Goal: Information Seeking & Learning: Find specific page/section

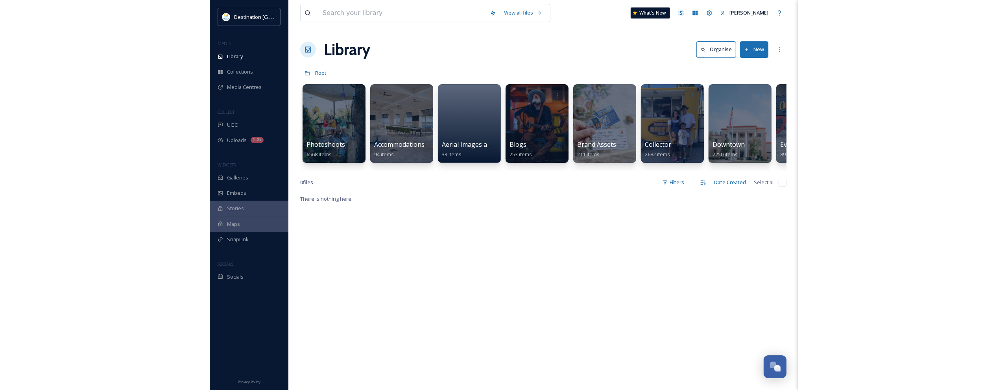
scroll to position [695, 0]
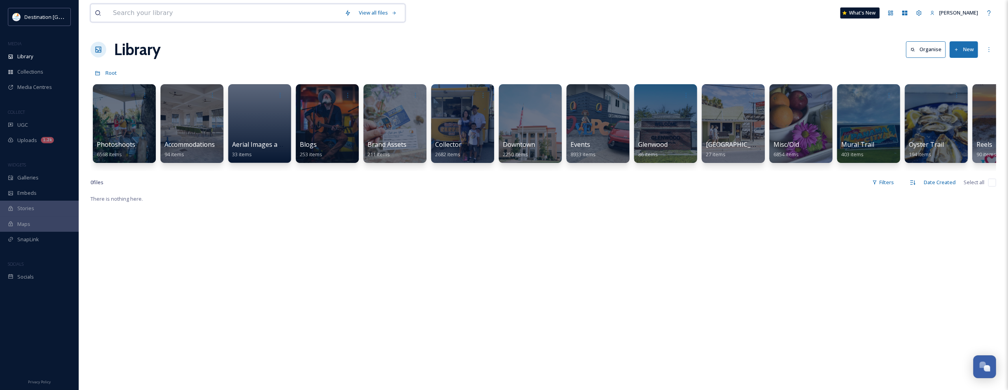
click at [193, 16] on input at bounding box center [225, 12] width 232 height 17
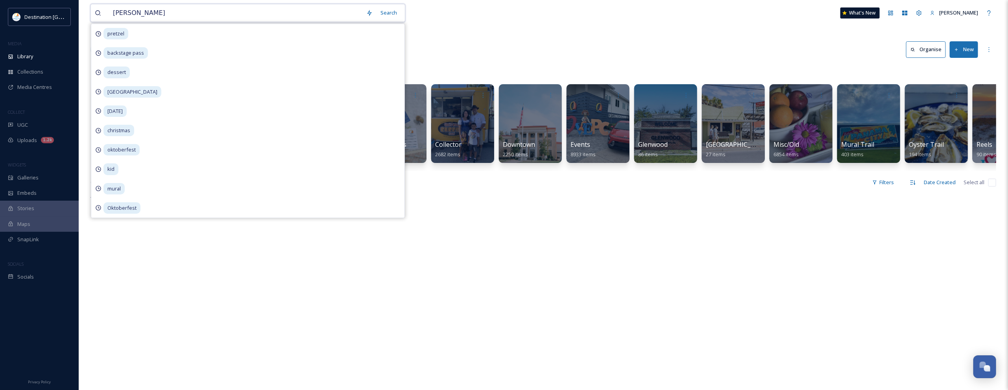
type input "[PERSON_NAME]"
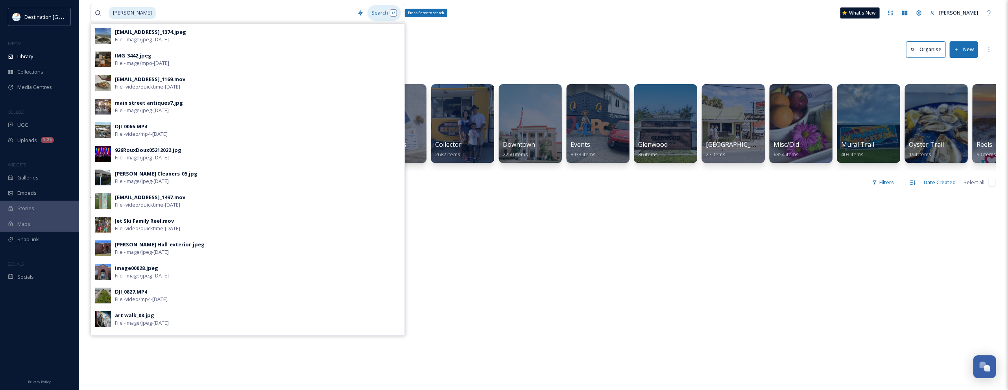
click at [375, 10] on div "Search Press Enter to search" at bounding box center [383, 12] width 33 height 15
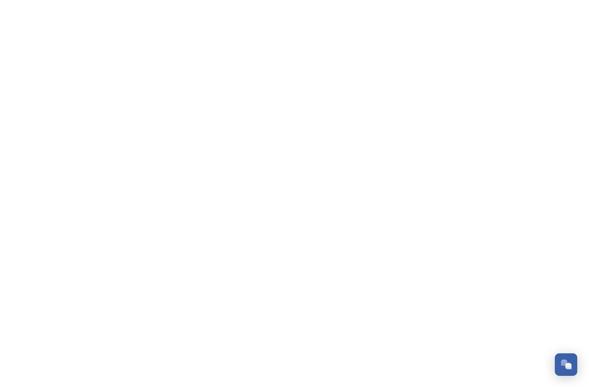
scroll to position [695, 0]
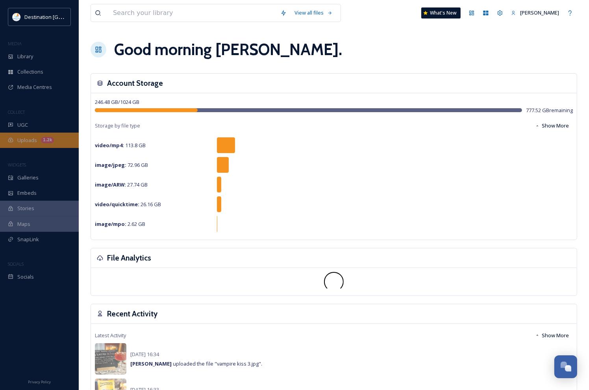
click at [41, 143] on div "Uploads 1.2k" at bounding box center [39, 140] width 79 height 15
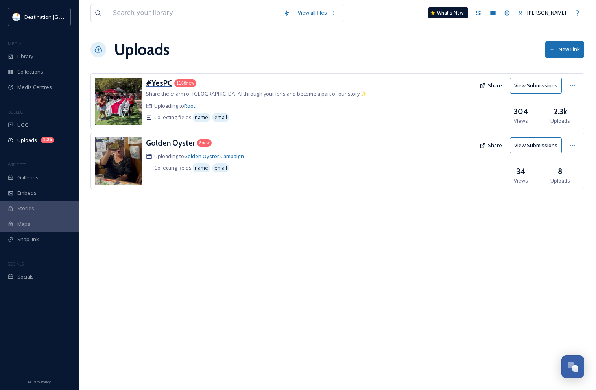
click at [160, 84] on h3 "#YesPC" at bounding box center [159, 82] width 26 height 9
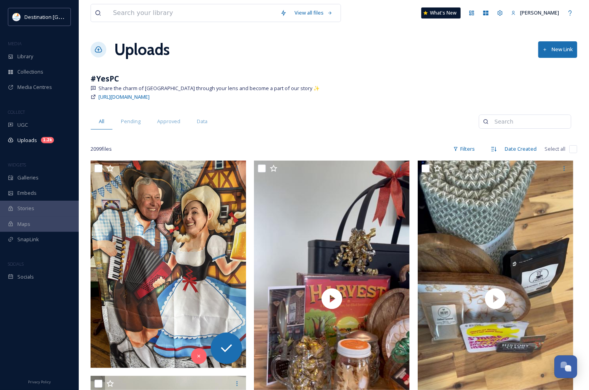
click at [56, 227] on div "Maps" at bounding box center [39, 223] width 79 height 15
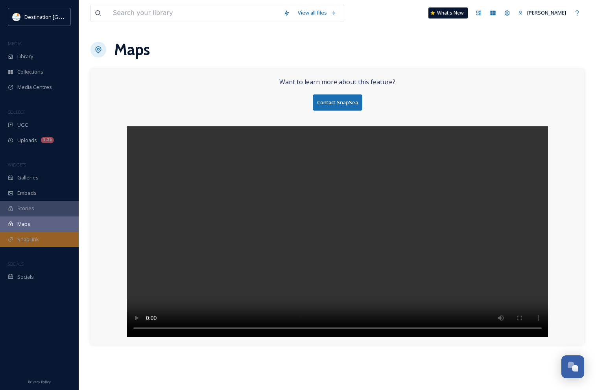
click at [40, 236] on div "SnapLink" at bounding box center [39, 239] width 79 height 15
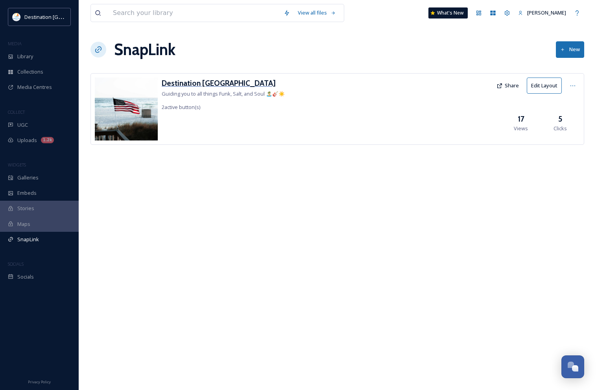
click at [217, 85] on h3 "Destination [GEOGRAPHIC_DATA]" at bounding box center [223, 83] width 123 height 11
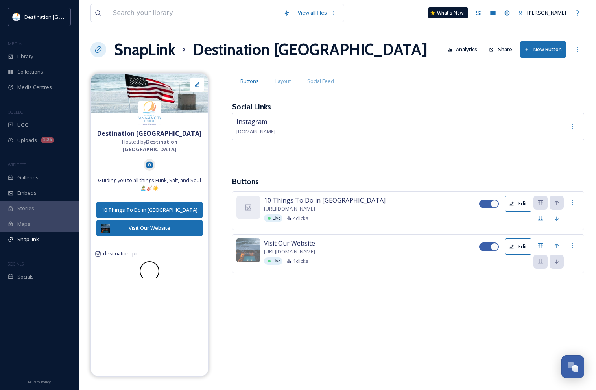
click at [502, 51] on button "Share" at bounding box center [500, 49] width 31 height 15
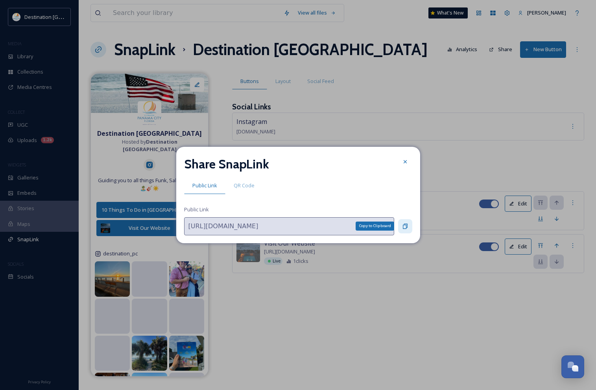
click at [402, 228] on icon at bounding box center [405, 226] width 6 height 6
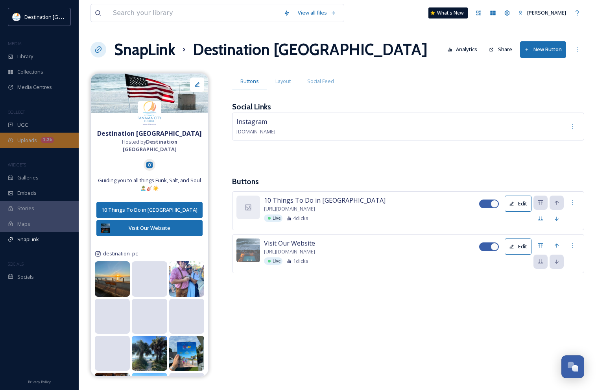
click at [22, 142] on span "Uploads" at bounding box center [27, 140] width 20 height 7
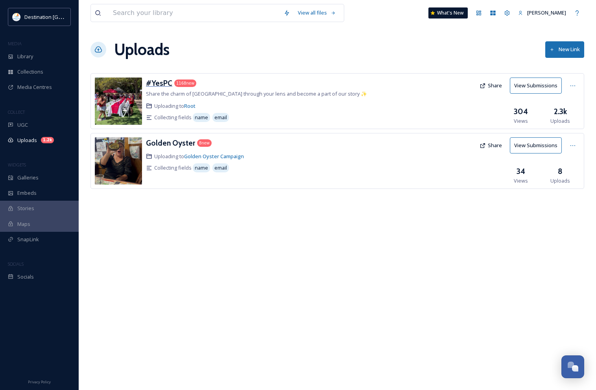
click at [155, 83] on h3 "#YesPC" at bounding box center [159, 82] width 26 height 9
click at [497, 87] on button "Share" at bounding box center [491, 85] width 30 height 15
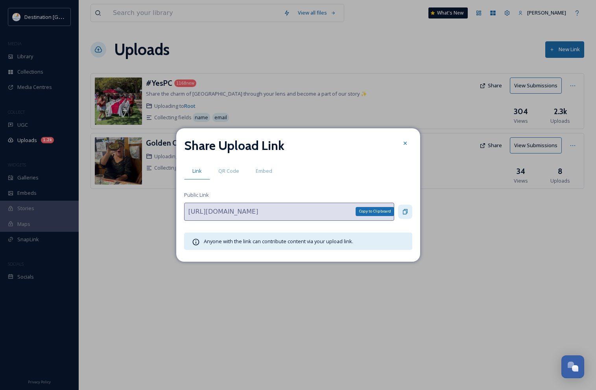
click at [402, 211] on icon at bounding box center [405, 212] width 6 height 6
click at [410, 148] on div at bounding box center [405, 143] width 14 height 14
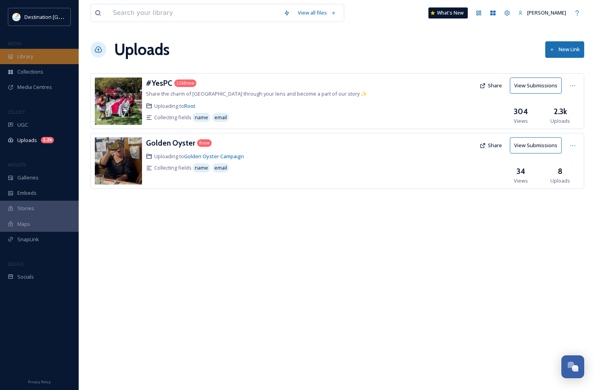
click at [36, 63] on div "Library" at bounding box center [39, 56] width 79 height 15
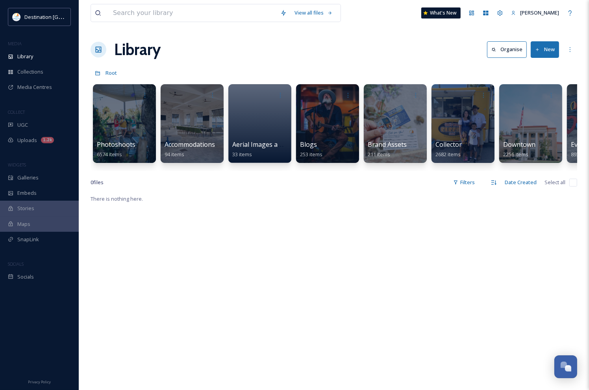
click at [216, 370] on div "There is nothing here." at bounding box center [333, 389] width 486 height 390
click at [262, 349] on div "There is nothing here." at bounding box center [333, 389] width 486 height 390
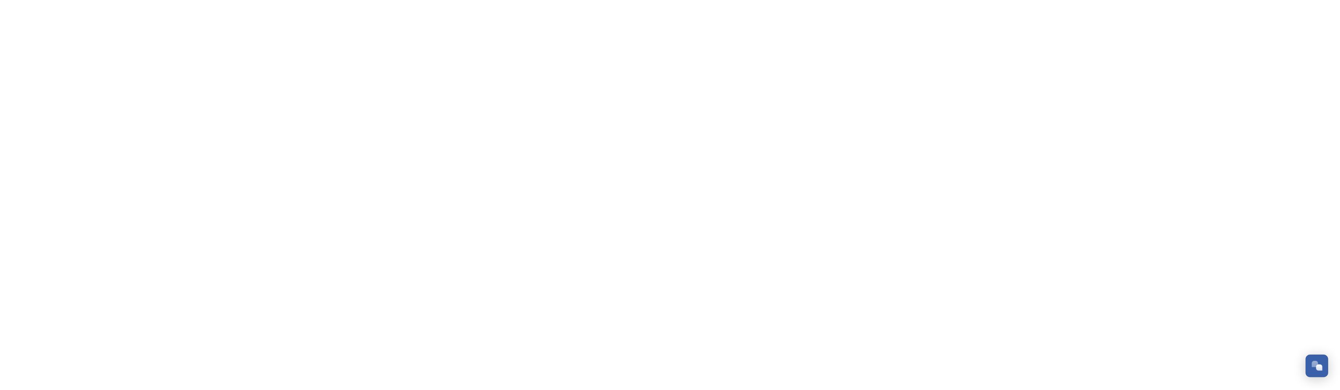
scroll to position [695, 0]
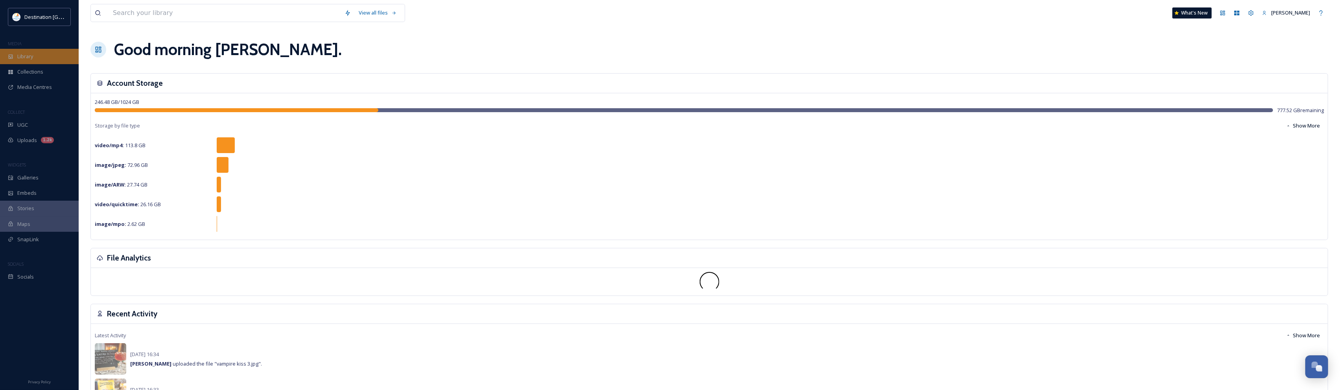
click at [15, 55] on div "Library" at bounding box center [39, 56] width 79 height 15
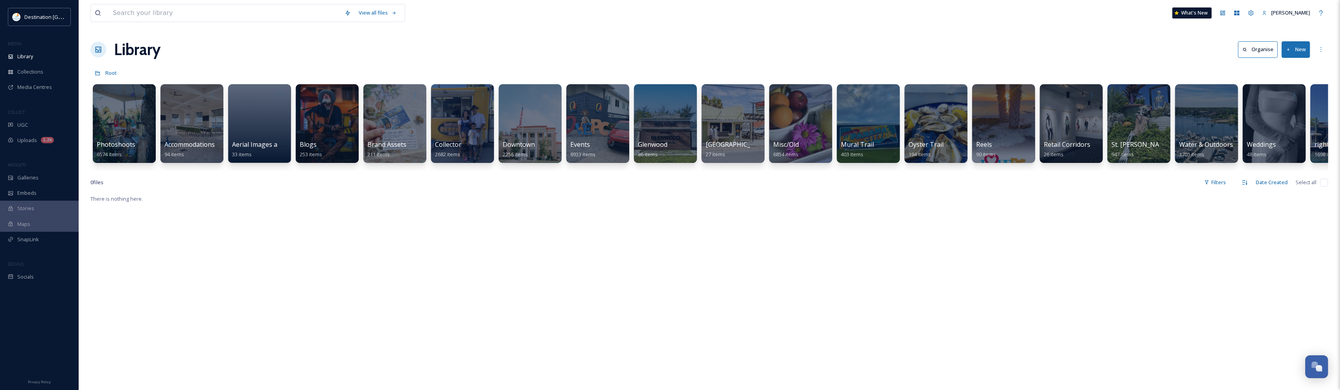
drag, startPoint x: 424, startPoint y: 168, endPoint x: 510, endPoint y: 176, distance: 86.1
click at [510, 171] on div "Photoshoots 6574 items Accommodations 94 items Aerial Images and Video 33 items…" at bounding box center [709, 125] width 1238 height 90
click at [528, 131] on div at bounding box center [530, 123] width 64 height 80
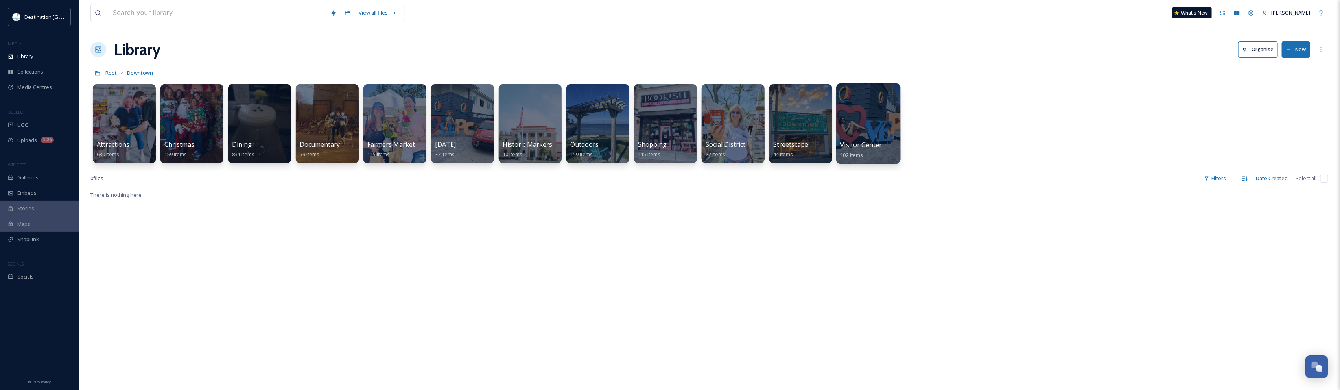
click at [858, 114] on div at bounding box center [868, 123] width 64 height 80
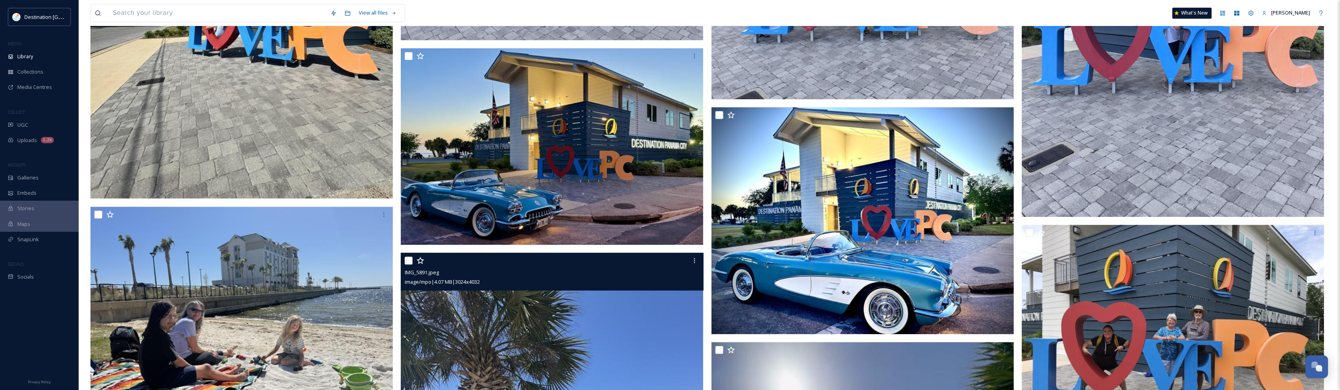
scroll to position [1525, 0]
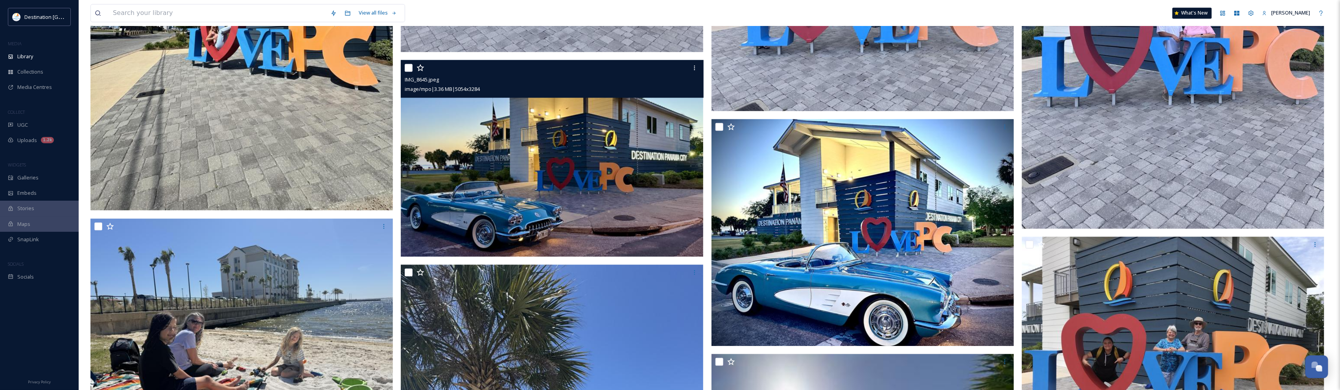
click at [632, 221] on img at bounding box center [552, 158] width 303 height 197
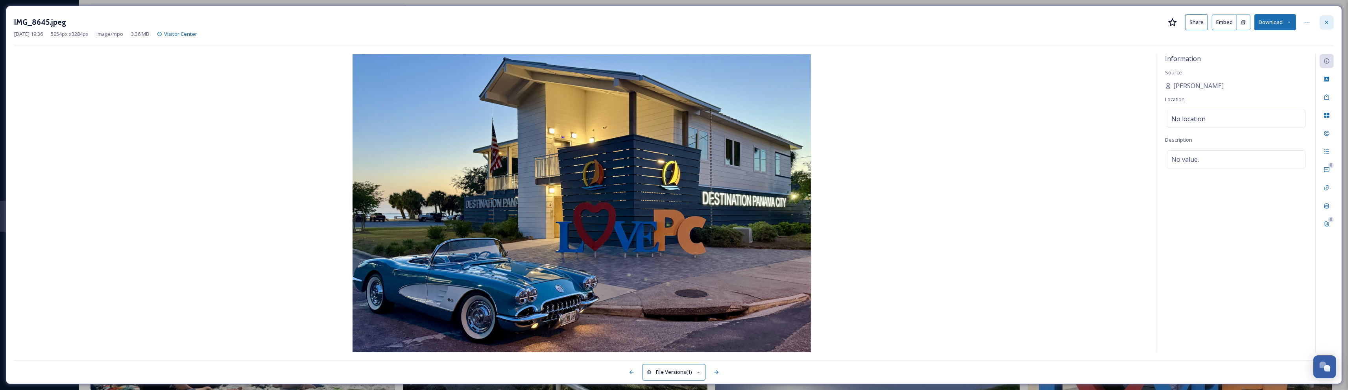
click at [1331, 25] on div at bounding box center [1327, 22] width 14 height 14
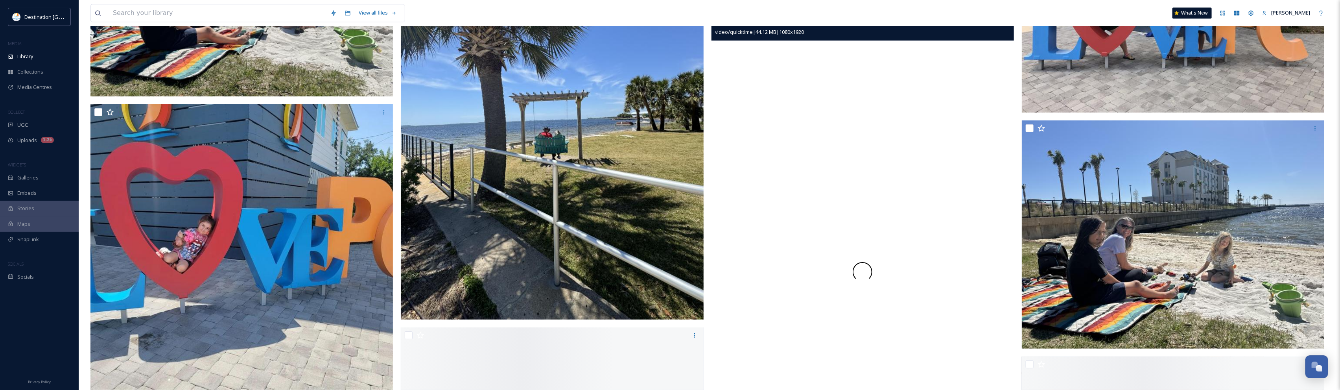
scroll to position [1918, 0]
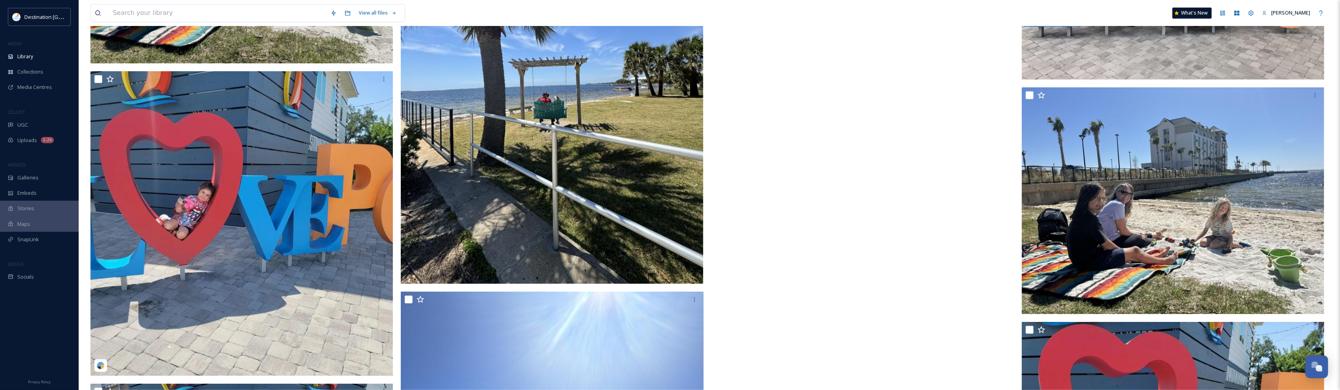
click at [781, 129] on video "IMG_0867.mov" at bounding box center [863, 239] width 303 height 538
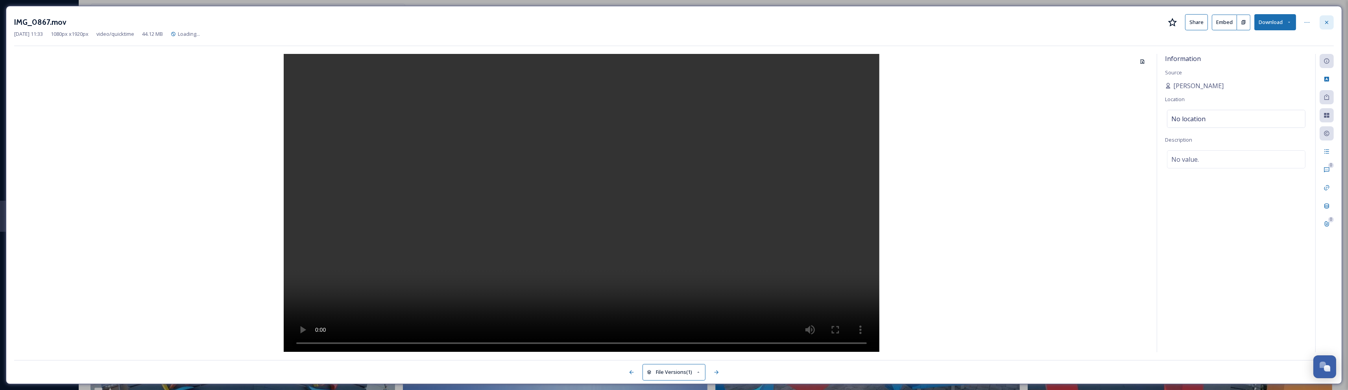
click at [1327, 22] on icon at bounding box center [1326, 21] width 3 height 3
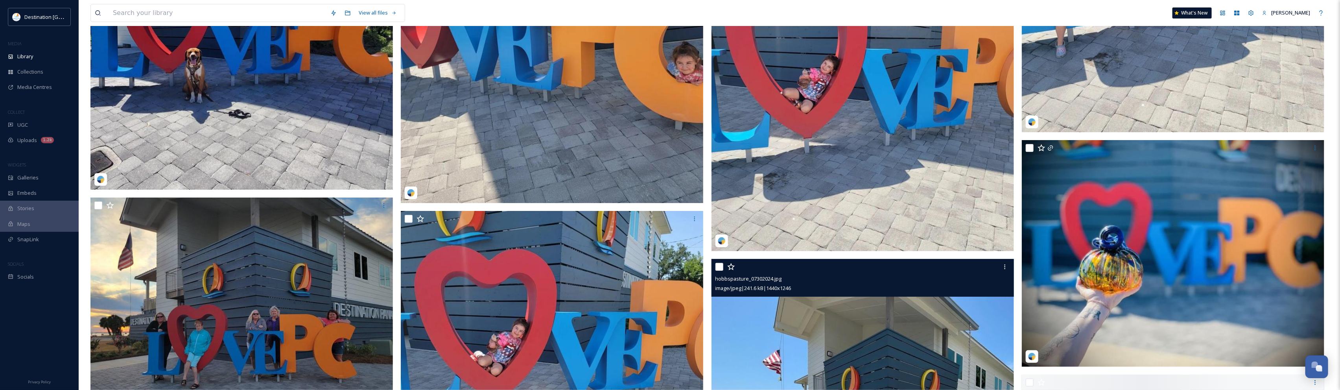
scroll to position [2902, 0]
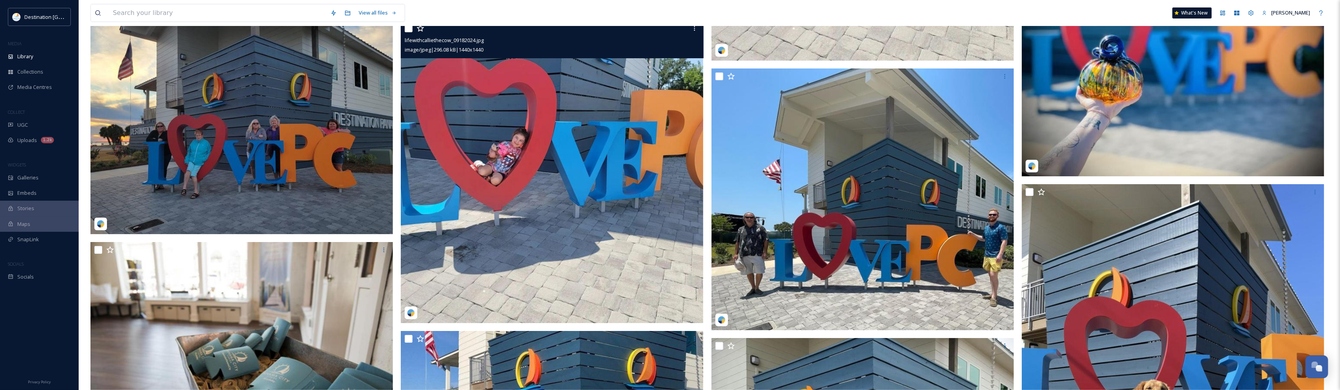
click at [594, 162] on img at bounding box center [552, 171] width 303 height 303
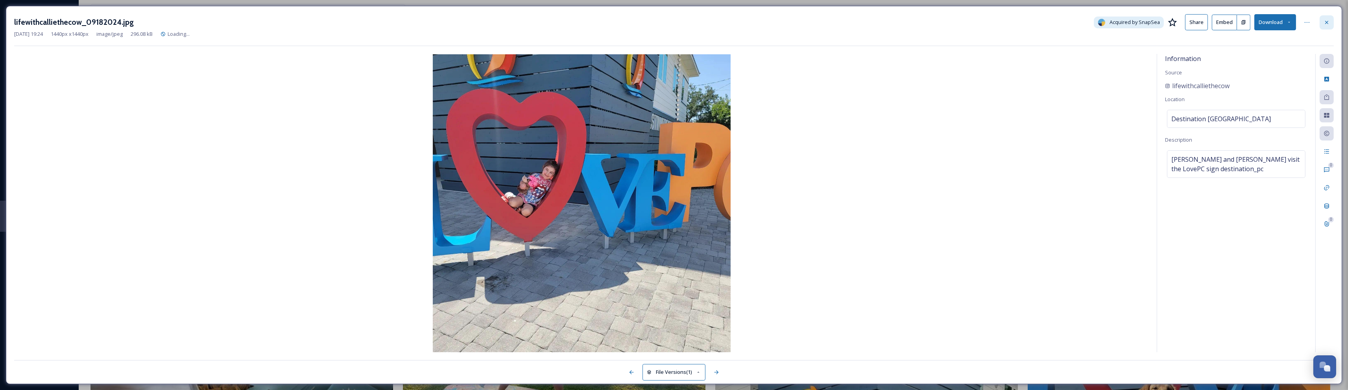
click at [1326, 23] on icon at bounding box center [1326, 21] width 3 height 3
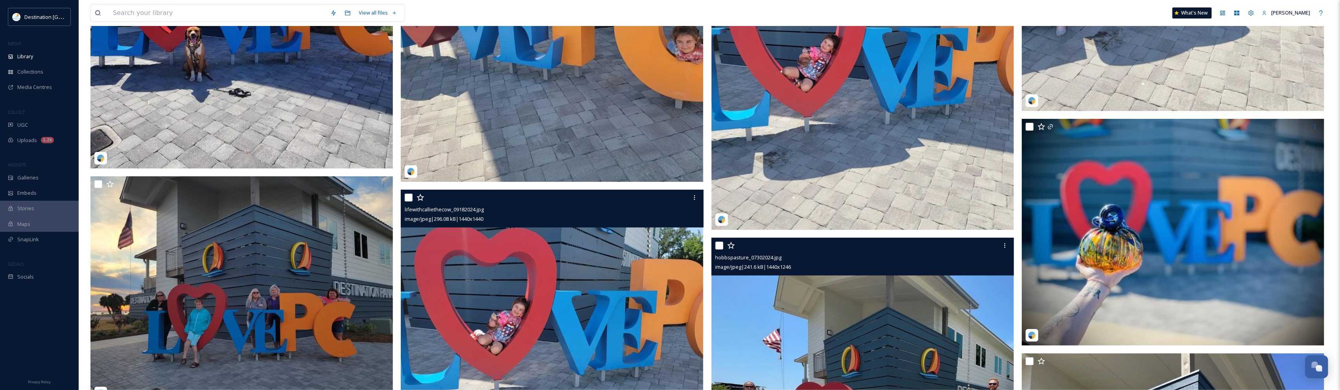
scroll to position [2705, 0]
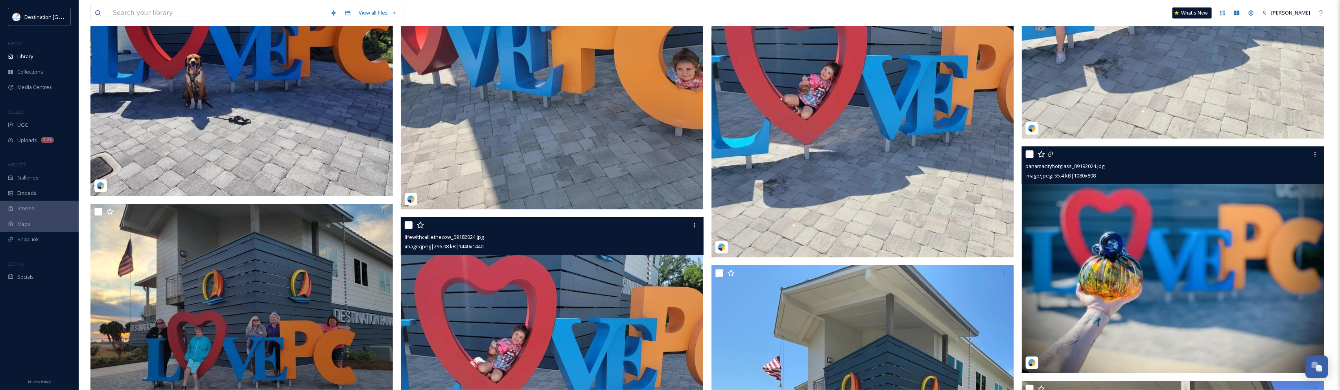
click at [1242, 320] on img at bounding box center [1173, 259] width 303 height 227
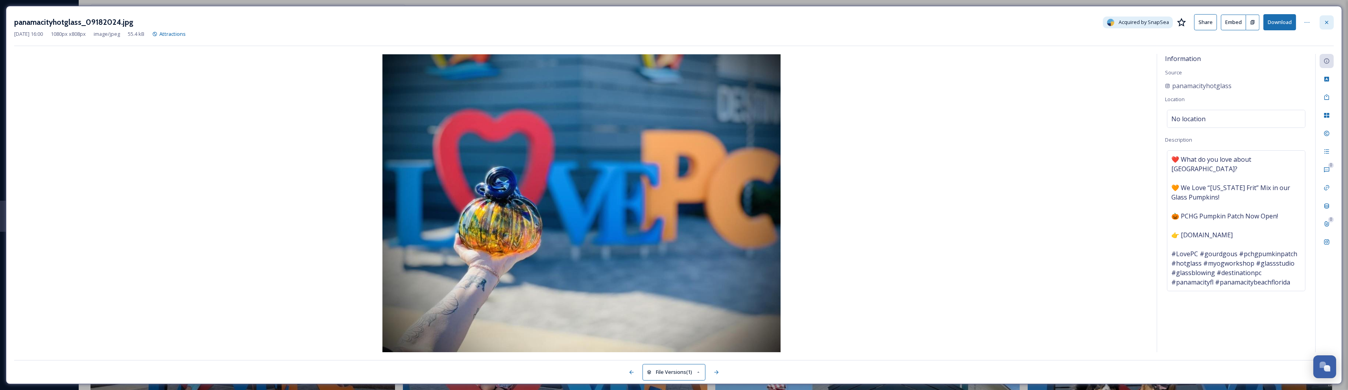
click at [1325, 17] on div at bounding box center [1327, 22] width 14 height 14
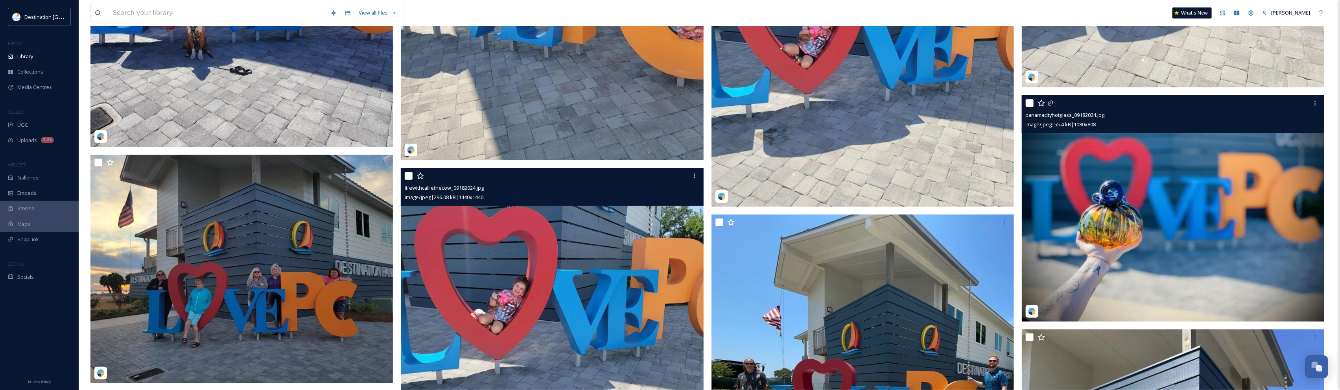
scroll to position [2754, 0]
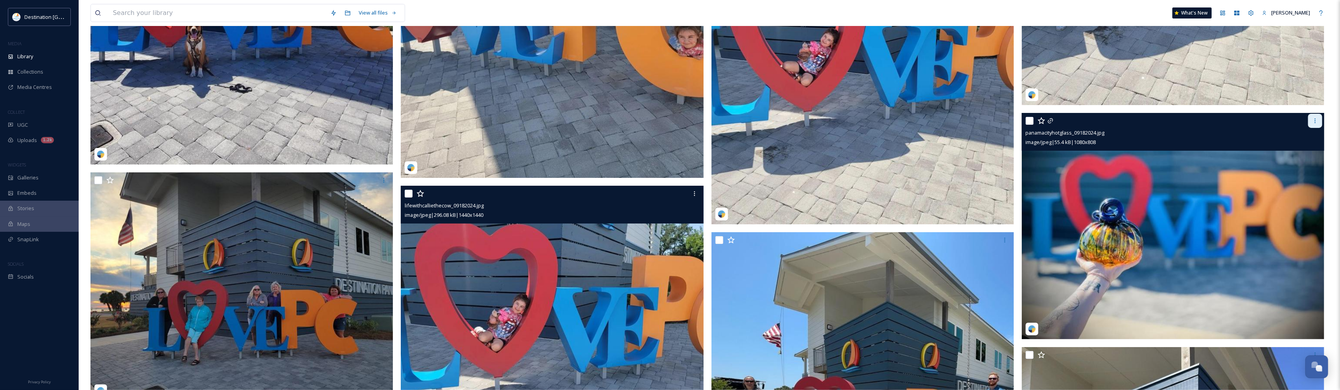
click at [1315, 124] on div at bounding box center [1316, 121] width 14 height 14
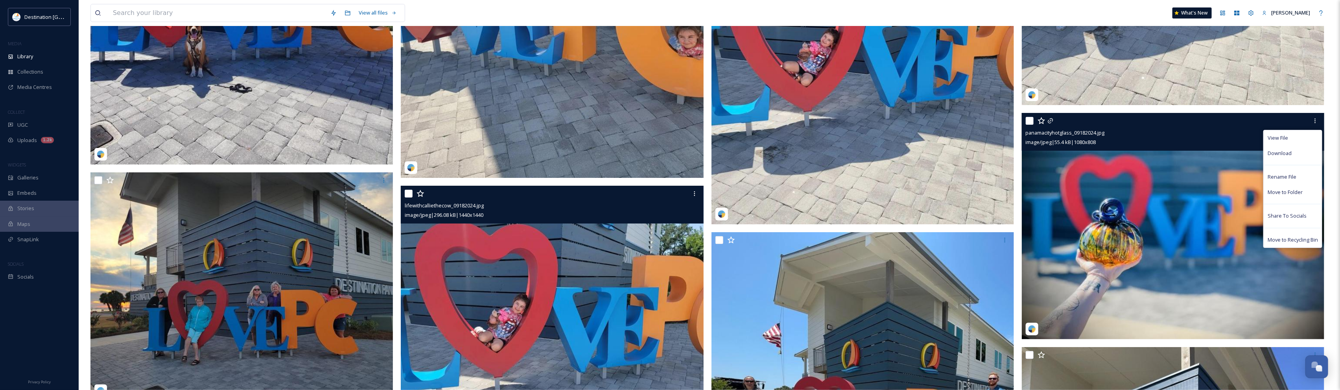
click at [1107, 235] on img at bounding box center [1173, 226] width 303 height 227
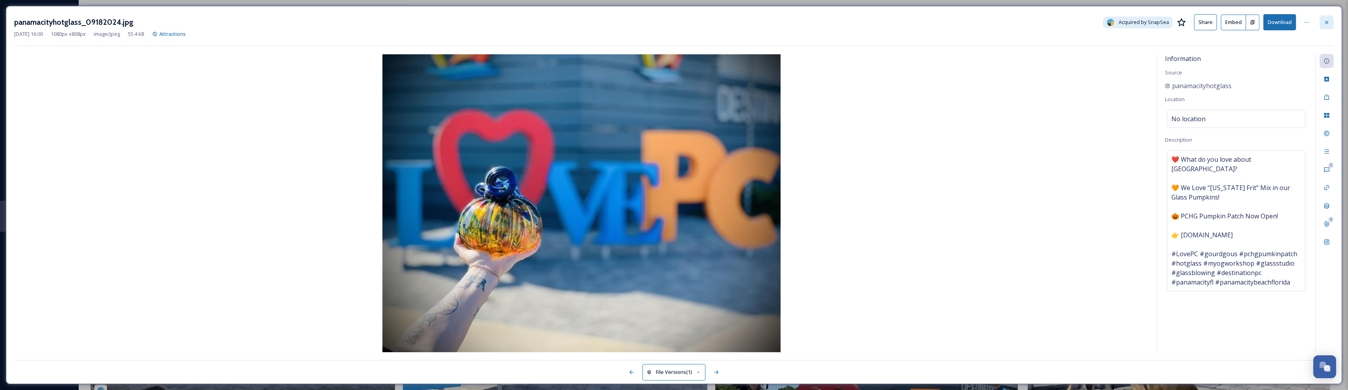
click at [1329, 22] on icon at bounding box center [1327, 22] width 6 height 6
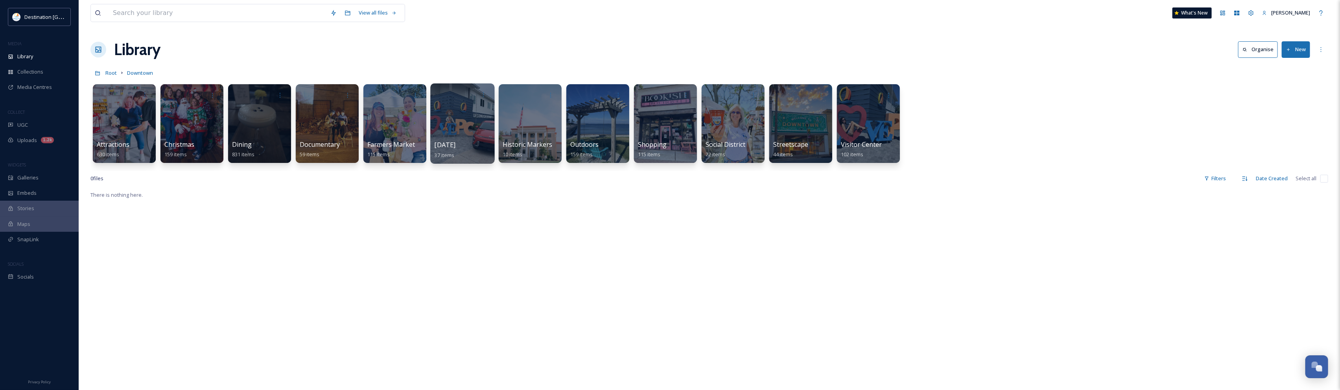
click at [483, 146] on div "Halloween 37 items" at bounding box center [463, 150] width 56 height 20
click at [463, 116] on div at bounding box center [462, 123] width 64 height 80
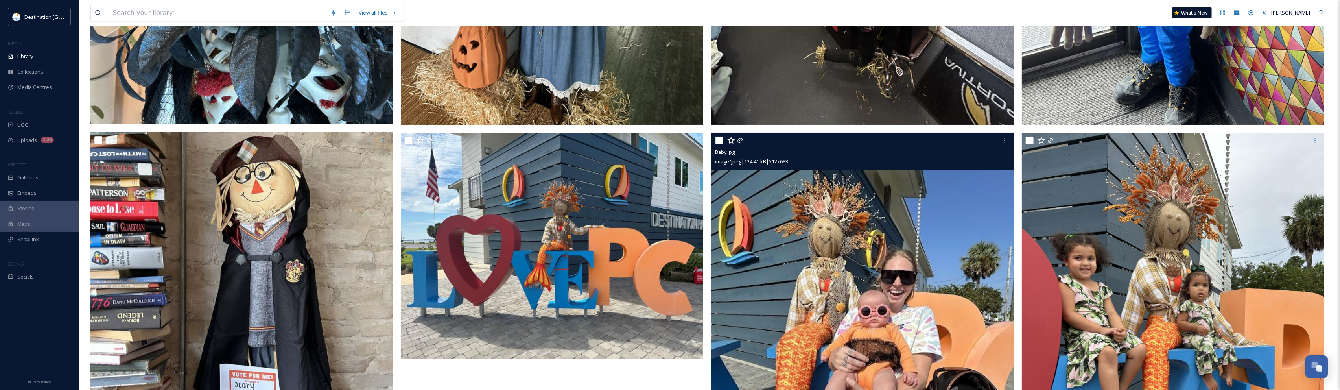
scroll to position [3934, 0]
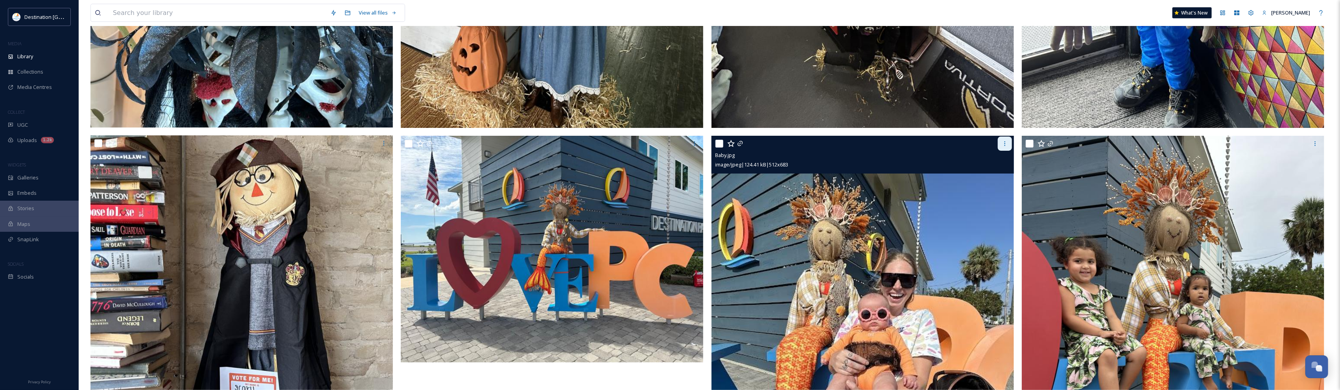
click at [1007, 144] on icon at bounding box center [1005, 143] width 6 height 6
click at [834, 214] on img at bounding box center [863, 338] width 303 height 404
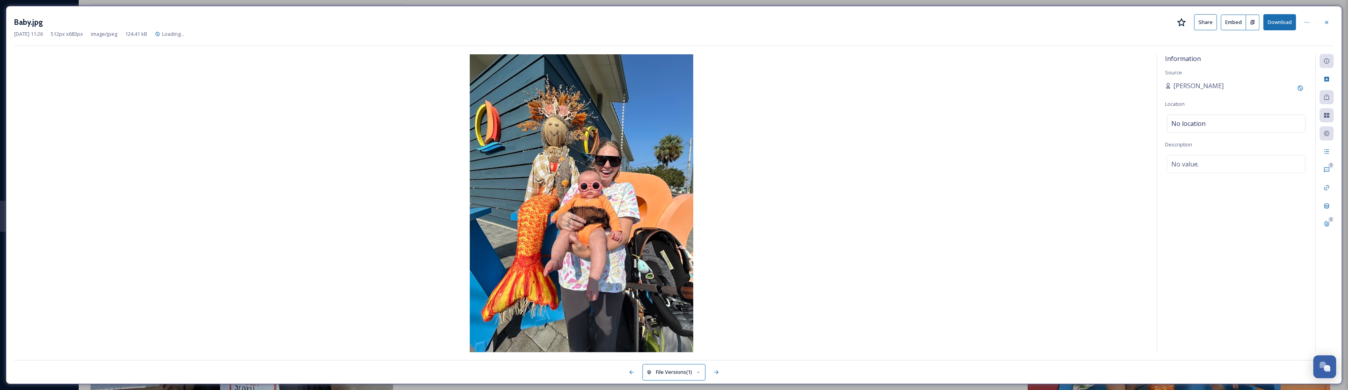
click at [1318, 22] on div "Baby.jpg Share Embed Download" at bounding box center [674, 22] width 1320 height 16
click at [1326, 26] on div at bounding box center [1327, 22] width 14 height 14
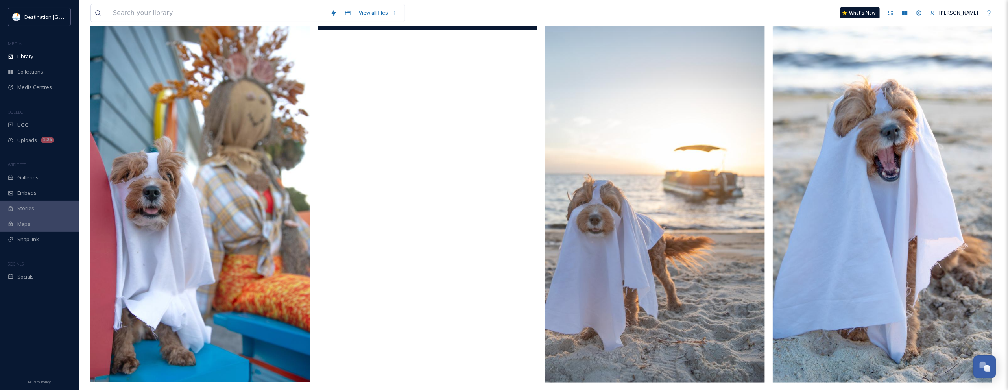
scroll to position [98, 0]
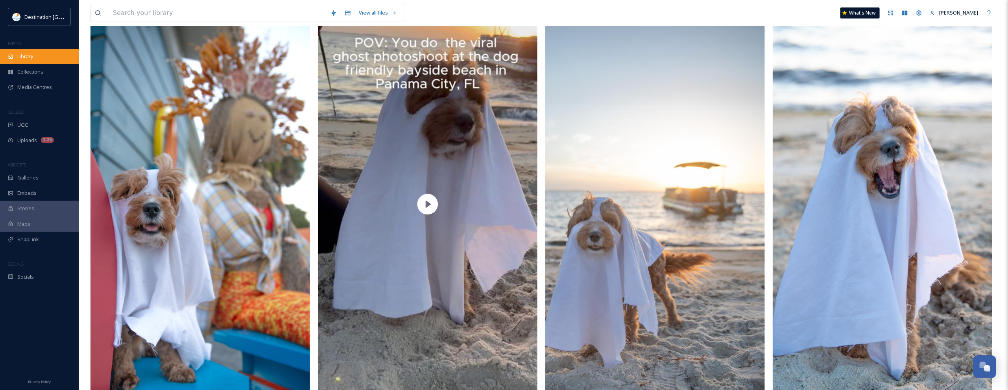
click at [42, 60] on div "Library" at bounding box center [39, 56] width 79 height 15
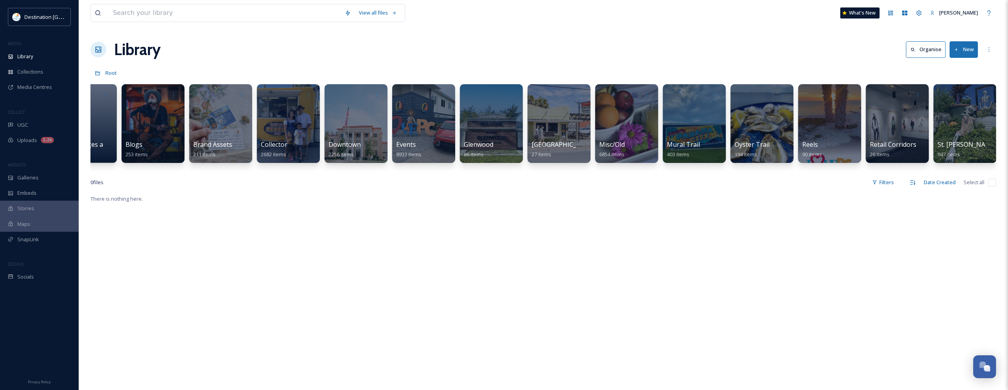
scroll to position [0, 332]
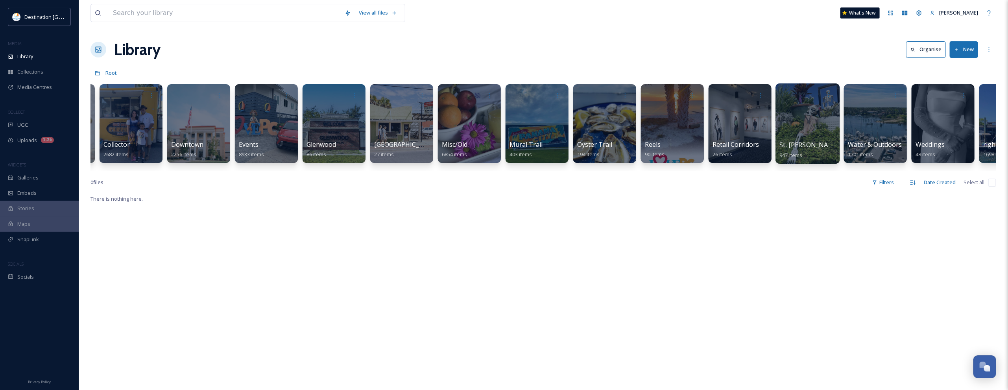
click at [828, 141] on div "St. Andrews 947 items" at bounding box center [808, 150] width 56 height 20
click at [818, 109] on div at bounding box center [807, 123] width 64 height 80
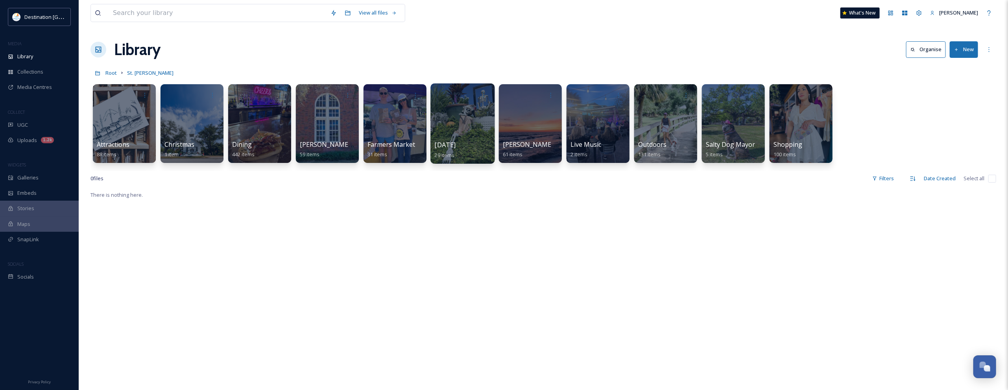
click at [467, 128] on div at bounding box center [462, 123] width 64 height 80
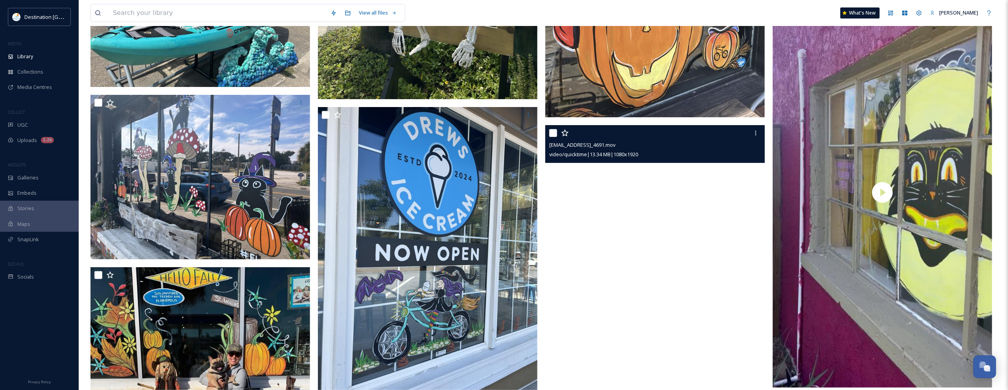
scroll to position [2315, 0]
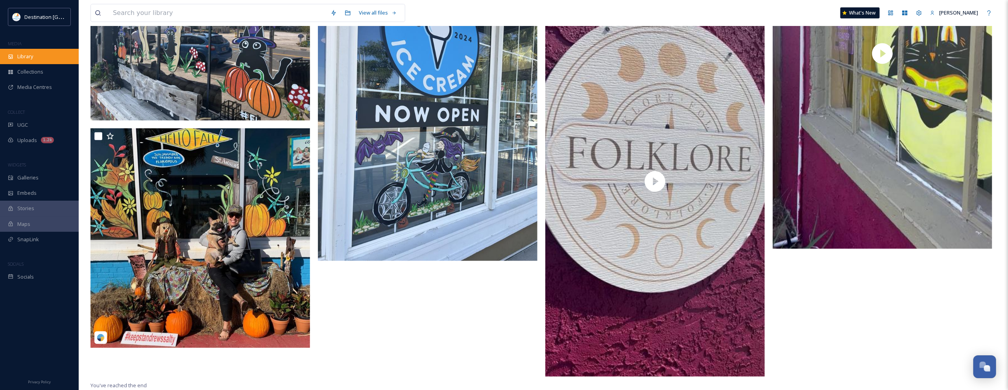
click at [48, 55] on div "Library" at bounding box center [39, 56] width 79 height 15
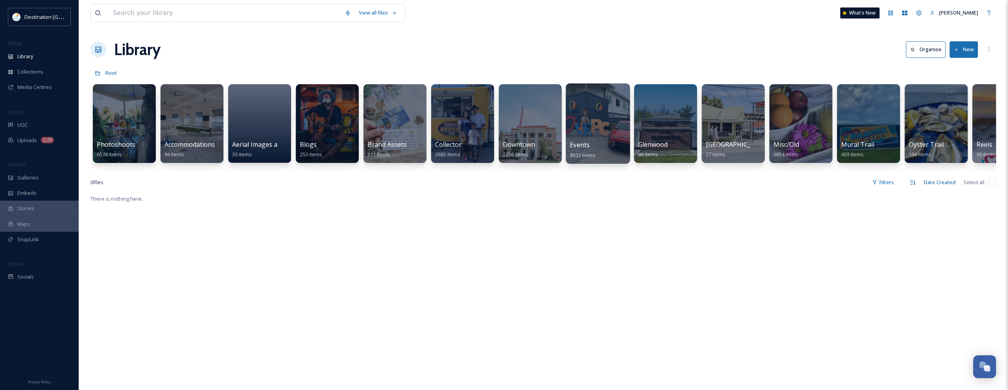
click at [598, 143] on div "Events 8933 items" at bounding box center [598, 150] width 56 height 20
click at [581, 126] on div at bounding box center [598, 123] width 64 height 80
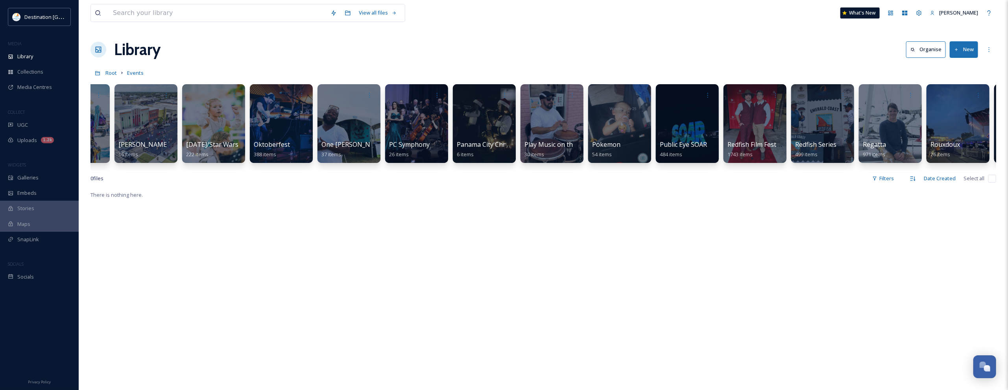
scroll to position [0, 1936]
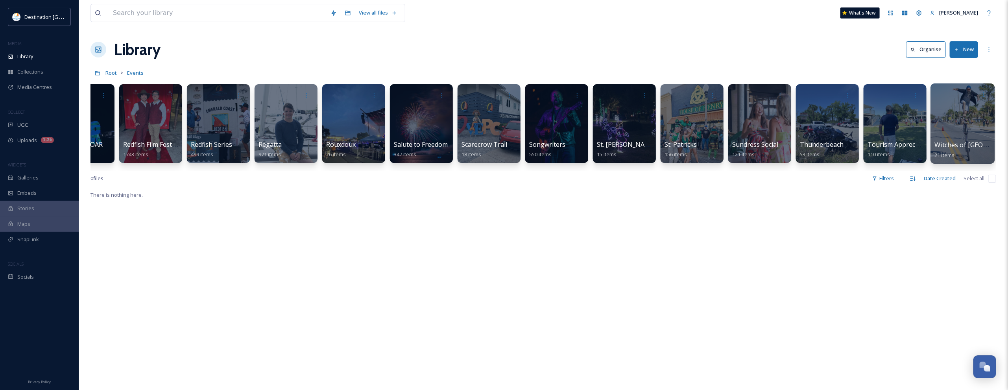
click at [984, 132] on div at bounding box center [962, 123] width 64 height 80
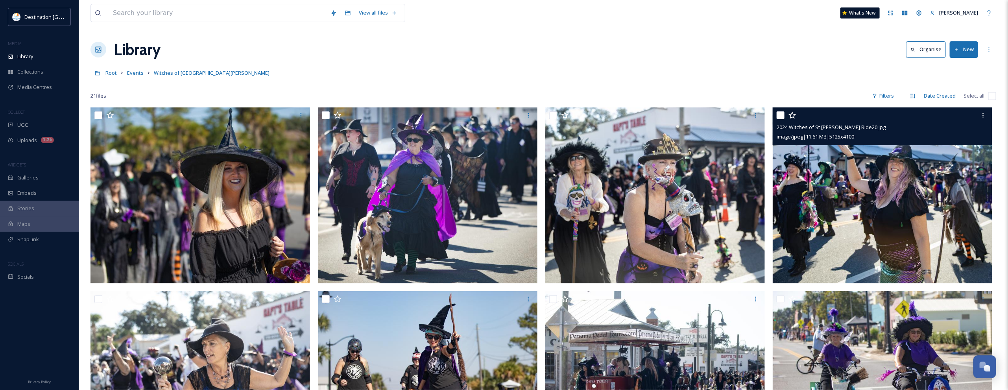
drag, startPoint x: 875, startPoint y: 241, endPoint x: 770, endPoint y: 13, distance: 251.9
click at [765, 18] on div "View all files What's New Patti" at bounding box center [543, 13] width 906 height 26
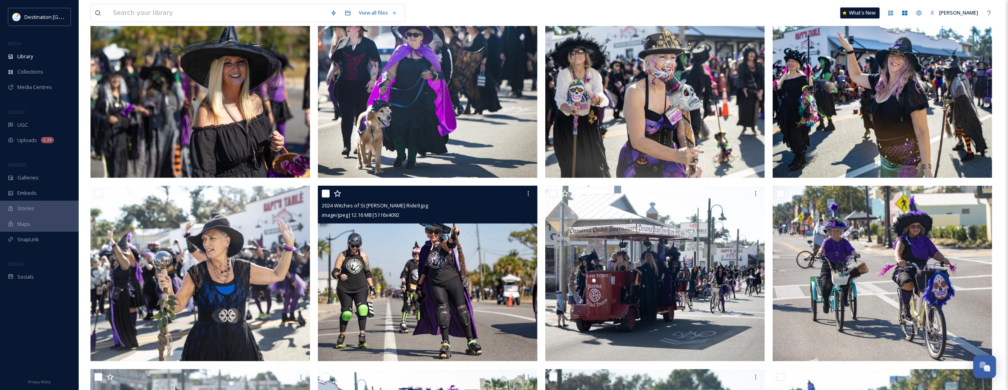
scroll to position [49, 0]
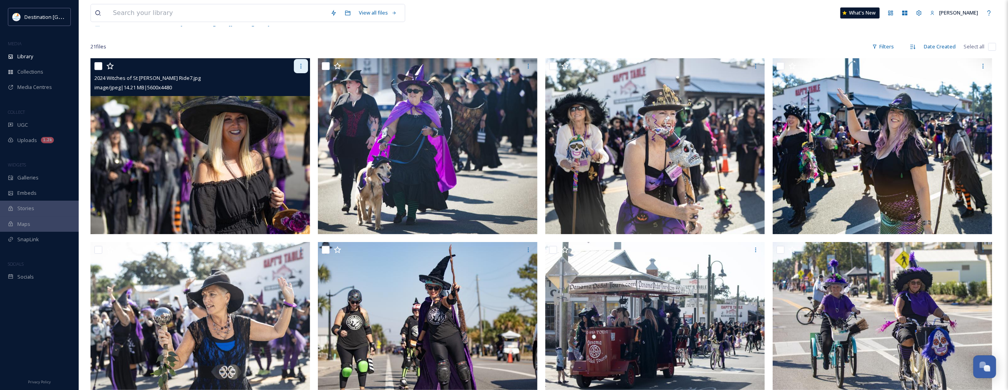
click at [305, 69] on div at bounding box center [301, 66] width 14 height 14
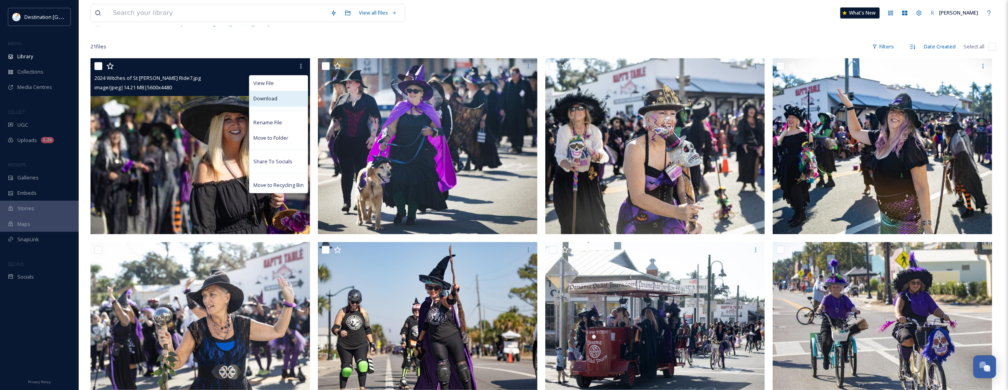
click at [288, 101] on div "Download" at bounding box center [278, 98] width 58 height 15
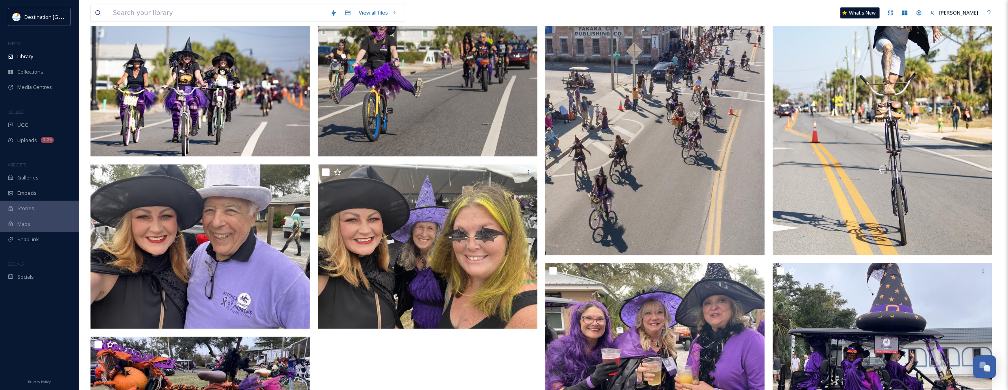
scroll to position [689, 0]
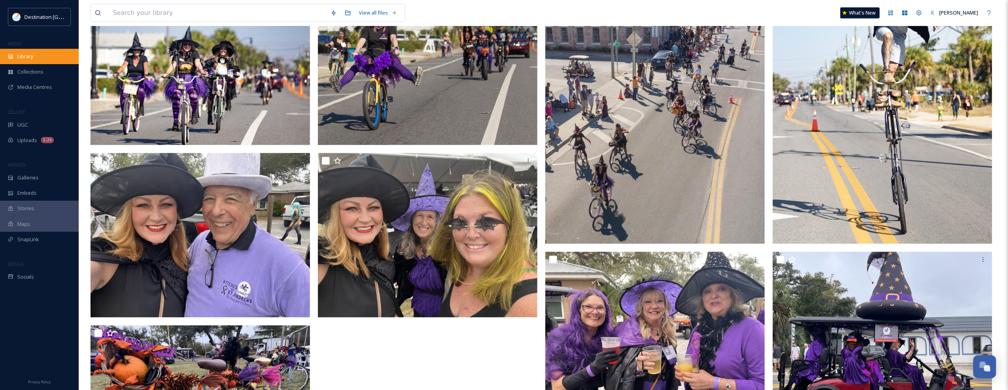
click at [35, 59] on div "Library" at bounding box center [39, 56] width 79 height 15
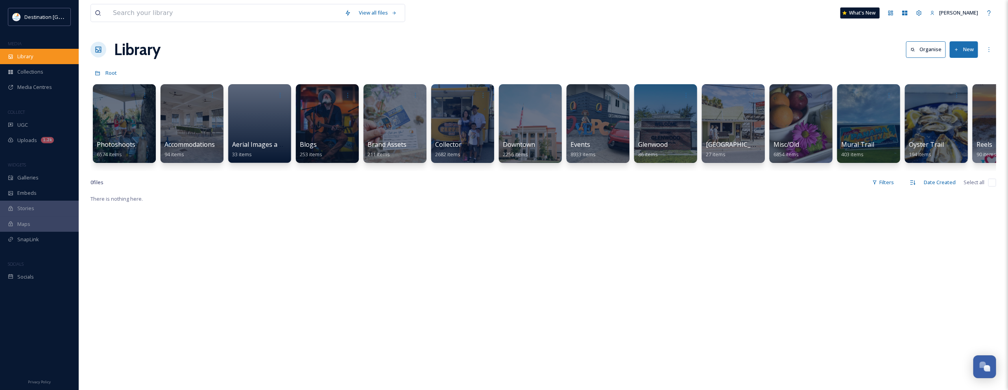
click at [50, 59] on div "Library" at bounding box center [39, 56] width 79 height 15
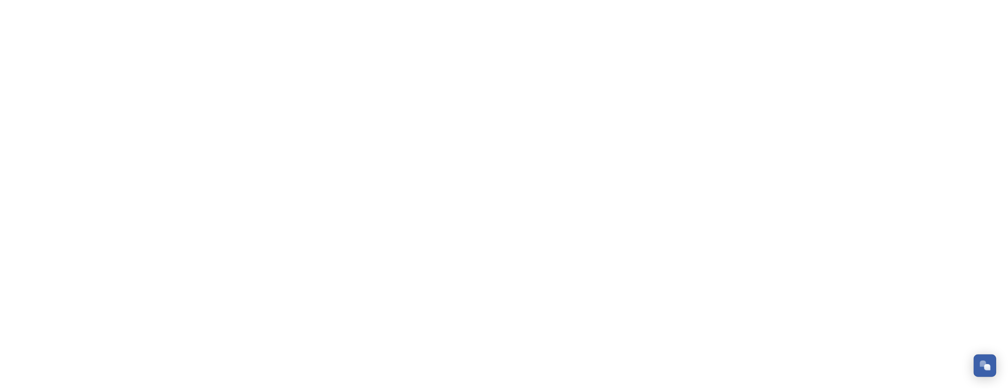
scroll to position [687, 0]
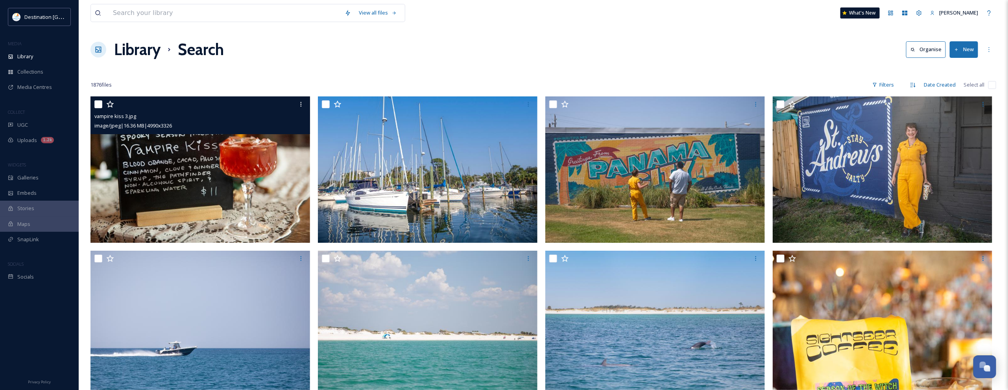
click at [194, 168] on img at bounding box center [200, 169] width 220 height 146
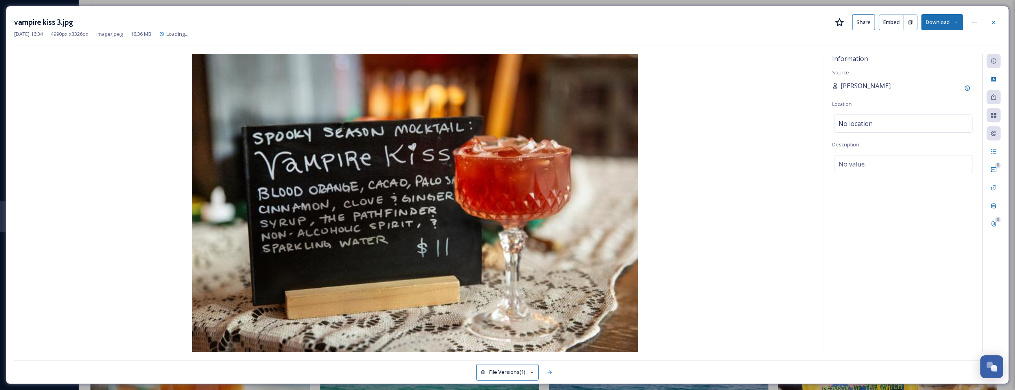
click at [854, 86] on span "[PERSON_NAME]" at bounding box center [866, 85] width 50 height 9
click at [841, 86] on span "[PERSON_NAME]" at bounding box center [866, 85] width 50 height 9
click at [835, 87] on icon at bounding box center [836, 86] width 6 height 6
click at [845, 87] on span "[PERSON_NAME]" at bounding box center [866, 85] width 50 height 9
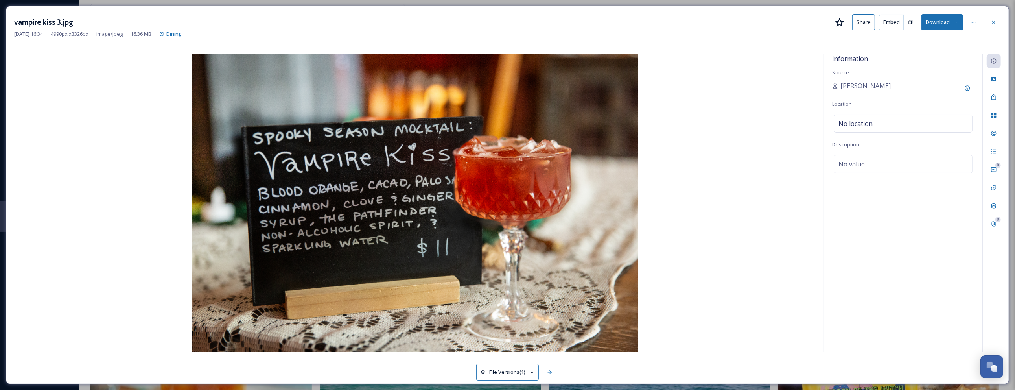
click at [918, 72] on div "Information Source Patti Location No location Description No value." at bounding box center [904, 203] width 158 height 298
click at [978, 19] on div at bounding box center [974, 22] width 14 height 14
click at [770, 89] on img at bounding box center [415, 203] width 802 height 298
click at [843, 79] on div "Information Source Patti Location No location Description No value." at bounding box center [904, 203] width 158 height 298
click at [846, 86] on span "[PERSON_NAME]" at bounding box center [866, 85] width 50 height 9
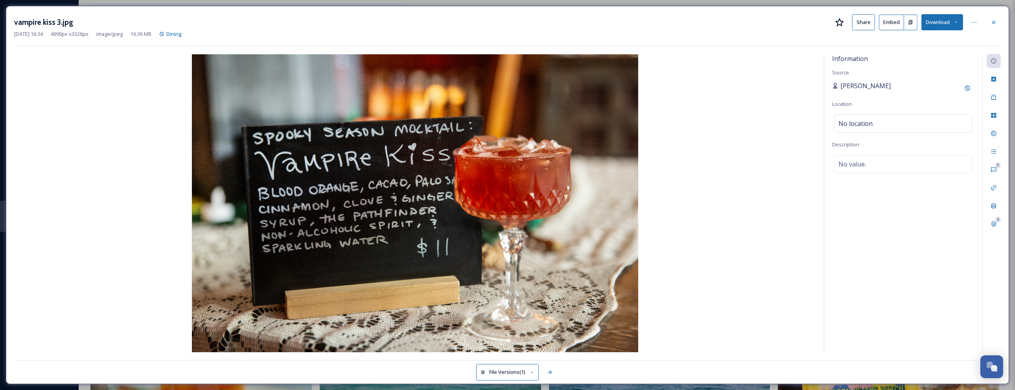
click at [838, 85] on icon at bounding box center [836, 86] width 6 height 6
click at [991, 65] on div "Information" at bounding box center [994, 61] width 14 height 14
click at [995, 23] on icon at bounding box center [994, 22] width 6 height 6
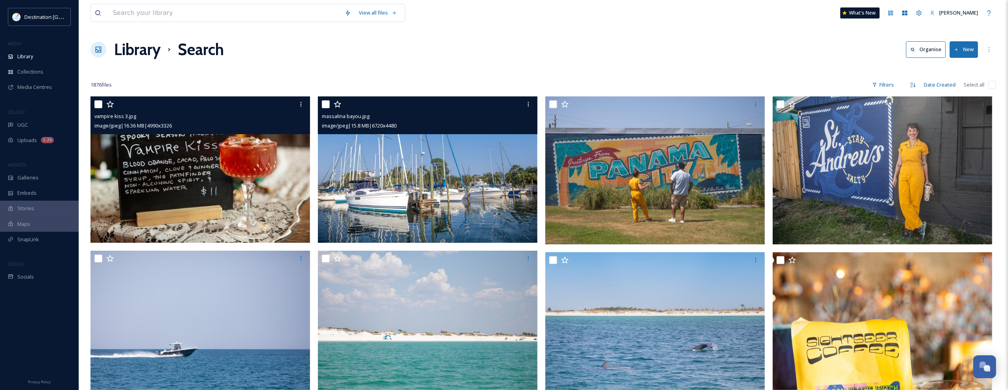
click at [404, 169] on img at bounding box center [428, 169] width 220 height 146
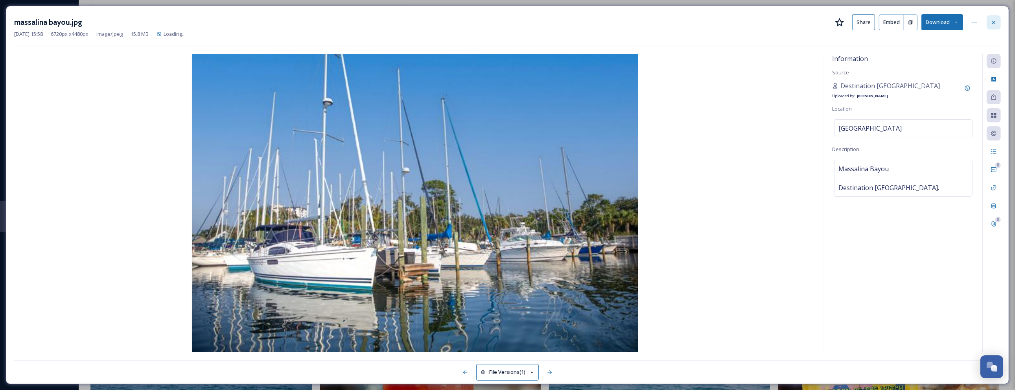
click at [996, 21] on icon at bounding box center [994, 22] width 6 height 6
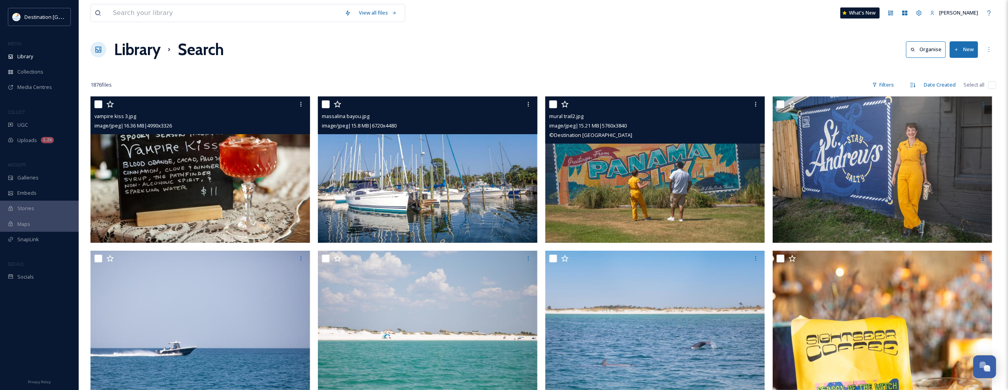
click at [619, 175] on img at bounding box center [655, 169] width 220 height 146
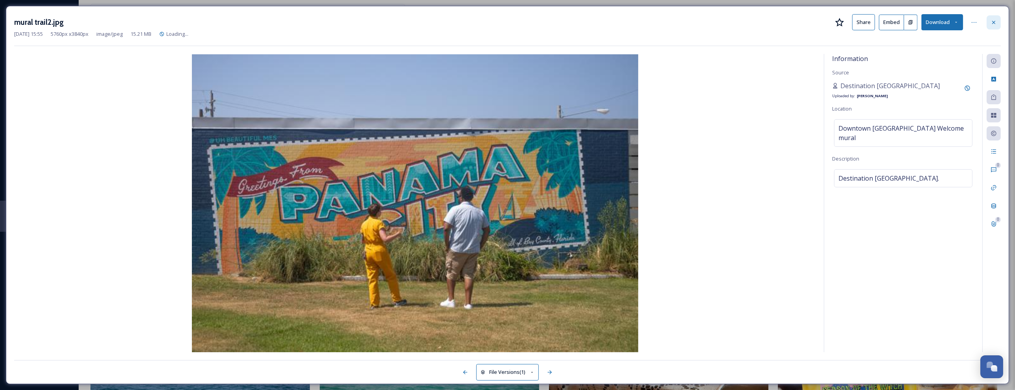
click at [996, 21] on icon at bounding box center [994, 22] width 6 height 6
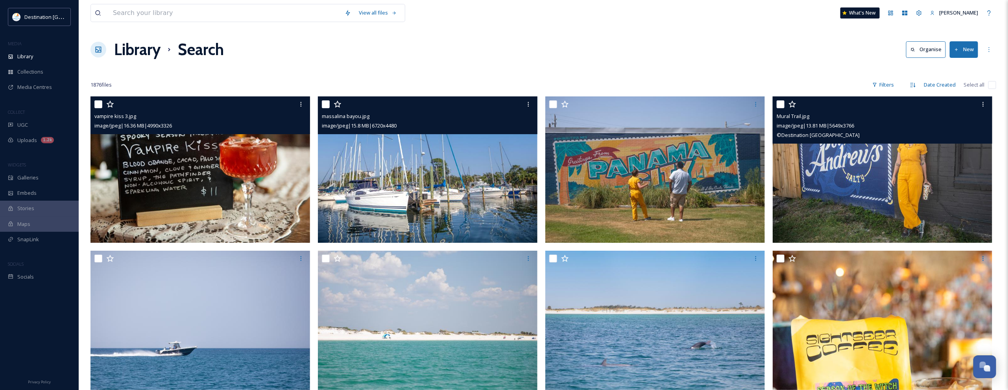
click at [875, 173] on img at bounding box center [883, 169] width 220 height 146
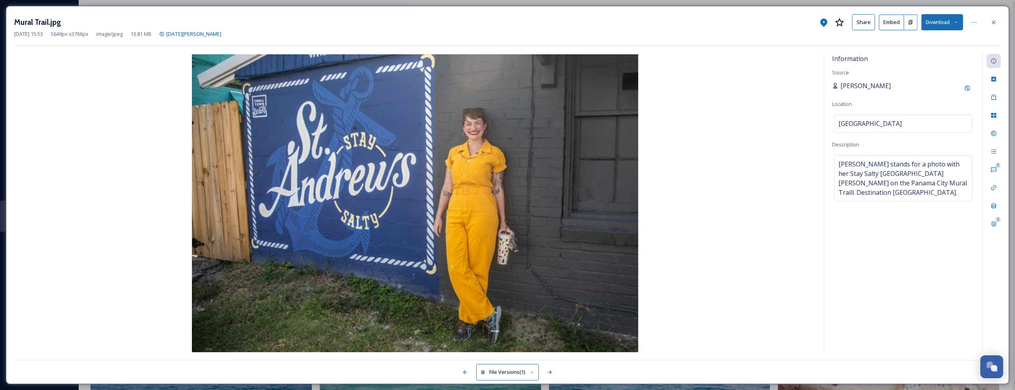
click at [847, 88] on span "[PERSON_NAME]" at bounding box center [866, 85] width 50 height 9
click at [992, 20] on icon at bounding box center [994, 22] width 6 height 6
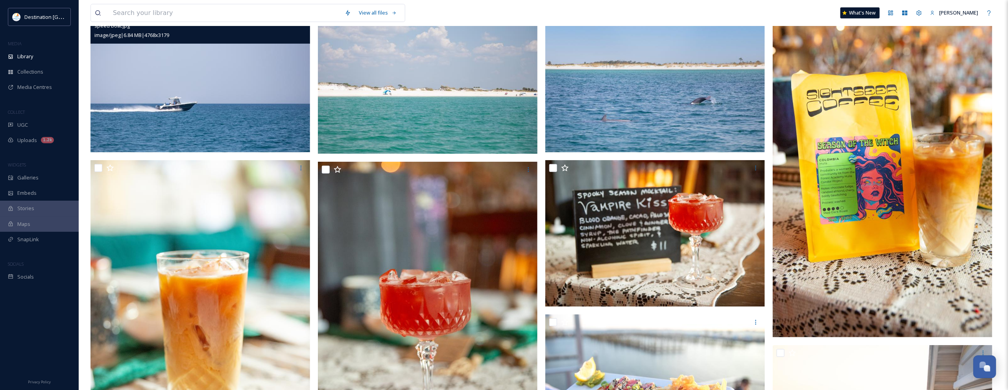
click at [212, 128] on img at bounding box center [200, 79] width 220 height 146
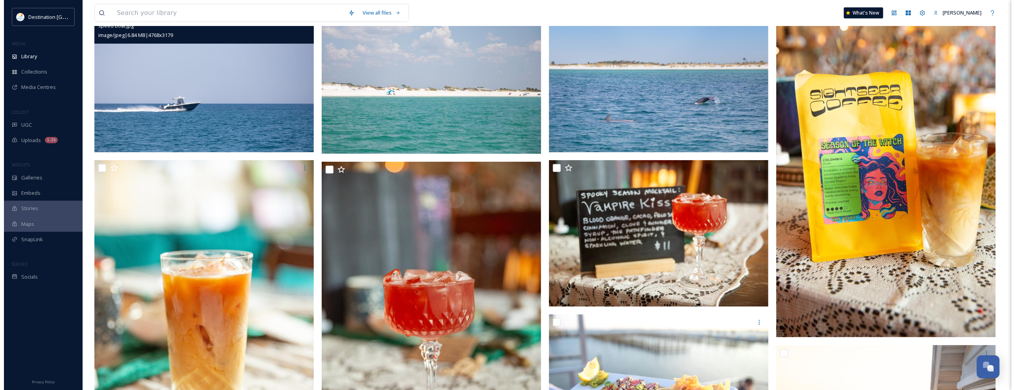
scroll to position [92, 0]
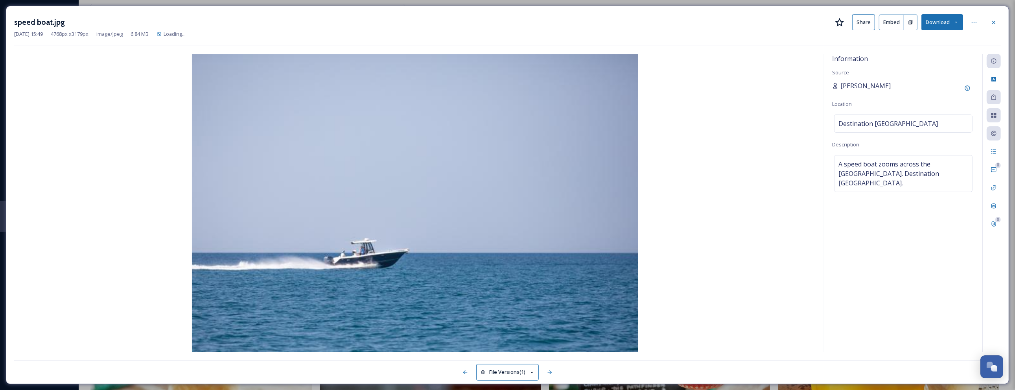
click at [841, 85] on span "[PERSON_NAME]" at bounding box center [866, 85] width 50 height 9
click at [997, 138] on div "Rights" at bounding box center [994, 133] width 14 height 14
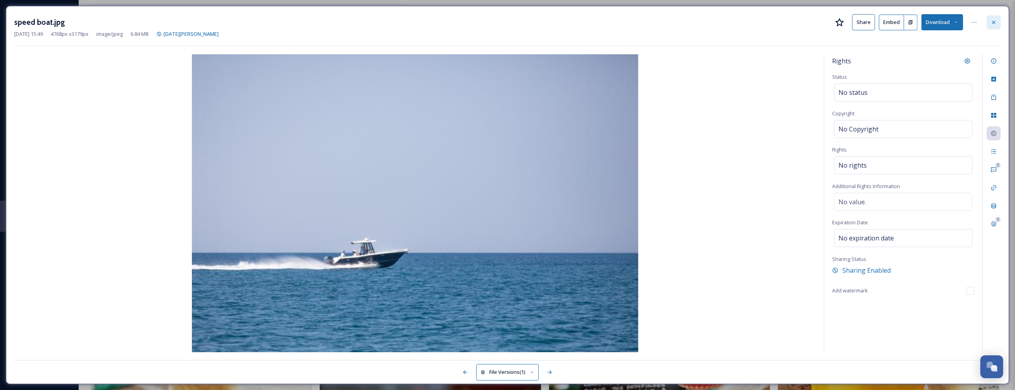
click at [1000, 18] on div at bounding box center [994, 22] width 14 height 14
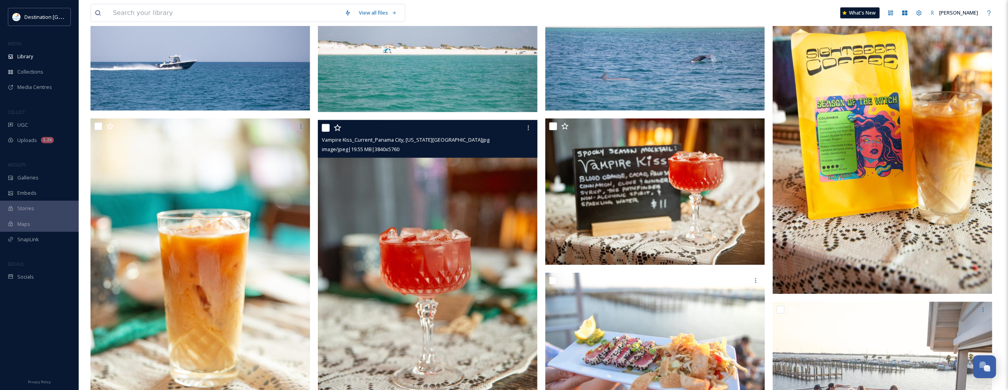
scroll to position [443, 0]
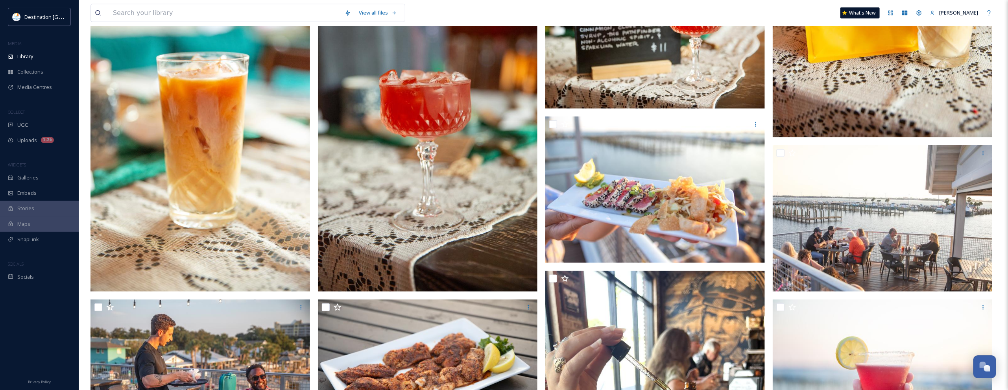
click at [481, 215] on img at bounding box center [428, 126] width 220 height 329
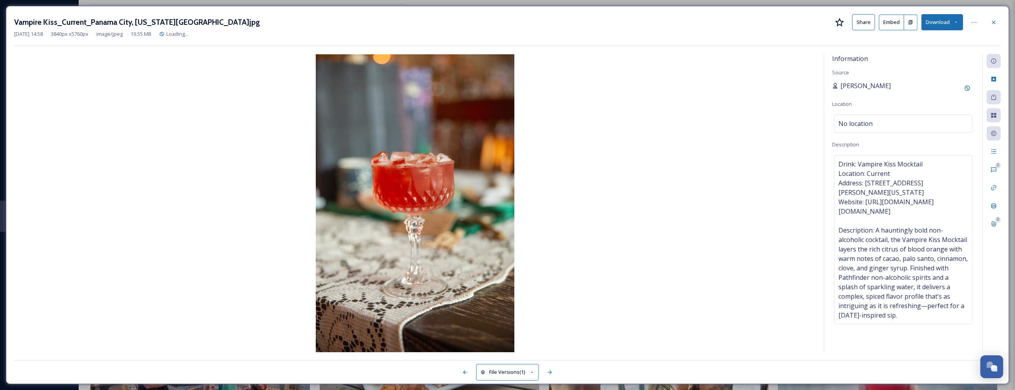
click at [835, 82] on div "[PERSON_NAME]" at bounding box center [862, 85] width 59 height 9
click at [845, 85] on span "[PERSON_NAME]" at bounding box center [866, 85] width 50 height 9
click at [927, 92] on div "[PERSON_NAME]" at bounding box center [904, 88] width 142 height 14
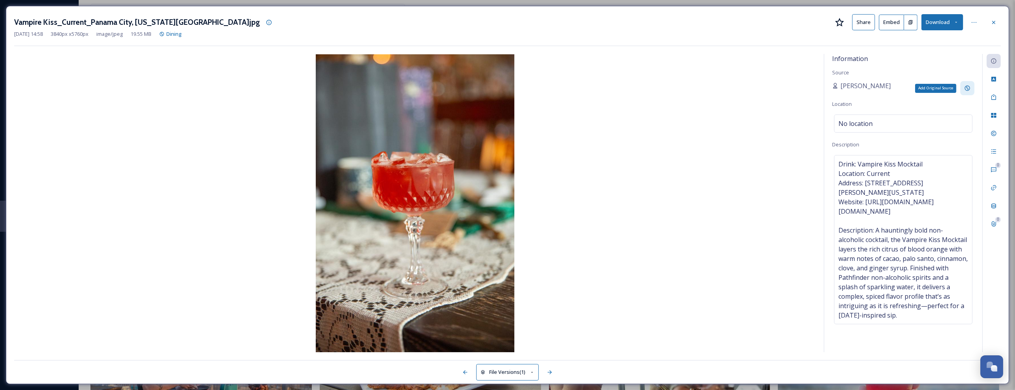
click at [968, 87] on icon at bounding box center [968, 88] width 6 height 6
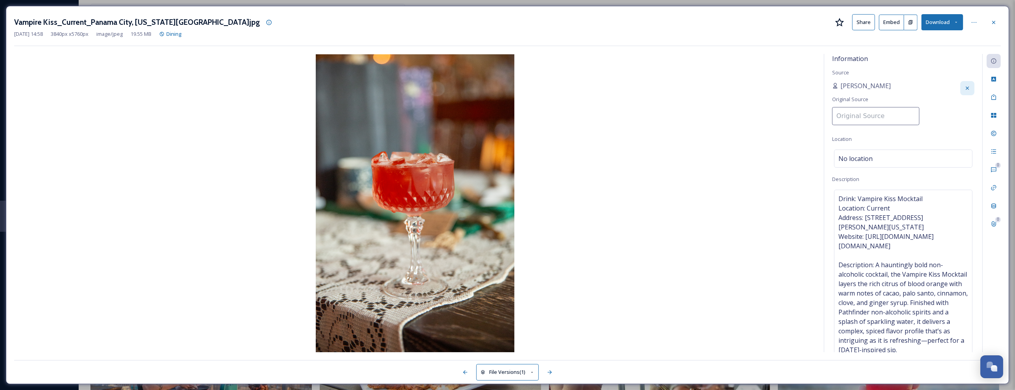
click at [854, 115] on input at bounding box center [876, 116] width 87 height 18
type input "Destination [GEOGRAPHIC_DATA]"
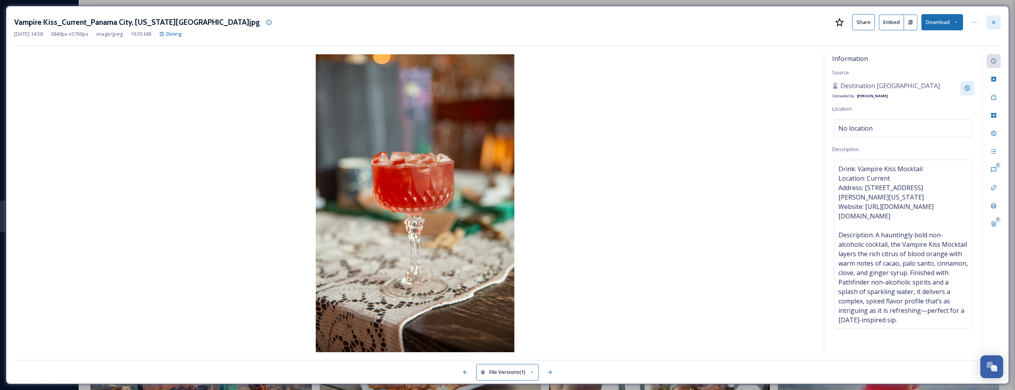
click at [992, 20] on icon at bounding box center [994, 22] width 6 height 6
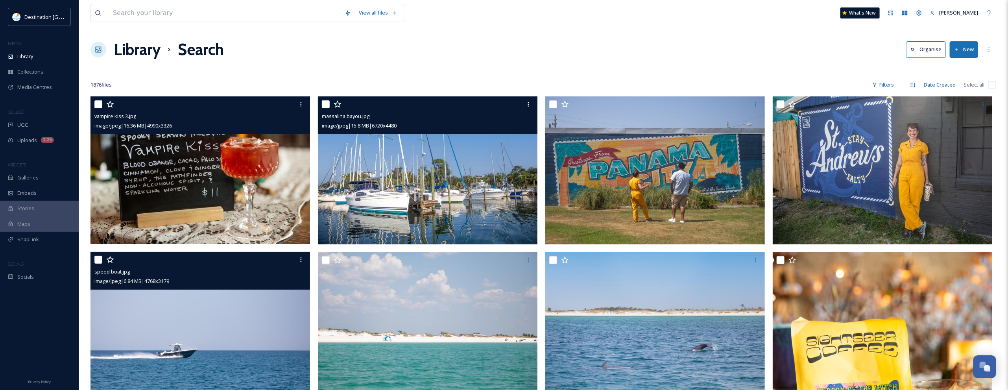
click at [201, 164] on img at bounding box center [201, 170] width 222 height 148
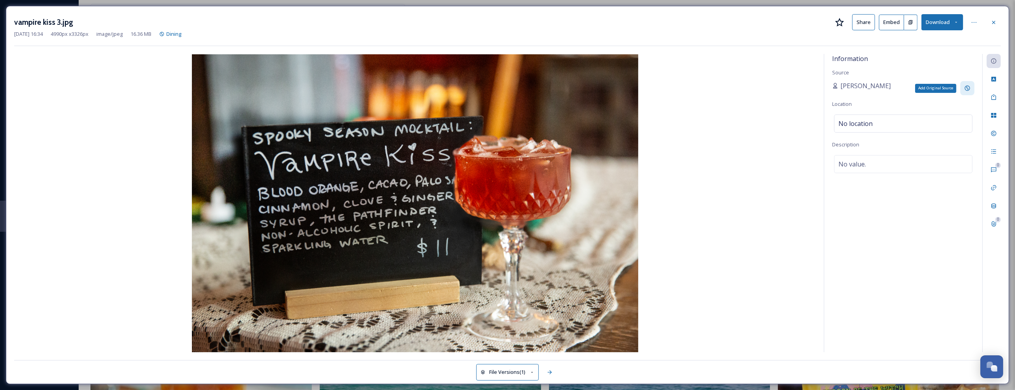
click at [970, 87] on icon at bounding box center [968, 88] width 6 height 6
click at [849, 115] on input at bounding box center [876, 116] width 87 height 18
type input "Destination [GEOGRAPHIC_DATA]"
click at [932, 116] on div "Information Source Patti Original Source Destination Panama City Location No lo…" at bounding box center [904, 203] width 158 height 298
click at [992, 24] on icon at bounding box center [994, 22] width 6 height 6
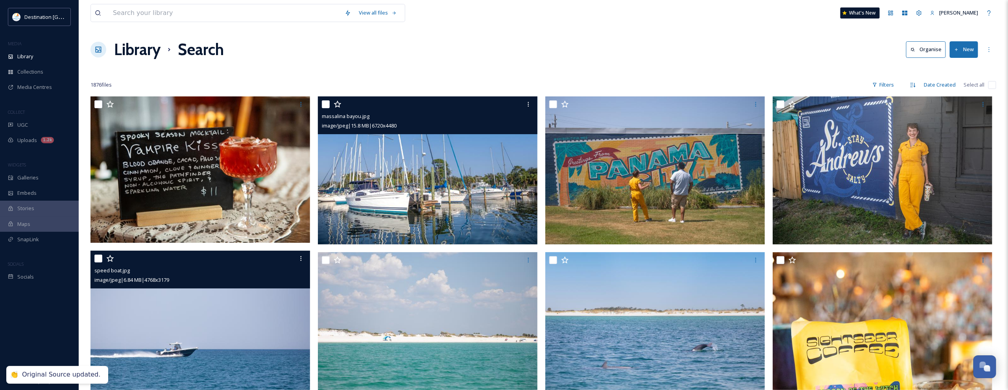
click at [473, 216] on img at bounding box center [429, 170] width 222 height 148
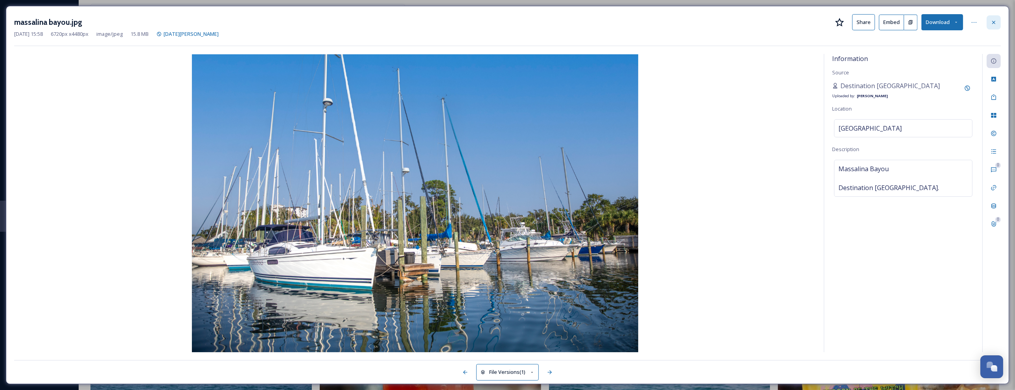
click at [991, 22] on icon at bounding box center [994, 22] width 6 height 6
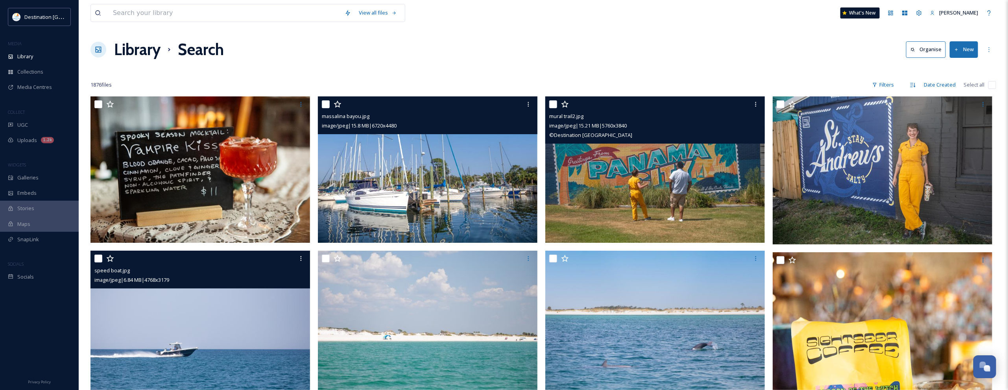
click at [624, 203] on img at bounding box center [655, 169] width 220 height 146
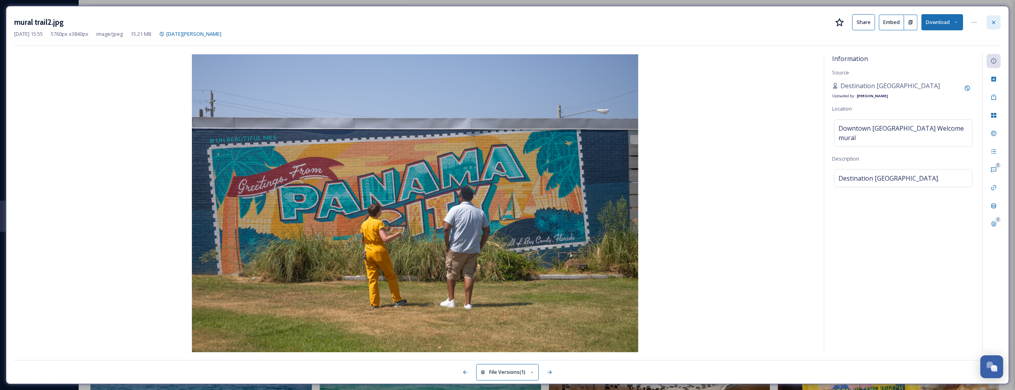
click at [989, 16] on div at bounding box center [994, 22] width 14 height 14
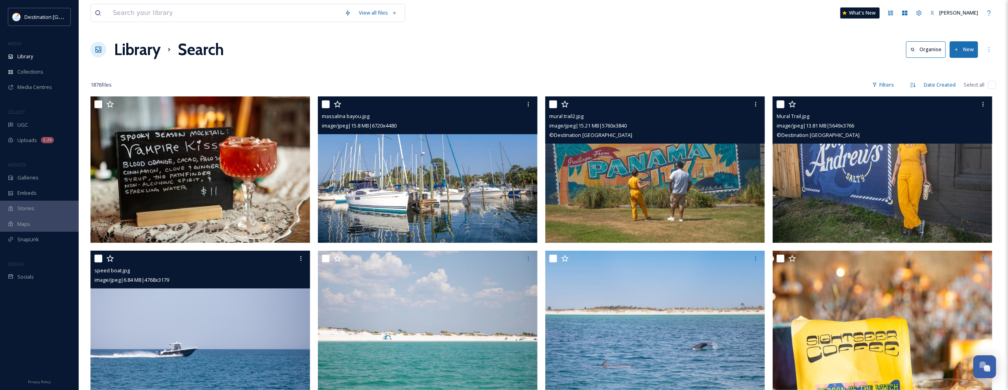
drag, startPoint x: 874, startPoint y: 139, endPoint x: 886, endPoint y: 147, distance: 13.9
click at [874, 140] on div "© Destination Panama City" at bounding box center [884, 134] width 214 height 9
click at [928, 174] on img at bounding box center [883, 169] width 220 height 146
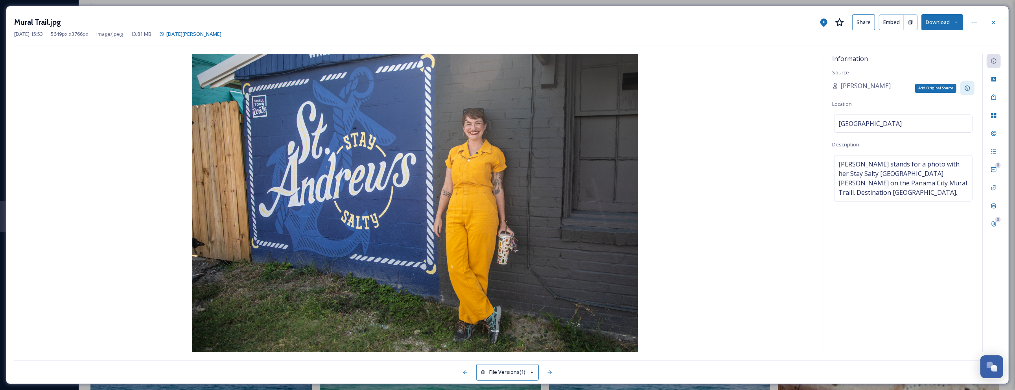
click at [966, 89] on icon at bounding box center [968, 88] width 6 height 6
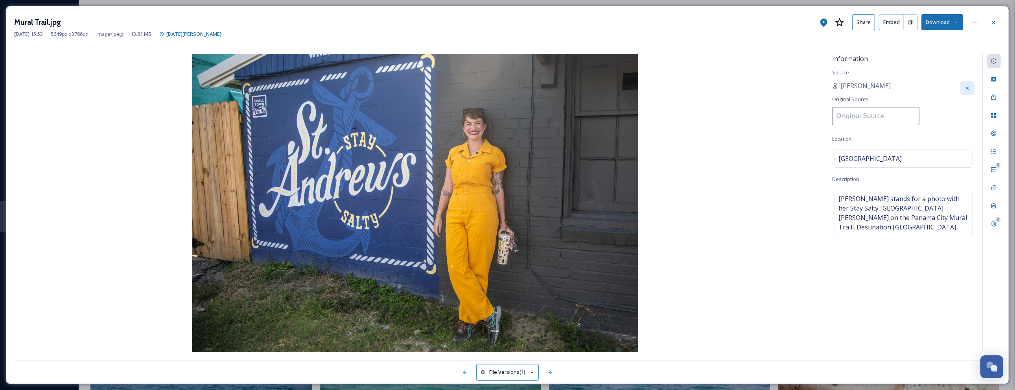
click at [859, 118] on input at bounding box center [876, 116] width 87 height 18
paste input "Destination [GEOGRAPHIC_DATA]"
type input "Destination [GEOGRAPHIC_DATA]"
click at [914, 83] on div "Patti Original Source Destination Panama City" at bounding box center [904, 105] width 142 height 49
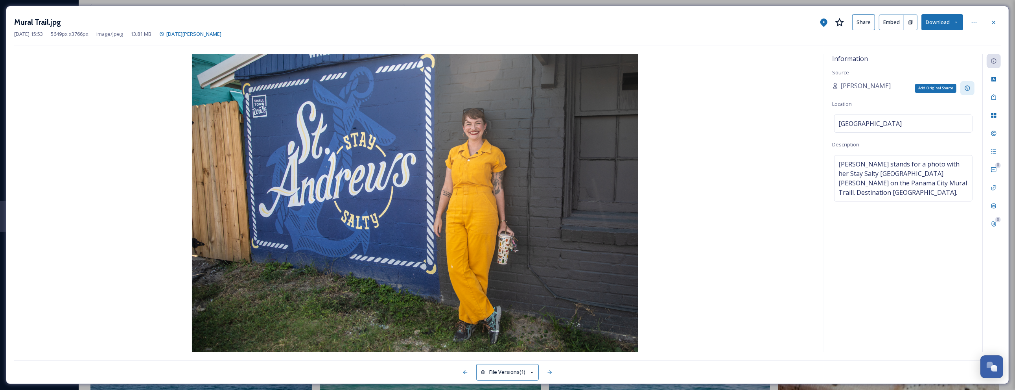
click at [963, 88] on div "Add Original Source" at bounding box center [968, 88] width 14 height 14
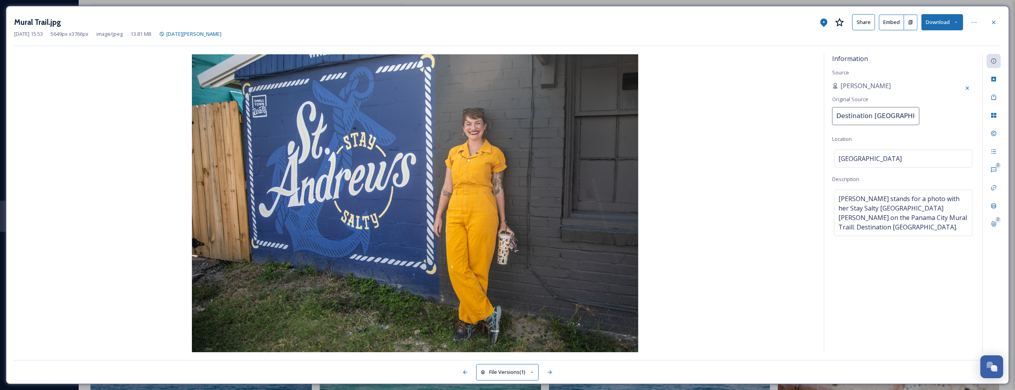
click at [872, 117] on input "Destination [GEOGRAPHIC_DATA]" at bounding box center [876, 116] width 87 height 18
click at [941, 124] on div "Information Source Patti Original Source Destination Panama City Location Bayvi…" at bounding box center [904, 203] width 158 height 298
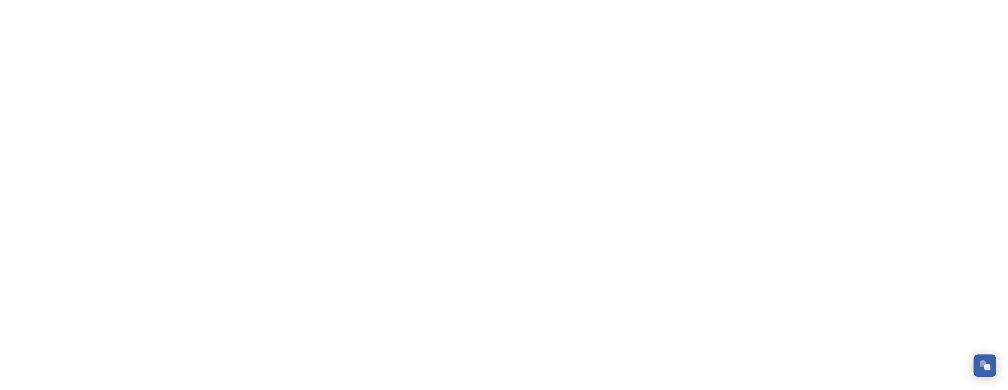
scroll to position [695, 0]
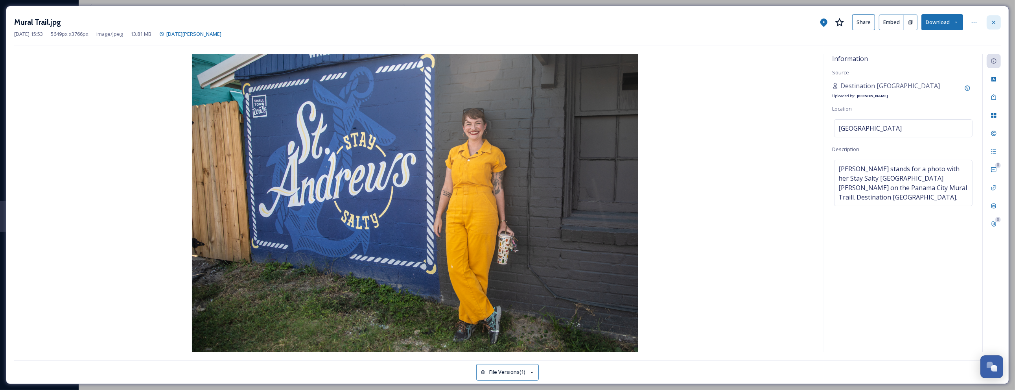
click at [992, 18] on div at bounding box center [994, 22] width 14 height 14
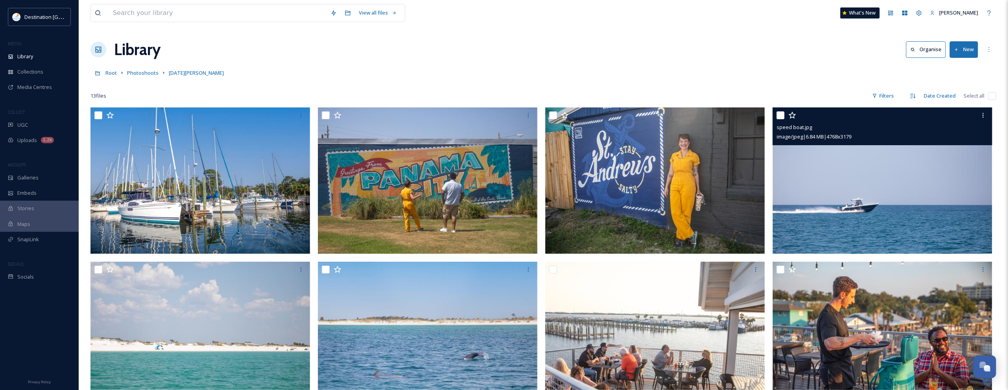
click at [881, 203] on img at bounding box center [883, 180] width 220 height 146
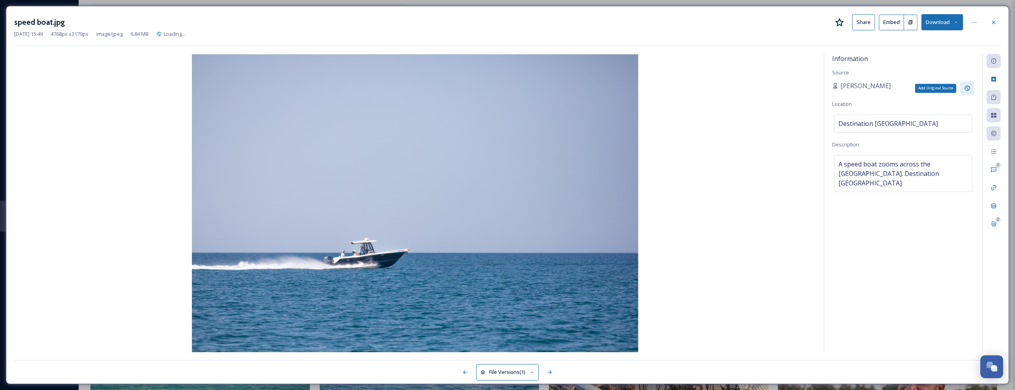
click at [966, 89] on icon at bounding box center [968, 88] width 6 height 6
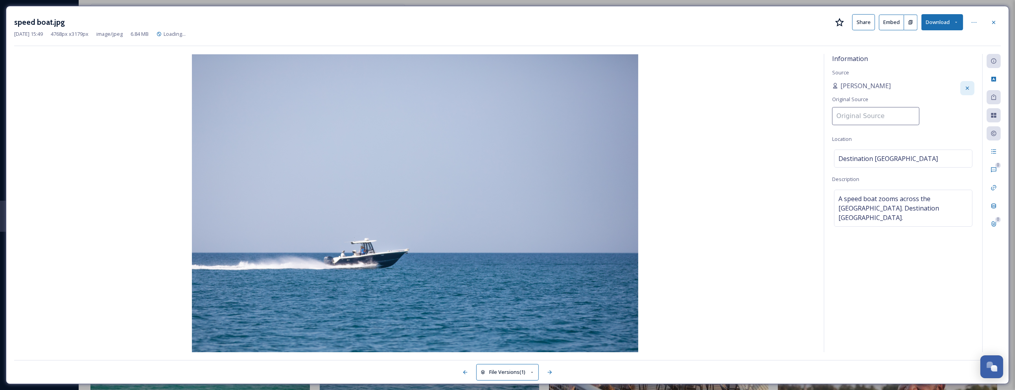
click at [896, 116] on input at bounding box center [876, 116] width 87 height 18
paste input "Destination [GEOGRAPHIC_DATA]"
type input "Destination [GEOGRAPHIC_DATA]"
click at [913, 83] on div "Patti Original Source Destination Panama City" at bounding box center [904, 105] width 142 height 49
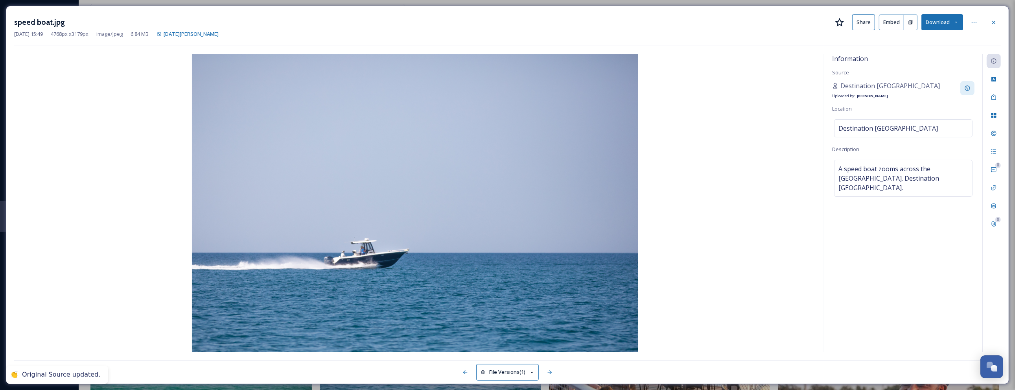
click at [1002, 28] on div "speed boat.jpg Share Embed Download Sep 26 2025 15:49 4768 px x 3179 px image/j…" at bounding box center [508, 195] width 1004 height 378
click at [995, 27] on div at bounding box center [994, 22] width 14 height 14
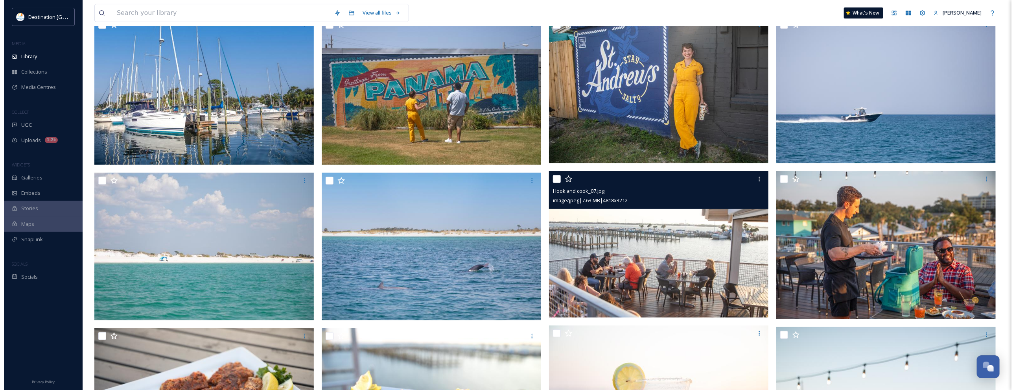
scroll to position [197, 0]
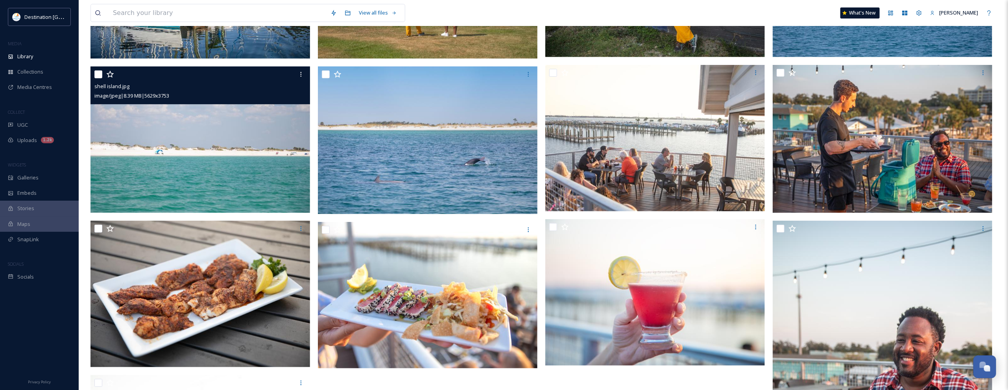
click at [248, 162] on img at bounding box center [200, 139] width 220 height 146
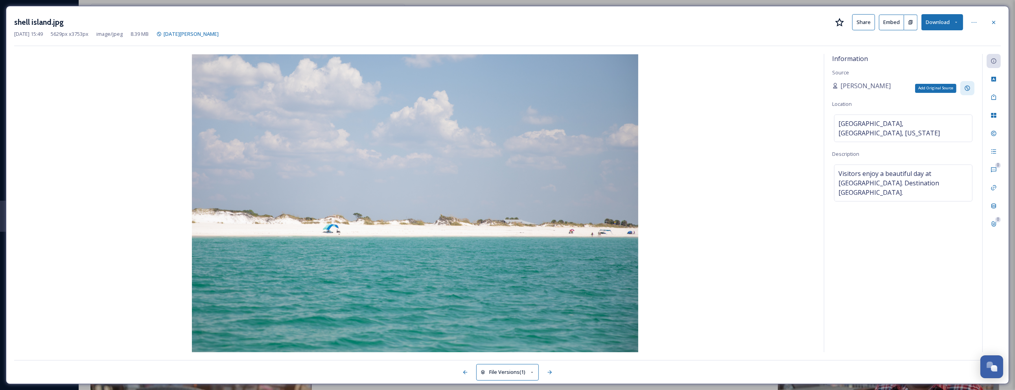
click at [969, 91] on icon at bounding box center [968, 88] width 6 height 6
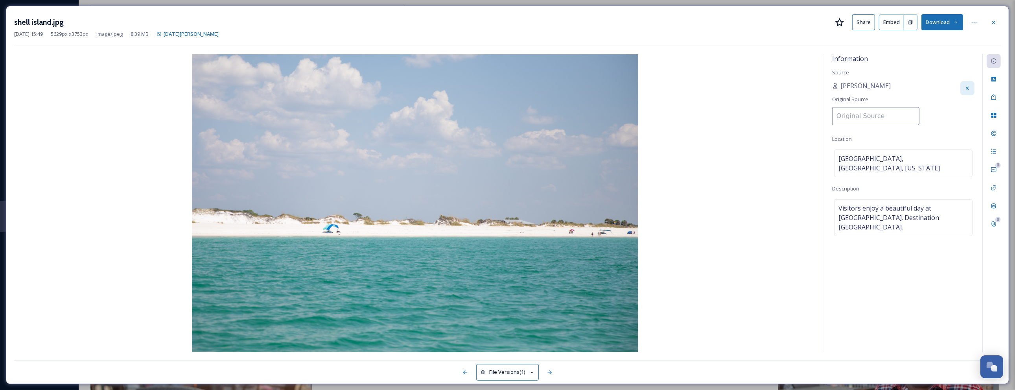
click at [874, 116] on input at bounding box center [876, 116] width 87 height 18
paste input "Destination [GEOGRAPHIC_DATA]"
type input "Destination [GEOGRAPHIC_DATA]"
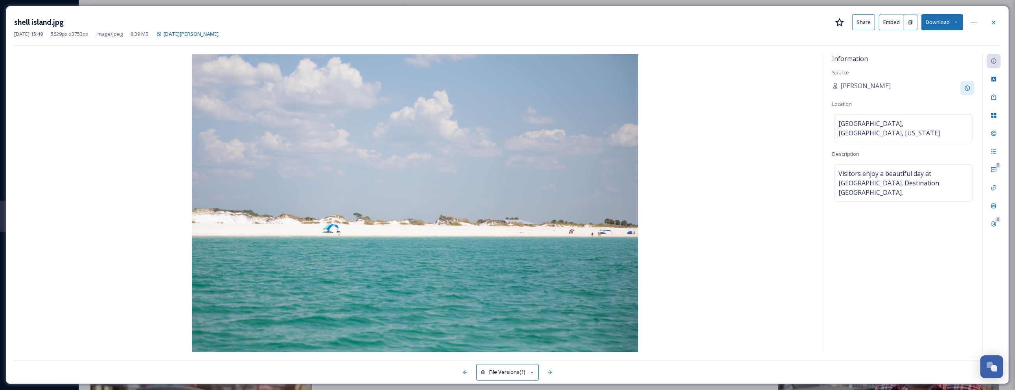
click at [936, 63] on div "Information Source Patti Location Shell Island, Panama City, Florida Descriptio…" at bounding box center [904, 203] width 158 height 298
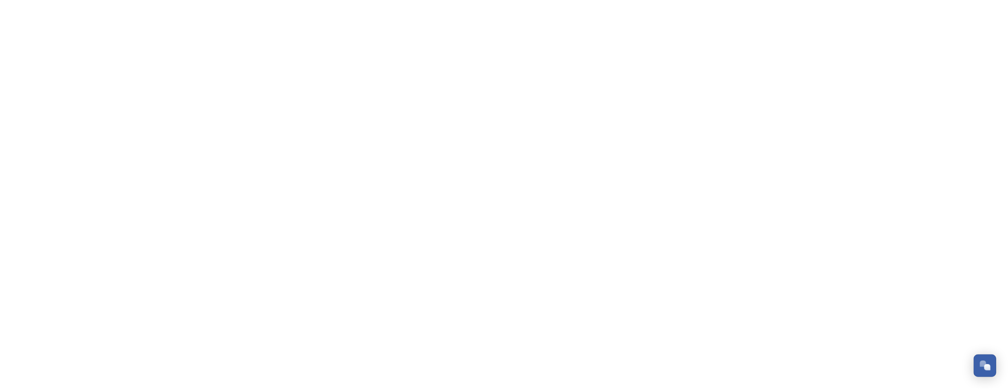
scroll to position [695, 0]
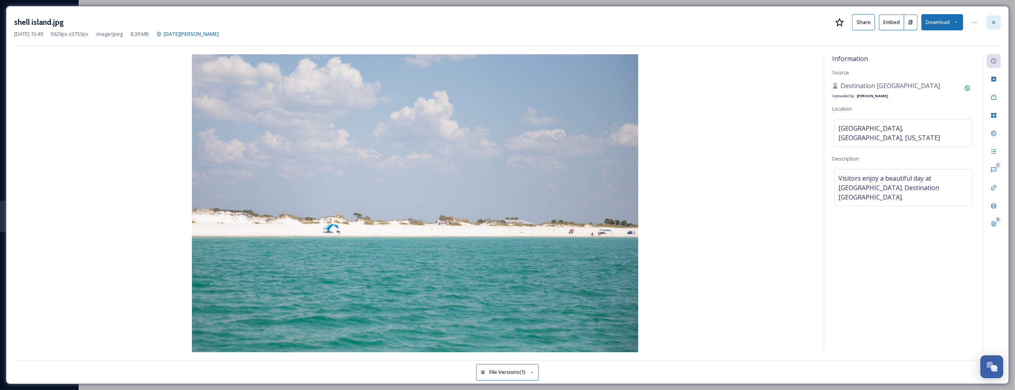
click at [998, 22] on div at bounding box center [994, 22] width 14 height 14
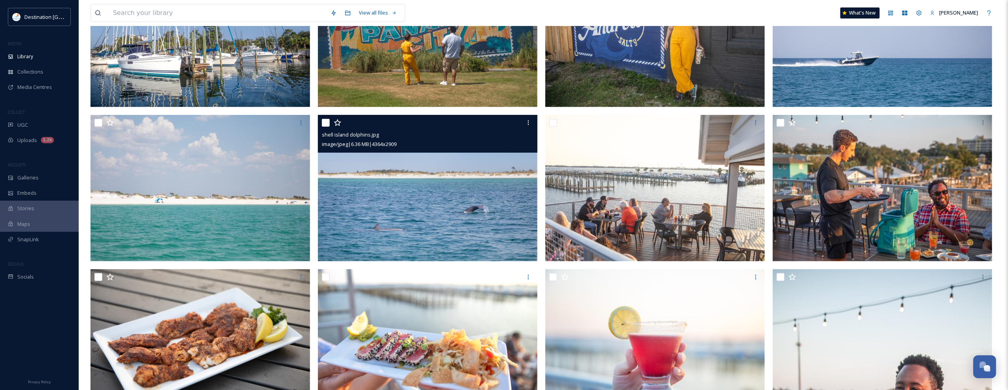
scroll to position [148, 0]
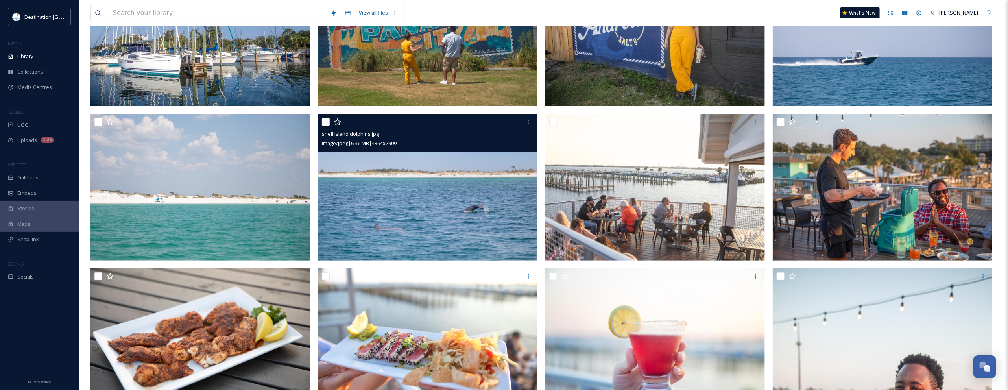
click at [442, 241] on img at bounding box center [428, 187] width 220 height 146
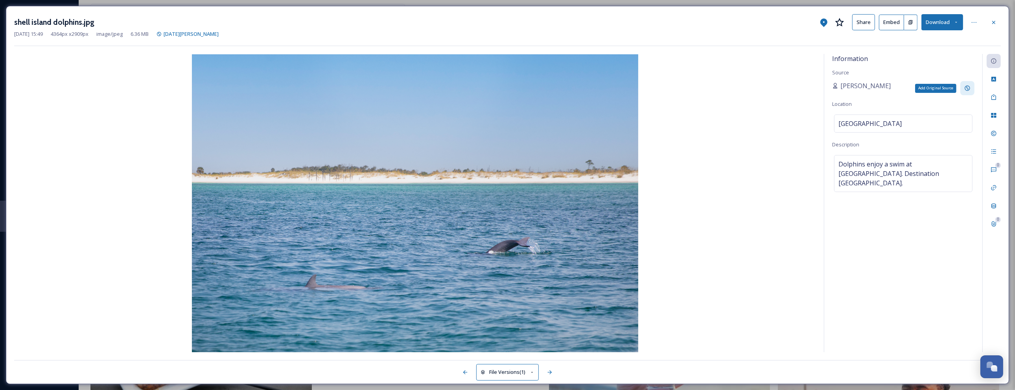
click at [971, 87] on div "Add Original Source" at bounding box center [968, 88] width 14 height 14
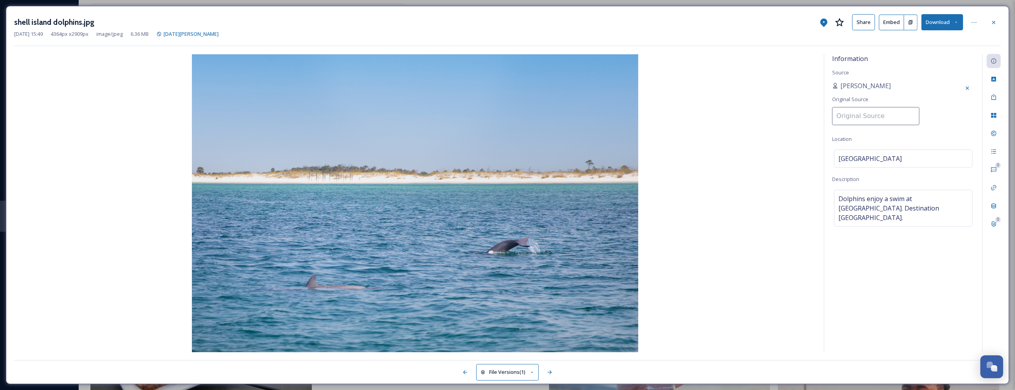
click at [868, 117] on input at bounding box center [876, 116] width 87 height 18
paste input "Destination [GEOGRAPHIC_DATA]"
type input "Destination [GEOGRAPHIC_DATA]"
click at [797, 137] on img at bounding box center [415, 203] width 802 height 298
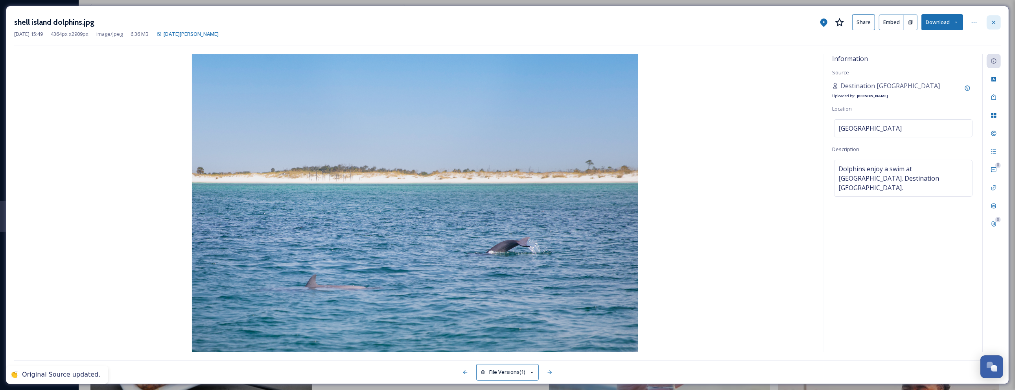
click at [993, 25] on icon at bounding box center [994, 22] width 6 height 6
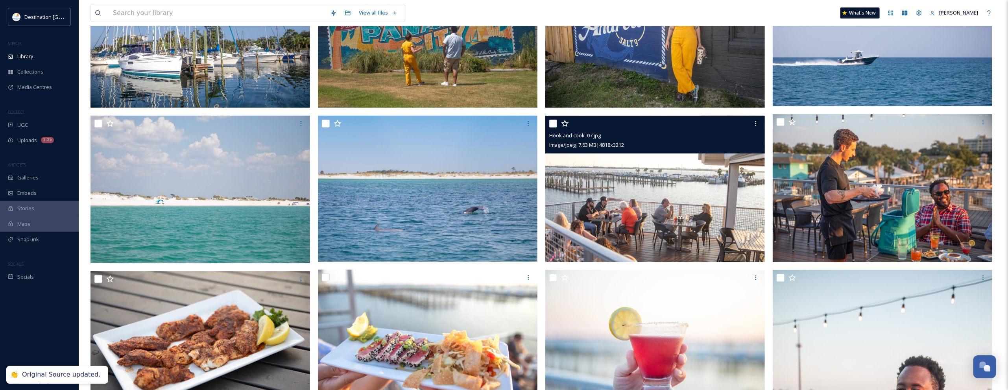
click at [625, 213] on img at bounding box center [655, 188] width 220 height 146
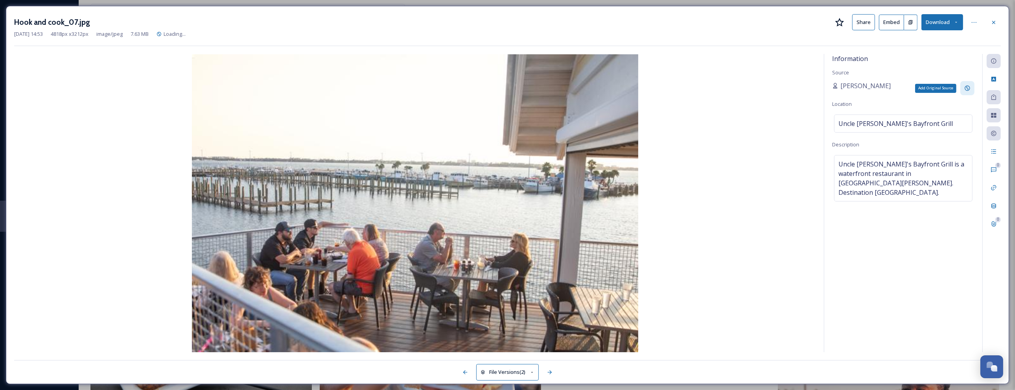
click at [969, 91] on icon at bounding box center [968, 88] width 6 height 6
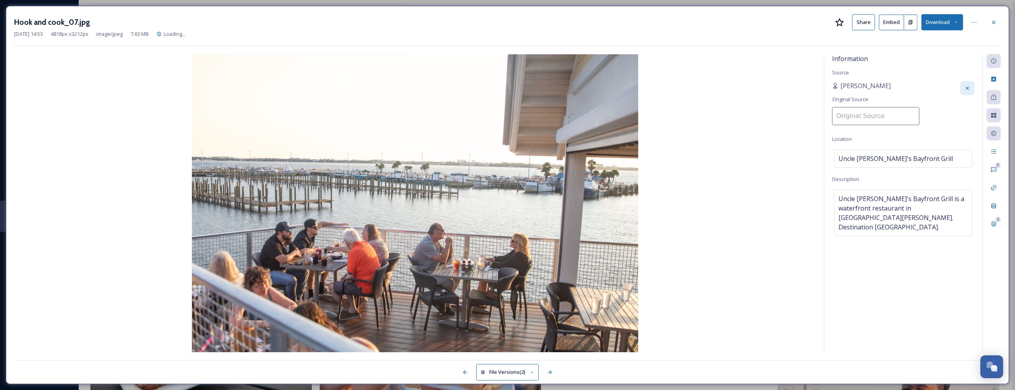
click at [876, 116] on input at bounding box center [876, 116] width 87 height 18
paste input "Destination [GEOGRAPHIC_DATA]"
type input "Destination [GEOGRAPHIC_DATA]"
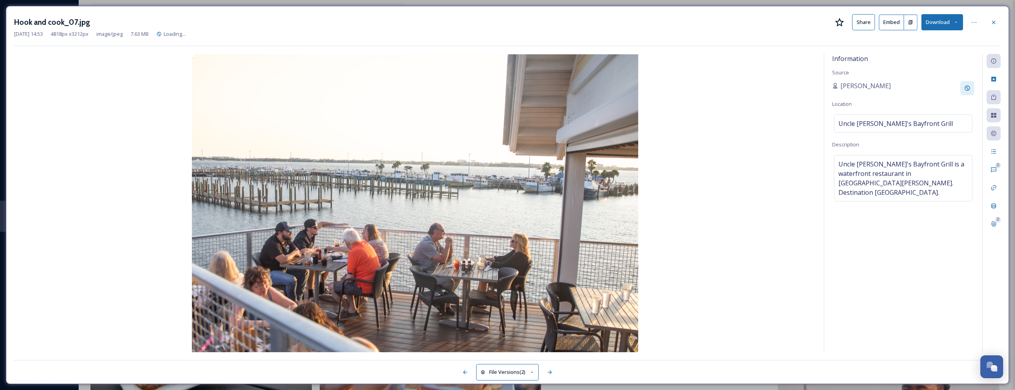
click at [734, 119] on img at bounding box center [415, 203] width 802 height 298
click at [991, 22] on icon at bounding box center [994, 22] width 6 height 6
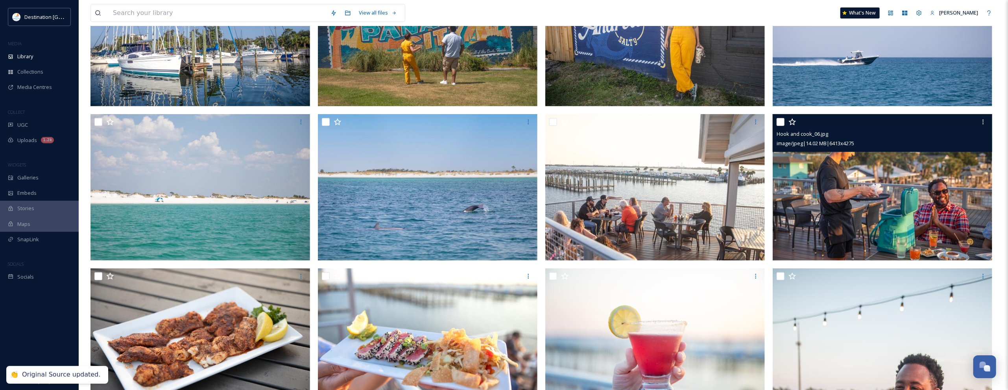
click at [888, 212] on img at bounding box center [883, 187] width 220 height 146
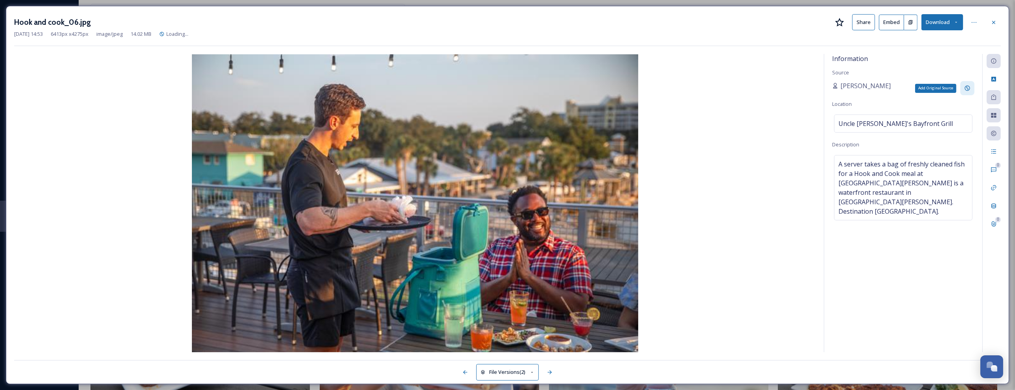
click at [969, 88] on icon at bounding box center [968, 88] width 6 height 6
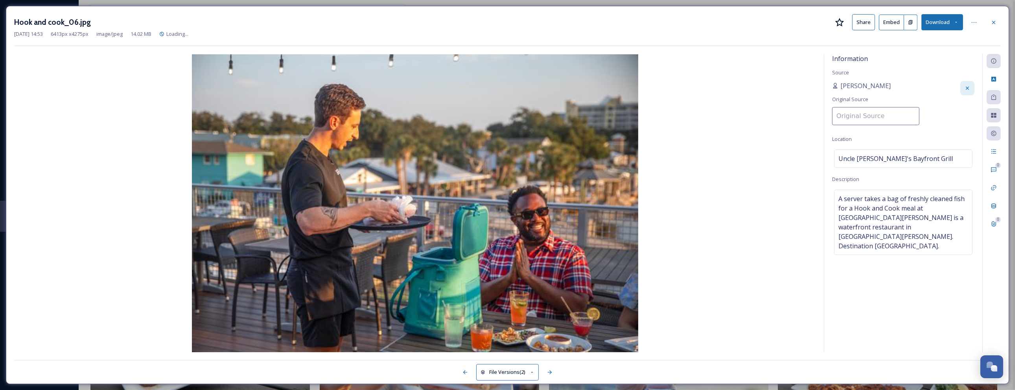
click at [837, 116] on input at bounding box center [876, 116] width 87 height 18
paste input "Destination [GEOGRAPHIC_DATA]"
type input "Destination [GEOGRAPHIC_DATA]"
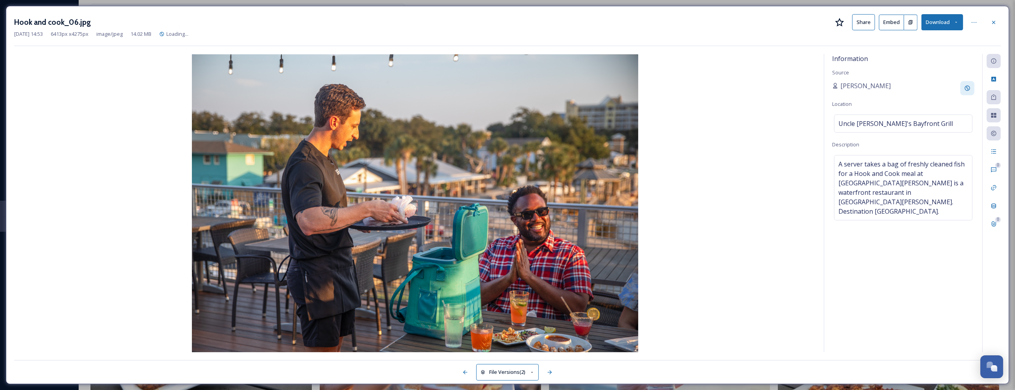
click at [943, 83] on div "[PERSON_NAME]" at bounding box center [904, 88] width 142 height 14
click at [992, 24] on icon at bounding box center [994, 22] width 6 height 6
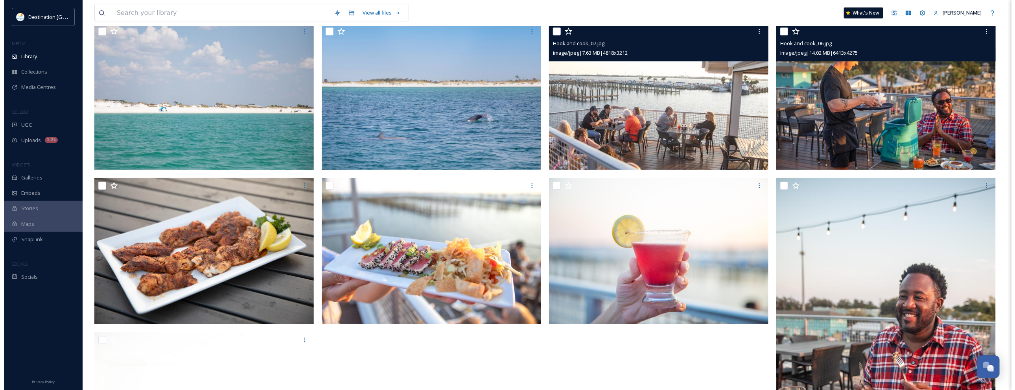
scroll to position [246, 0]
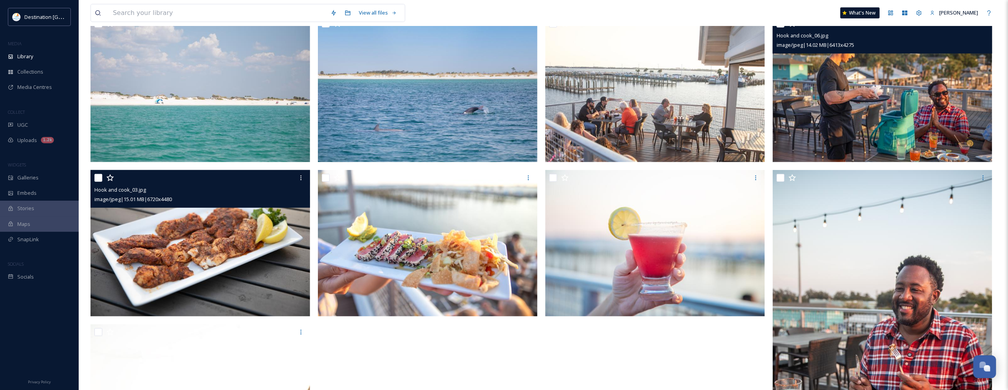
click at [172, 262] on img at bounding box center [200, 243] width 220 height 146
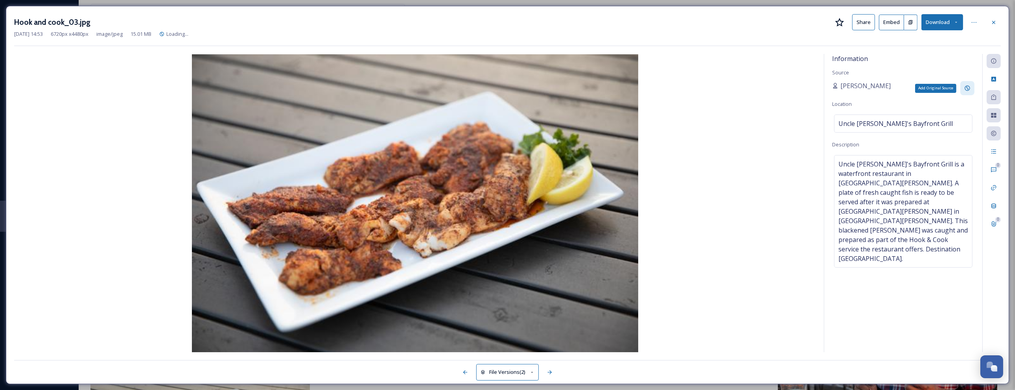
click at [971, 85] on icon at bounding box center [968, 88] width 6 height 6
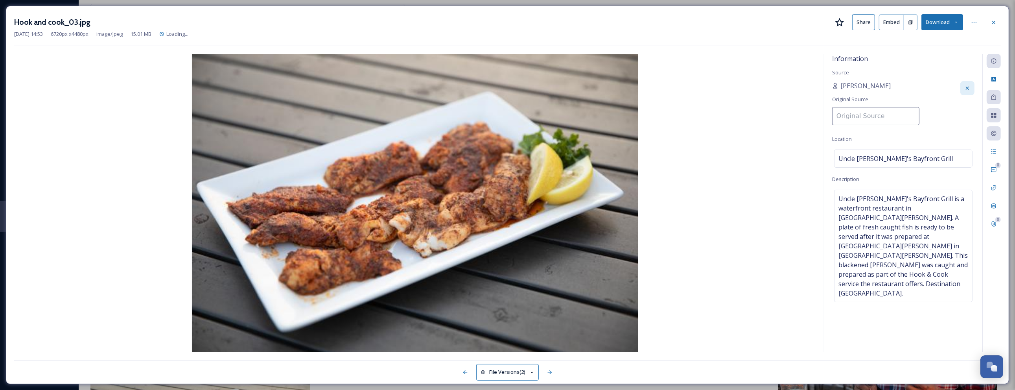
click at [862, 114] on input at bounding box center [876, 116] width 87 height 18
paste input "Destination [GEOGRAPHIC_DATA]"
type input "Destination [GEOGRAPHIC_DATA]"
click at [894, 51] on div "Hook and cook_03.jpg Share Embed Download [DATE] 14:53 6720 px x 4480 px image/…" at bounding box center [508, 195] width 1004 height 378
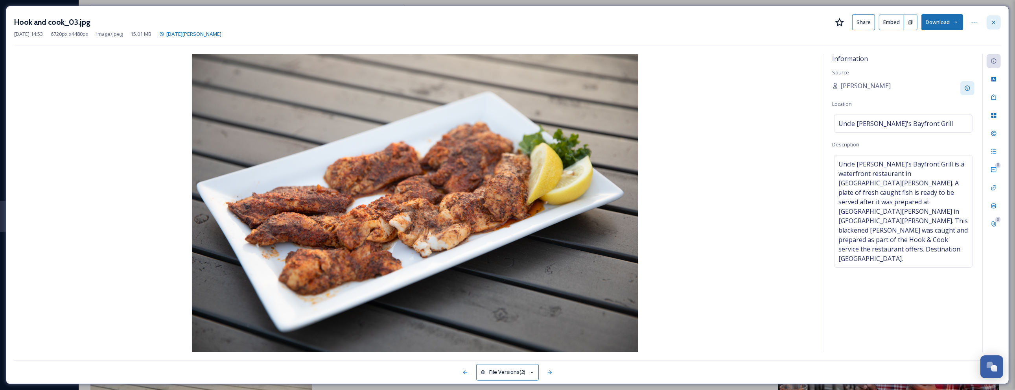
click at [993, 22] on icon at bounding box center [994, 22] width 6 height 6
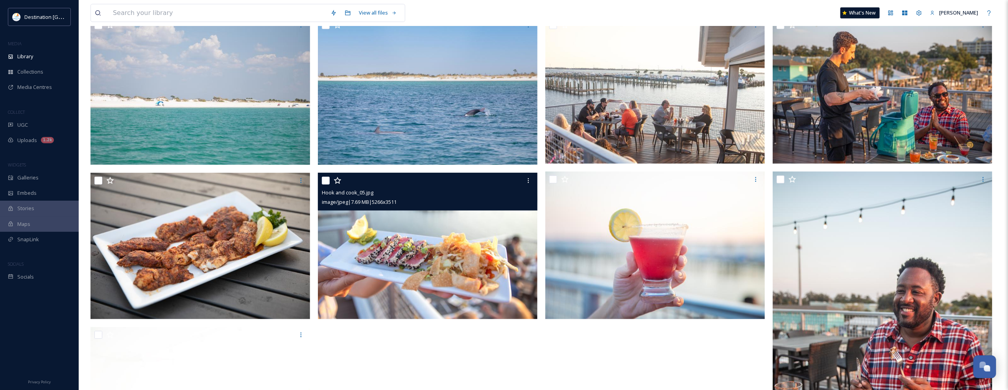
click at [441, 266] on img at bounding box center [428, 246] width 220 height 146
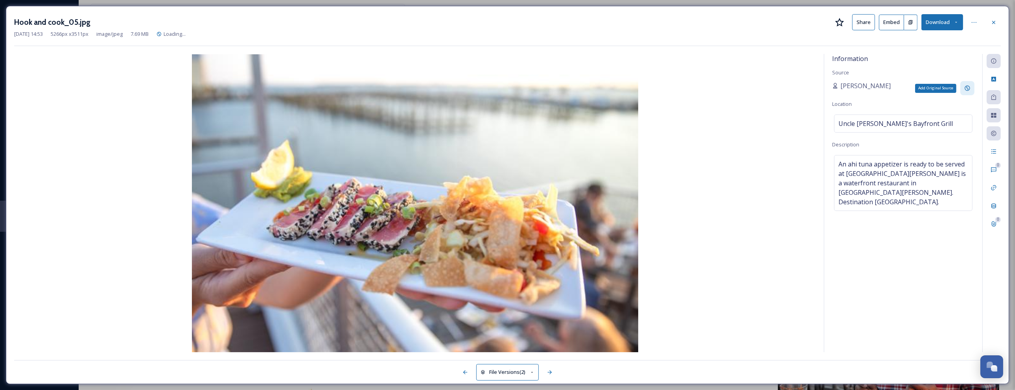
click at [967, 91] on icon at bounding box center [968, 88] width 6 height 6
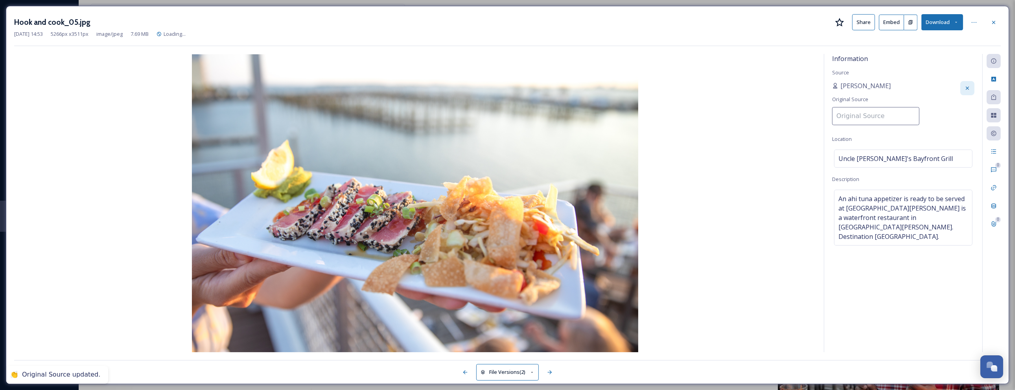
click at [862, 119] on input at bounding box center [876, 116] width 87 height 18
paste input "Destination [GEOGRAPHIC_DATA]"
type input "Destination [GEOGRAPHIC_DATA]"
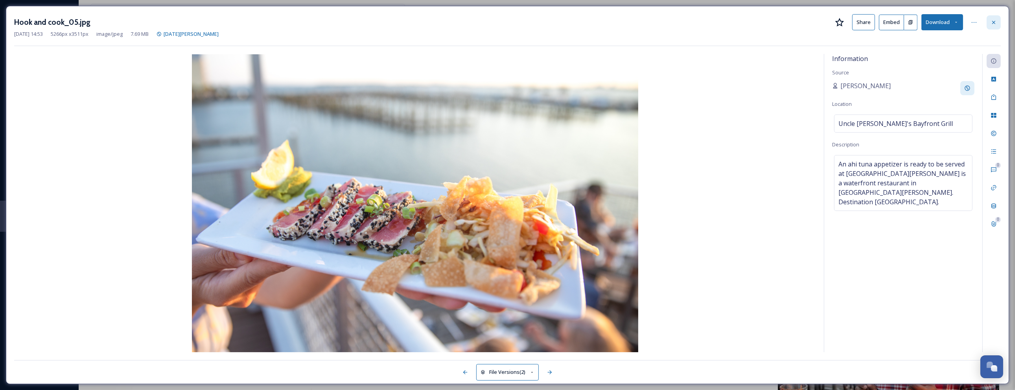
click at [994, 20] on icon at bounding box center [994, 22] width 6 height 6
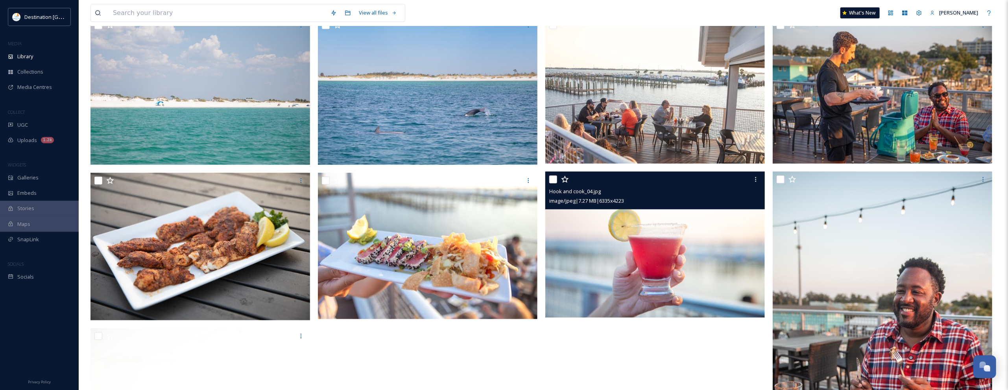
click at [618, 305] on img at bounding box center [655, 244] width 220 height 146
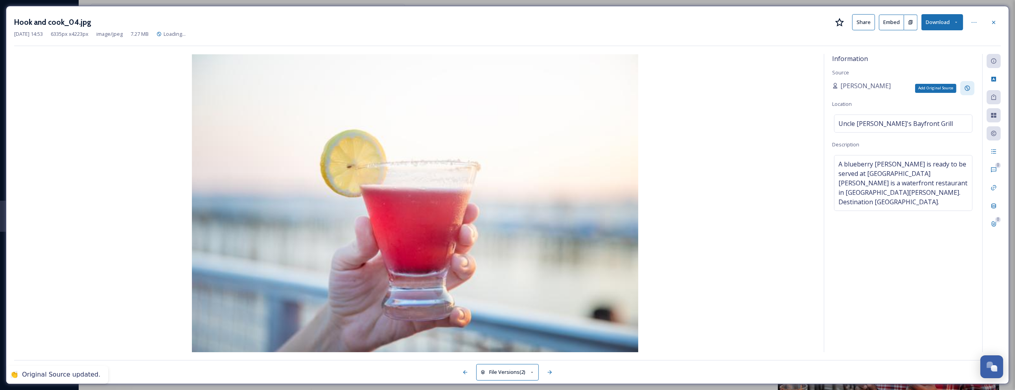
click at [970, 87] on icon at bounding box center [968, 88] width 6 height 6
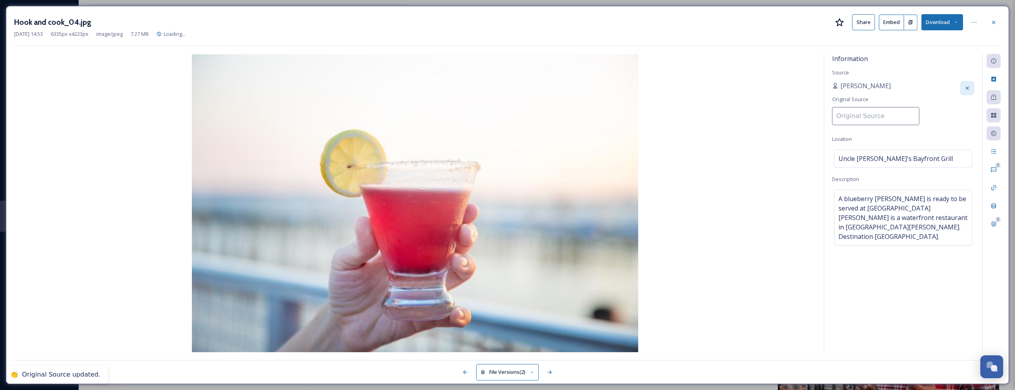
click at [878, 117] on input at bounding box center [876, 116] width 87 height 18
paste input "Destination [GEOGRAPHIC_DATA]"
type input "Destination [GEOGRAPHIC_DATA]"
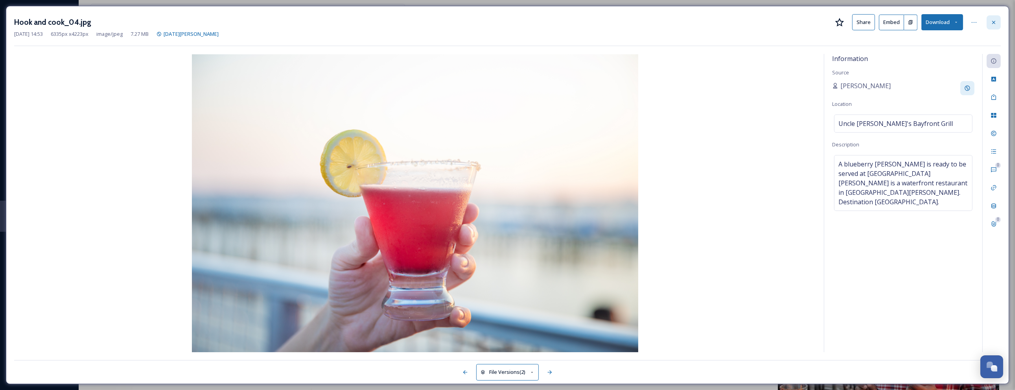
click at [998, 20] on div at bounding box center [994, 22] width 14 height 14
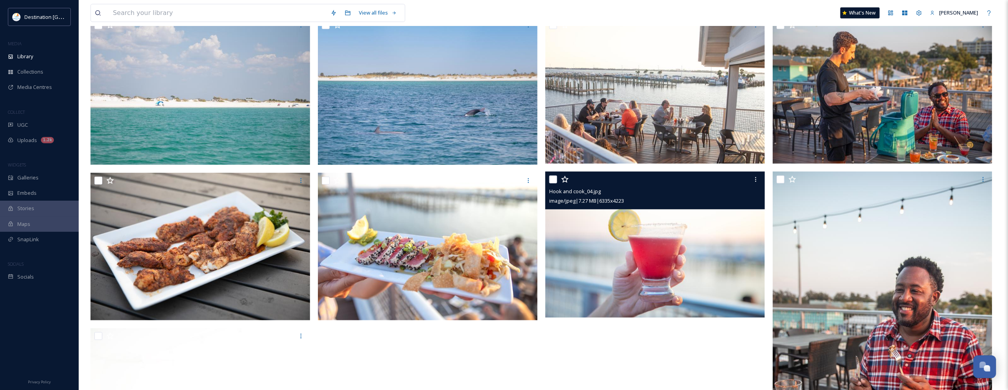
click at [679, 223] on img at bounding box center [655, 244] width 220 height 146
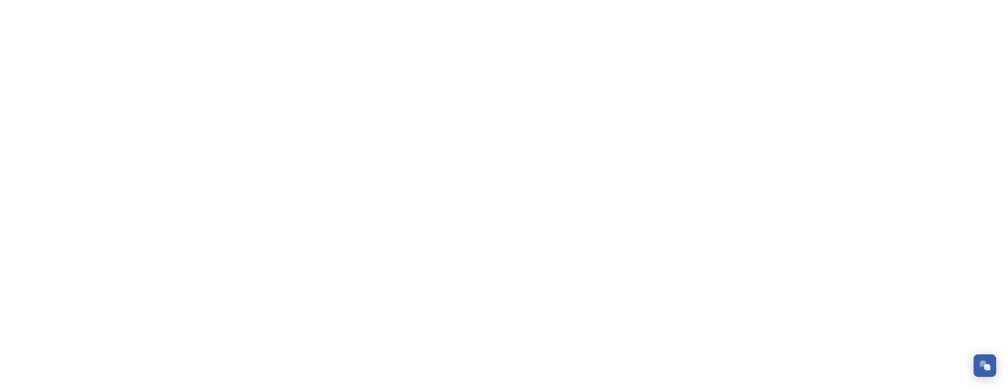
scroll to position [695, 0]
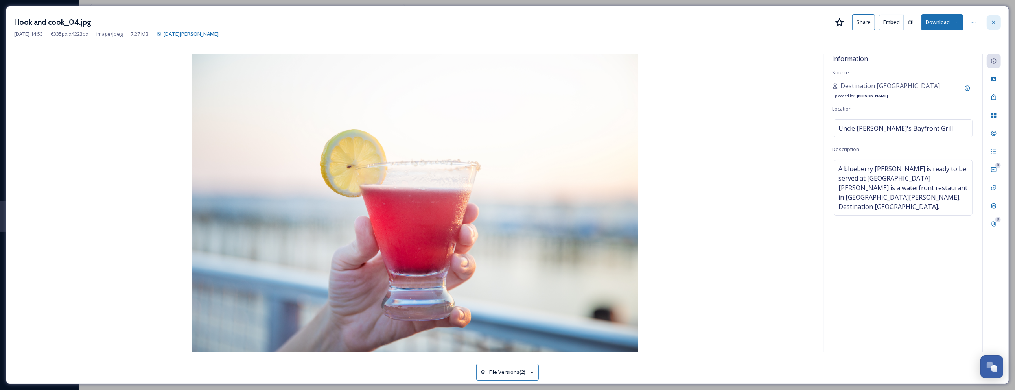
click at [993, 24] on icon at bounding box center [994, 21] width 3 height 3
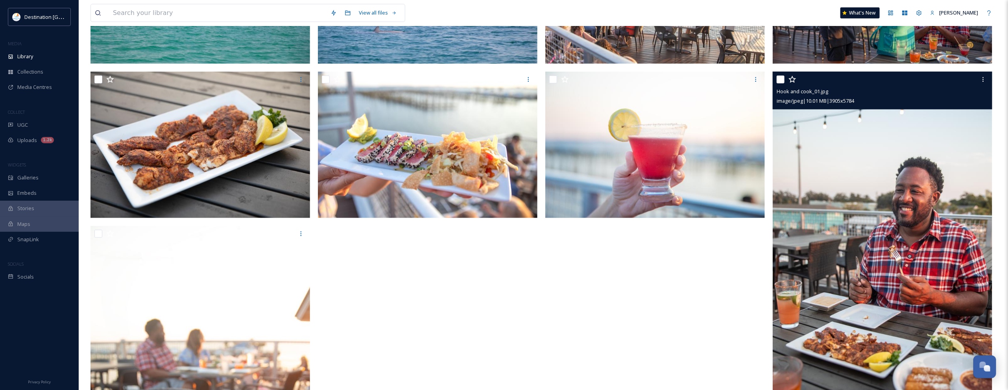
scroll to position [393, 0]
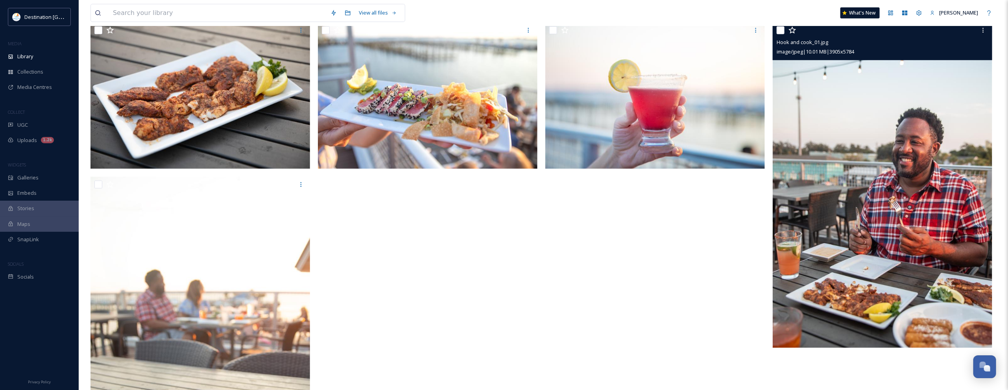
click at [852, 170] on img at bounding box center [883, 184] width 220 height 325
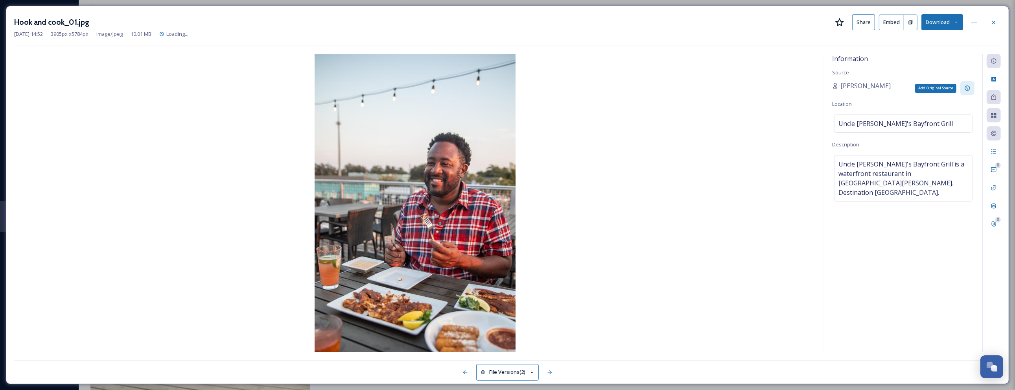
click at [970, 85] on div "Add Original Source" at bounding box center [968, 88] width 14 height 14
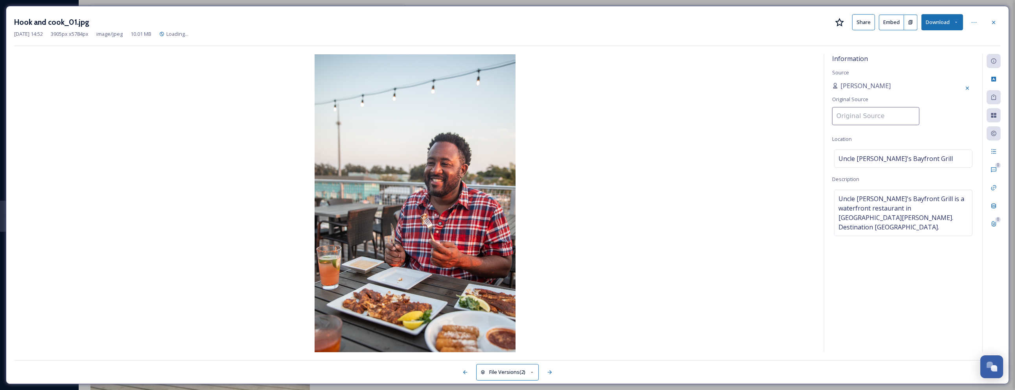
click at [874, 119] on input at bounding box center [876, 116] width 87 height 18
paste input "Destination [GEOGRAPHIC_DATA]"
type input "Destination [GEOGRAPHIC_DATA]"
click at [926, 67] on div "Information Source [PERSON_NAME] Original Source Destination [GEOGRAPHIC_DATA] …" at bounding box center [904, 203] width 158 height 298
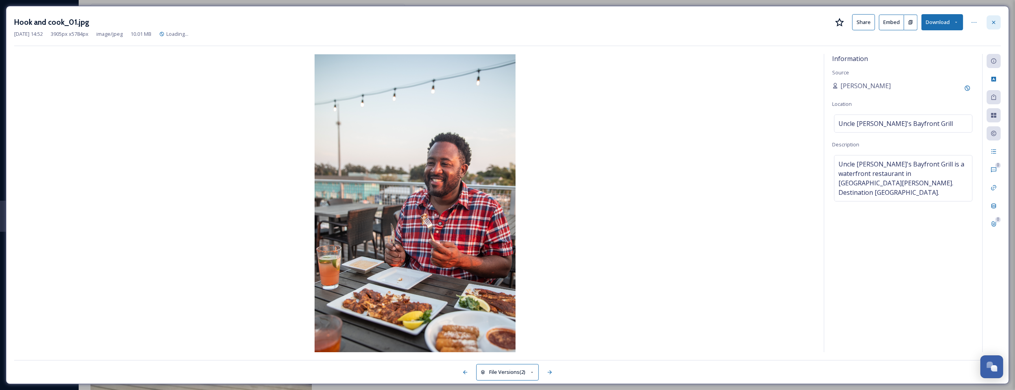
click at [994, 24] on icon at bounding box center [994, 22] width 6 height 6
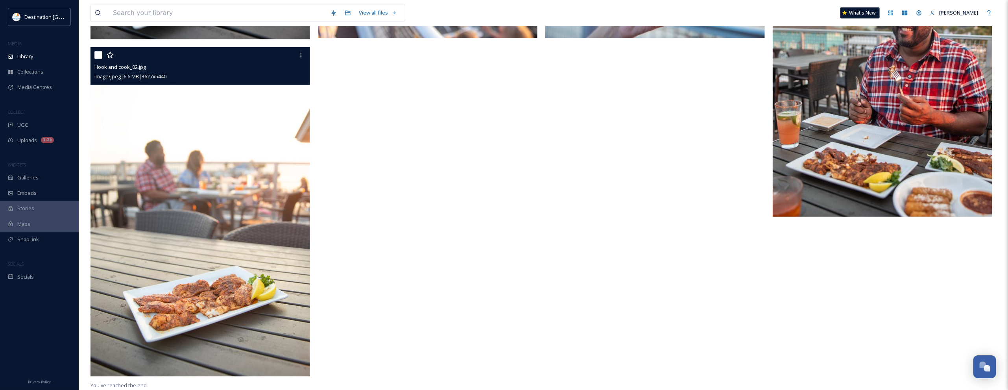
click at [247, 243] on img at bounding box center [200, 211] width 220 height 329
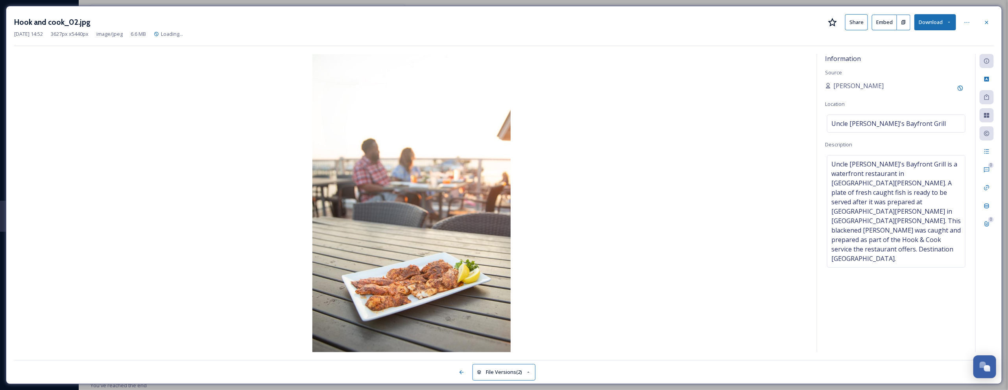
scroll to position [367, 0]
click at [965, 89] on icon at bounding box center [967, 88] width 5 height 5
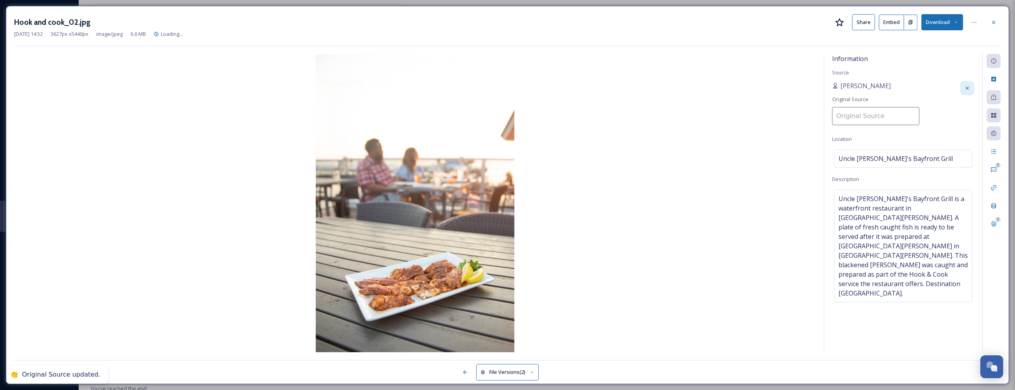
click at [870, 111] on input at bounding box center [876, 116] width 87 height 18
paste input "Destination [GEOGRAPHIC_DATA]"
type input "Destination [GEOGRAPHIC_DATA]"
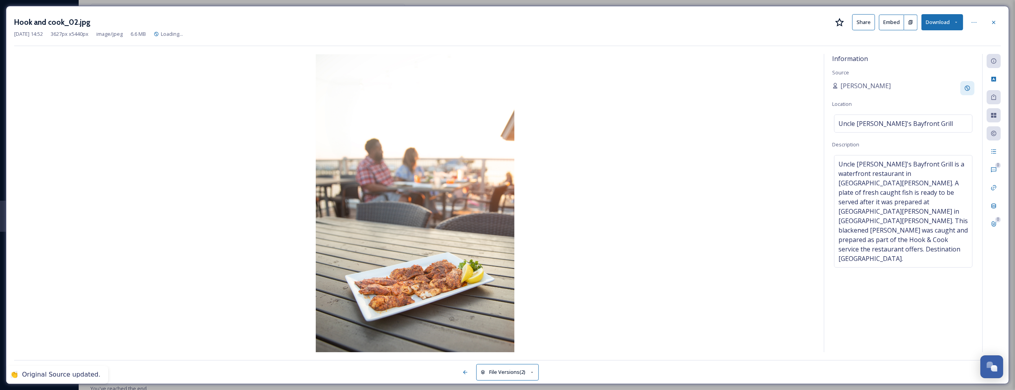
click at [727, 138] on img at bounding box center [415, 203] width 802 height 298
click at [998, 18] on div at bounding box center [994, 22] width 14 height 14
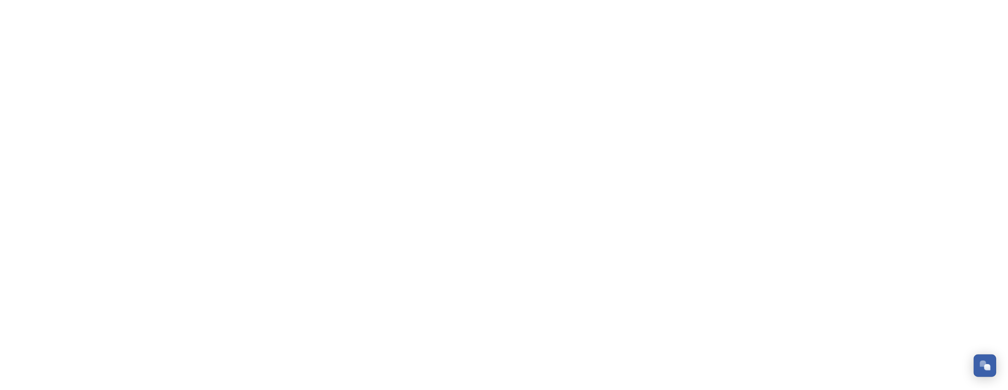
scroll to position [687, 0]
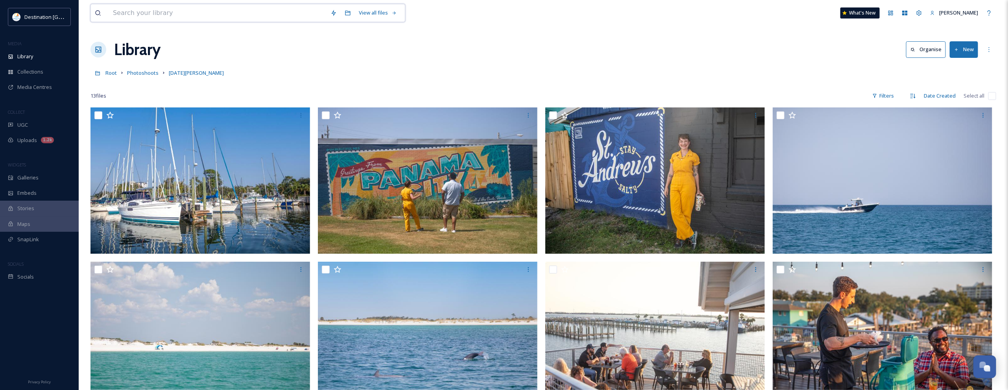
click at [242, 14] on input at bounding box center [218, 12] width 218 height 17
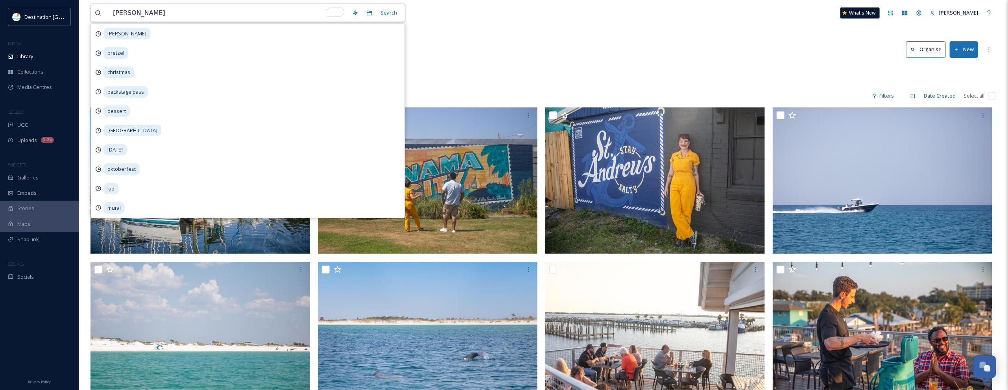
type input "shelbie"
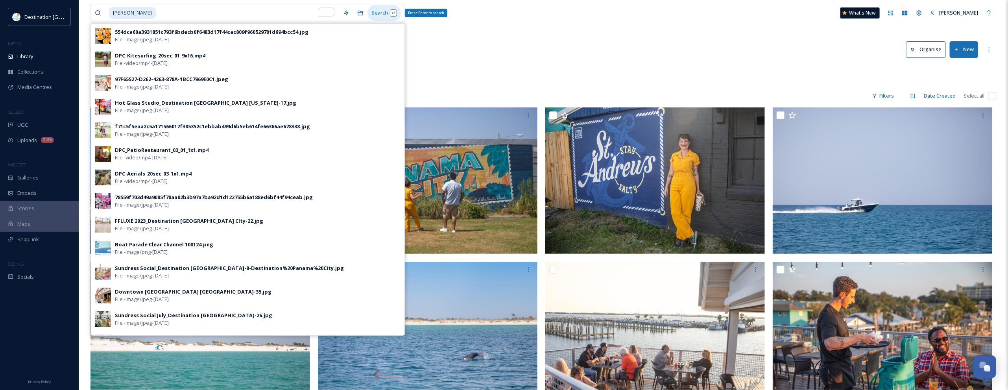
click at [379, 11] on div "Search Press Enter to search" at bounding box center [383, 12] width 33 height 15
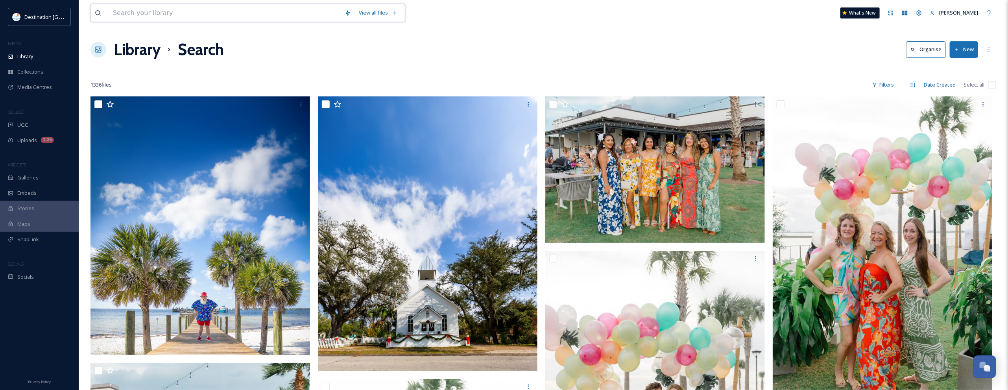
click at [170, 15] on input at bounding box center [225, 12] width 232 height 17
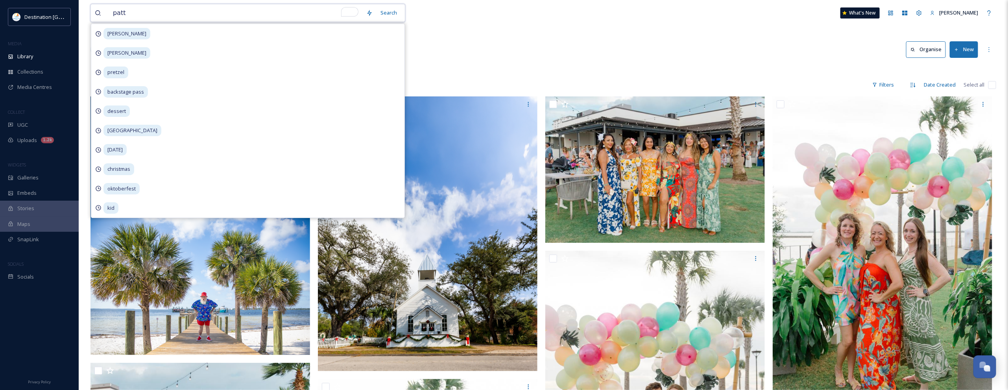
type input "patti"
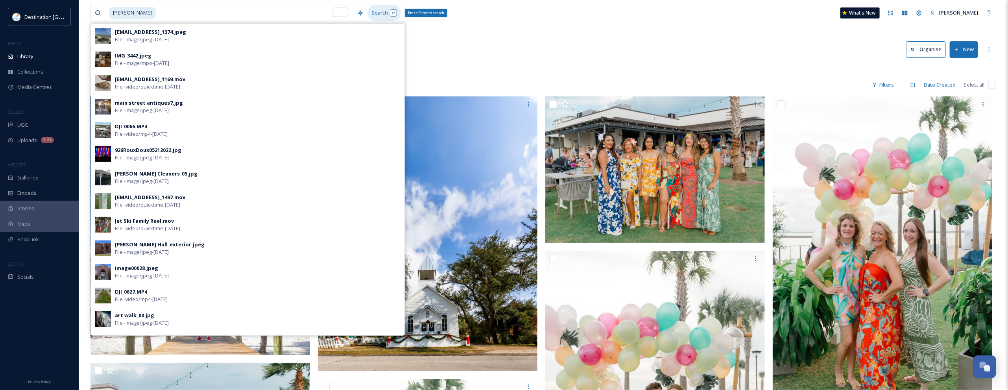
click at [377, 15] on div "Search Press Enter to search" at bounding box center [383, 12] width 33 height 15
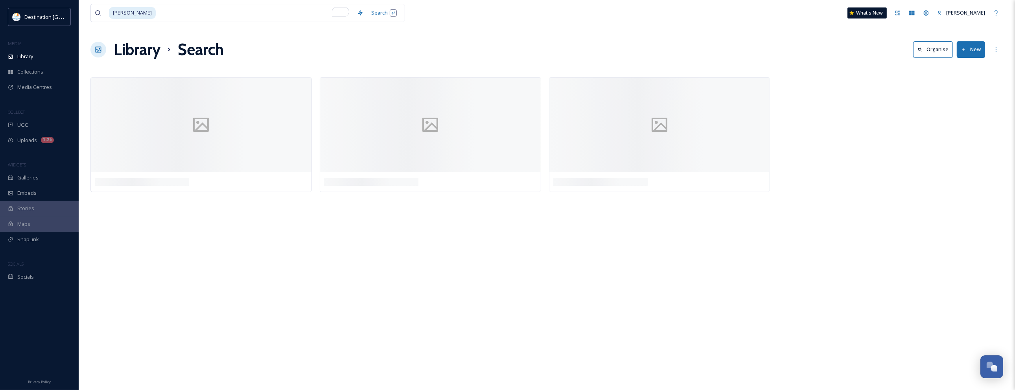
click at [621, 34] on div "patti Search What's New Patti Library Search Organise New Your Selections There…" at bounding box center [547, 195] width 937 height 390
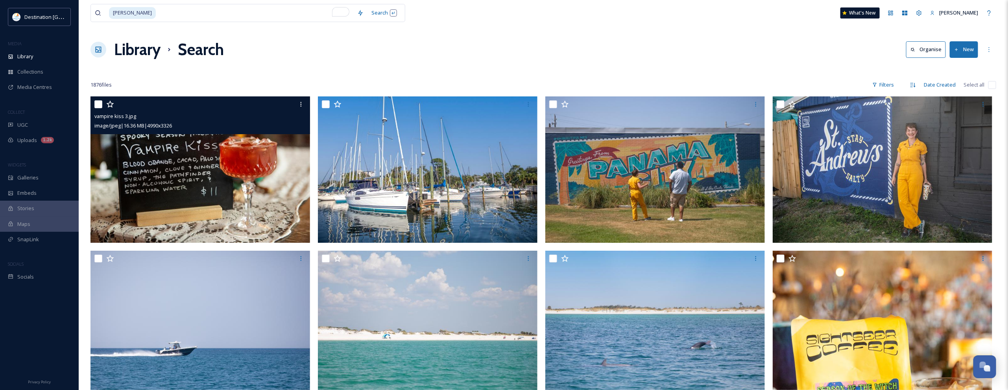
click at [272, 203] on img at bounding box center [200, 169] width 220 height 146
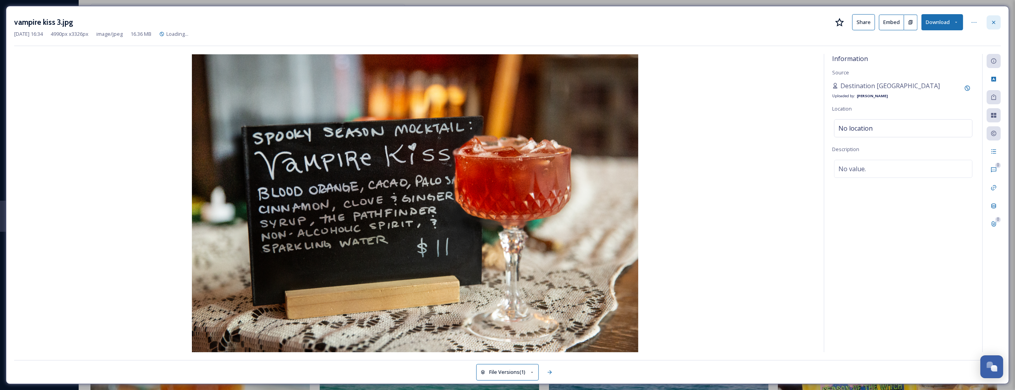
click at [999, 17] on div at bounding box center [994, 22] width 14 height 14
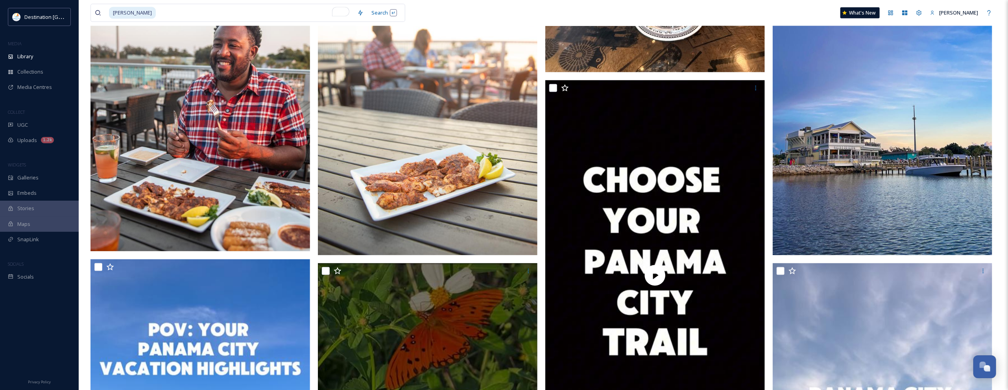
scroll to position [984, 0]
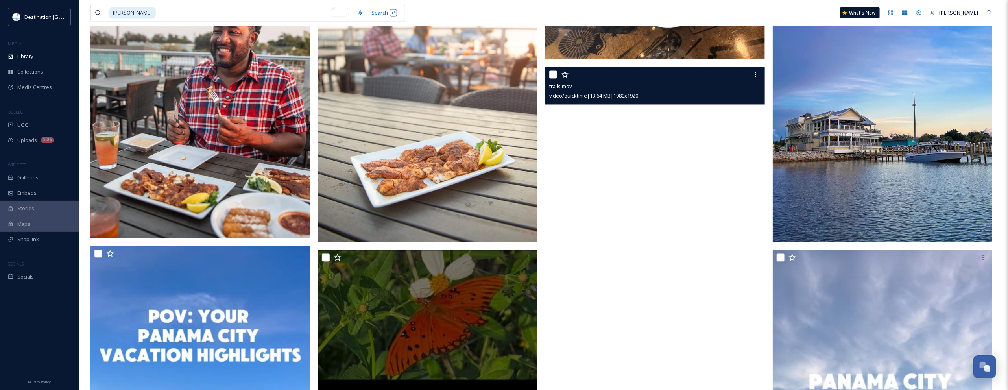
drag, startPoint x: 762, startPoint y: 163, endPoint x: 672, endPoint y: 182, distance: 92.4
click at [672, 182] on video "trails.mov" at bounding box center [655, 262] width 220 height 390
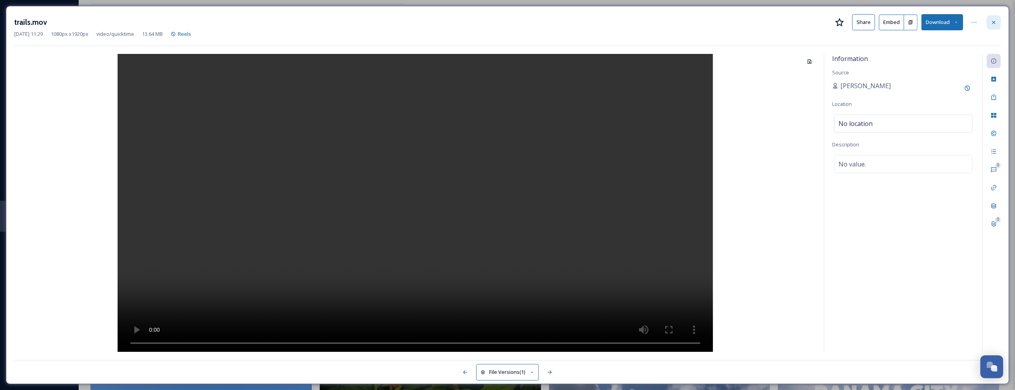
click at [991, 17] on div at bounding box center [994, 22] width 14 height 14
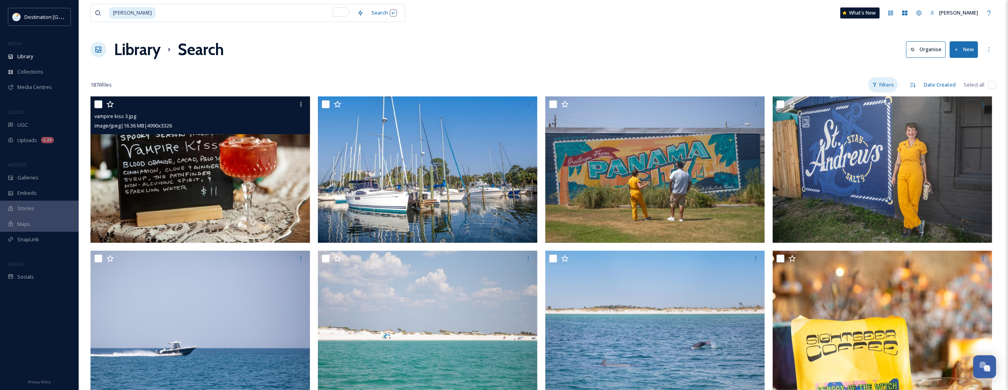
click at [886, 83] on div "Filters" at bounding box center [883, 84] width 30 height 15
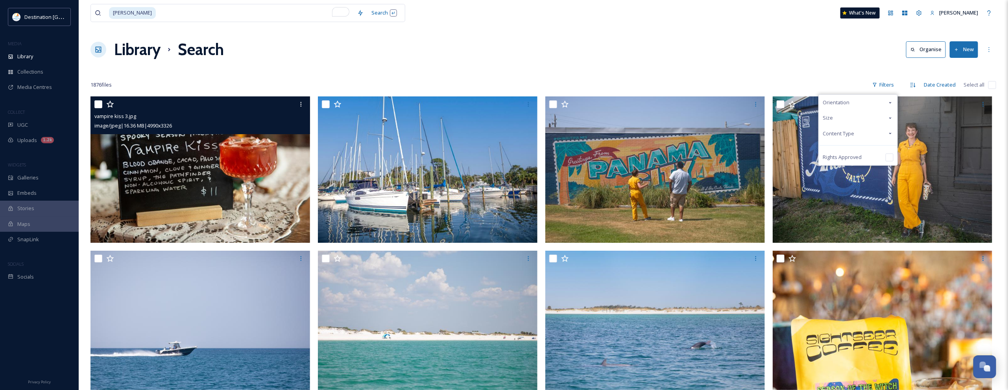
click at [852, 135] on span "Content Type" at bounding box center [838, 133] width 31 height 7
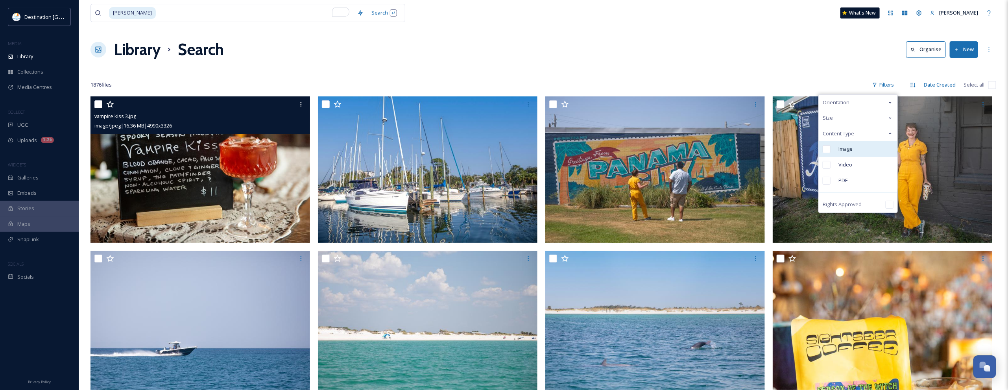
click at [853, 150] on span "Image" at bounding box center [845, 148] width 14 height 7
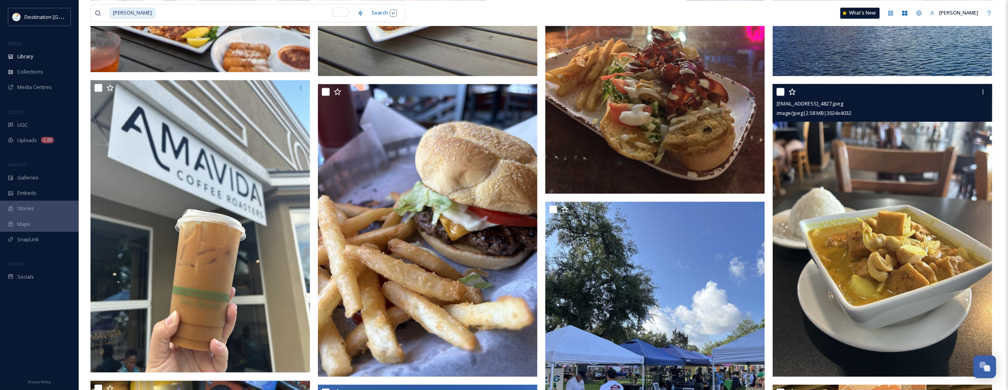
scroll to position [984, 0]
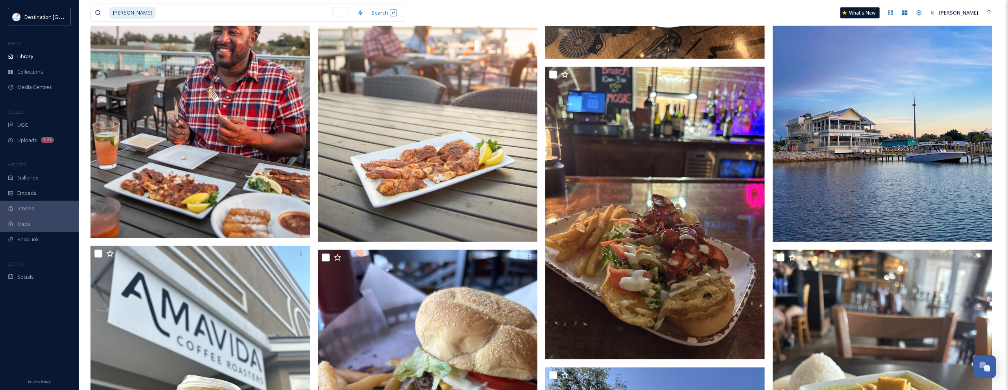
click at [873, 149] on img at bounding box center [883, 77] width 220 height 329
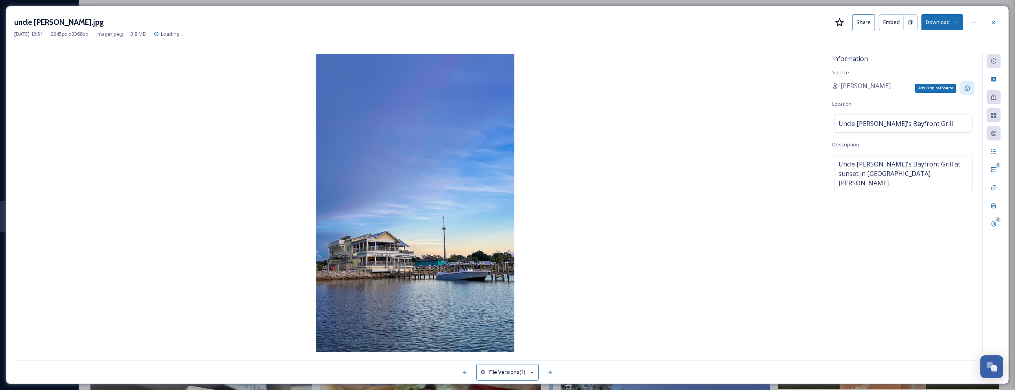
click at [967, 89] on icon at bounding box center [967, 88] width 5 height 5
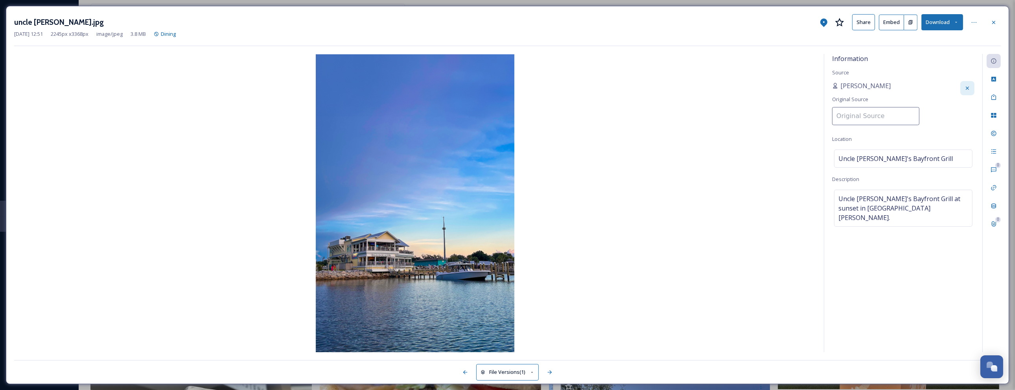
click at [882, 120] on input at bounding box center [876, 116] width 87 height 18
paste input "Destination [GEOGRAPHIC_DATA]"
type input "Destination [GEOGRAPHIC_DATA]"
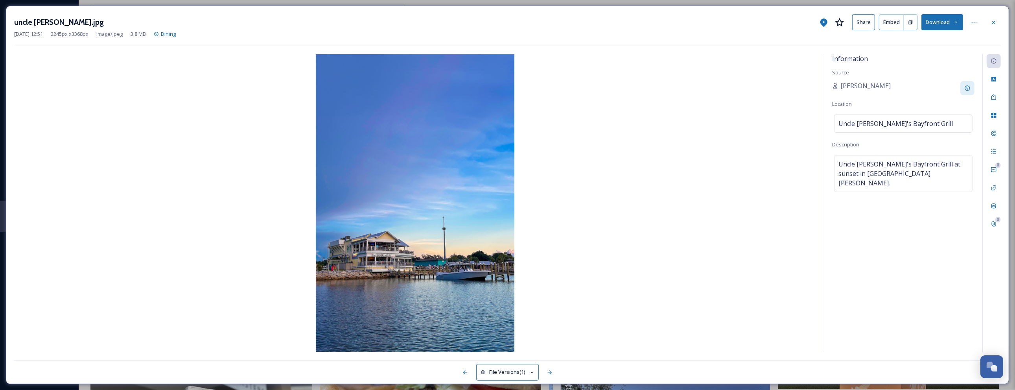
click at [923, 54] on div "Information Source Patti Location Uncle Ernie's Bayfront Grill Description Uncl…" at bounding box center [904, 203] width 158 height 298
click at [995, 20] on icon at bounding box center [994, 22] width 6 height 6
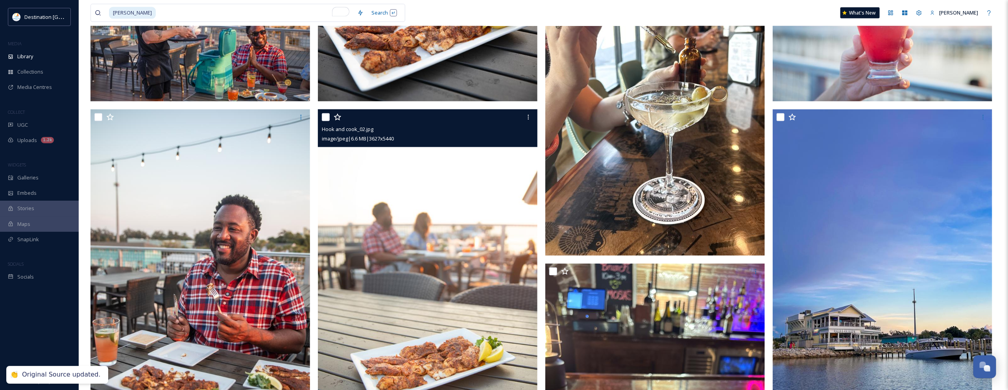
scroll to position [836, 0]
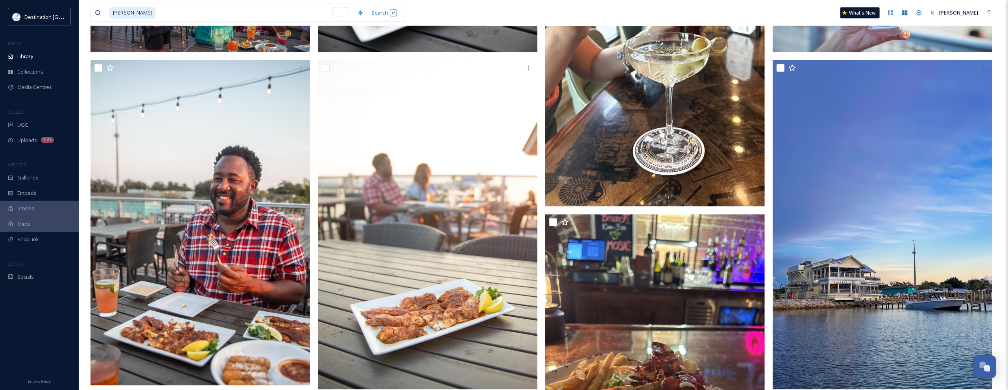
click at [644, 140] on img at bounding box center [655, 41] width 220 height 329
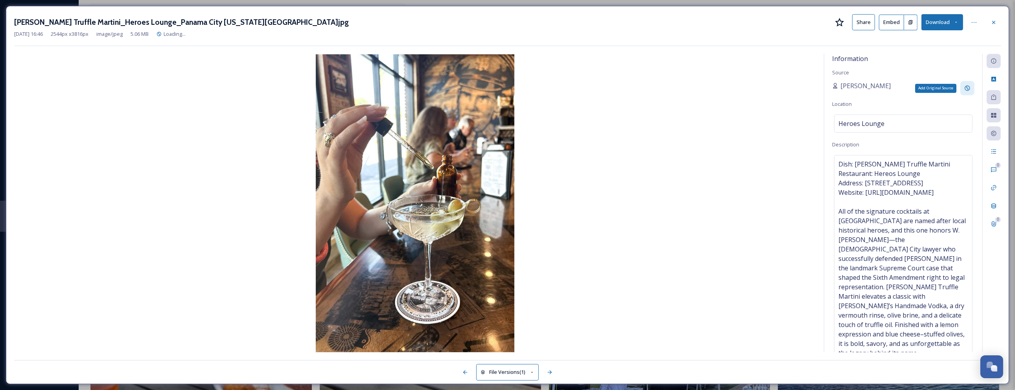
click at [965, 89] on icon at bounding box center [967, 88] width 5 height 5
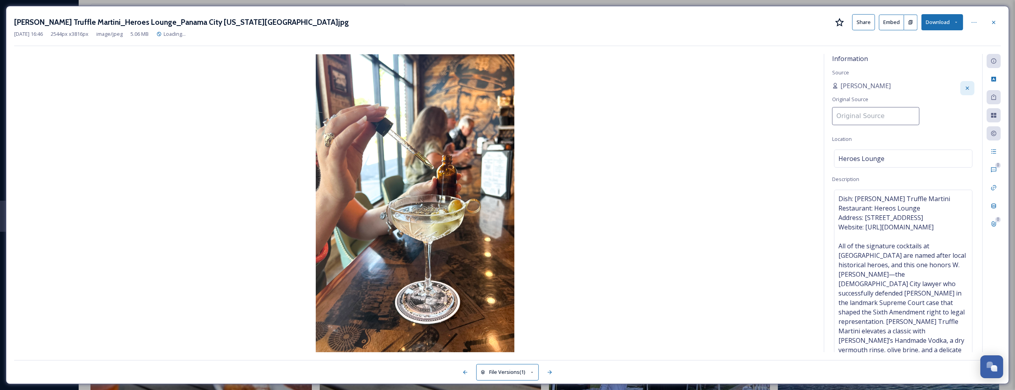
click at [879, 111] on input at bounding box center [876, 116] width 87 height 18
paste input "Destination [GEOGRAPHIC_DATA]"
type input "Destination [GEOGRAPHIC_DATA]"
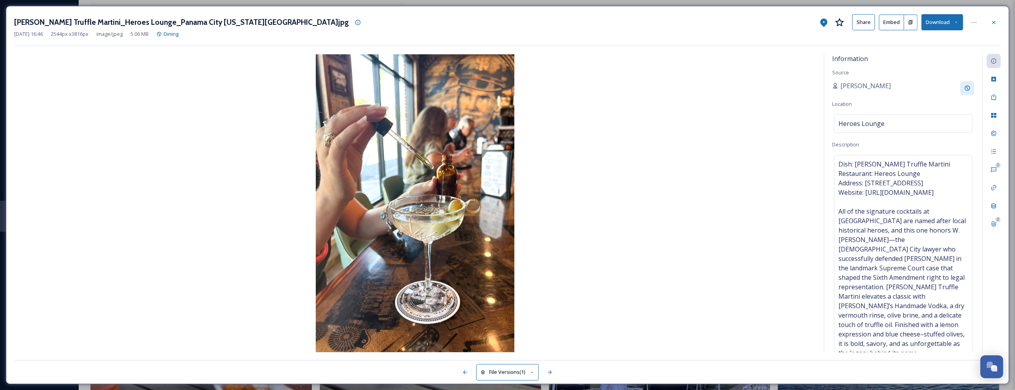
click at [907, 67] on div "Information Source Patti Location Heroes Lounge Description Dish: Turner's Truf…" at bounding box center [904, 203] width 158 height 298
click at [995, 19] on icon at bounding box center [994, 22] width 6 height 6
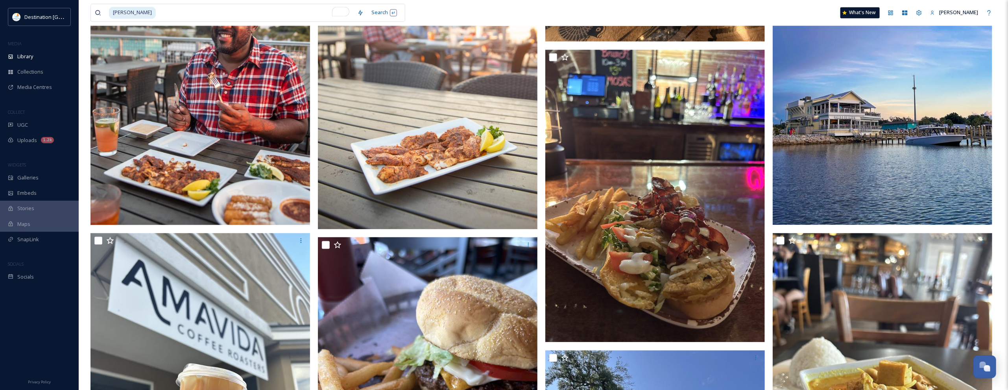
scroll to position [1033, 0]
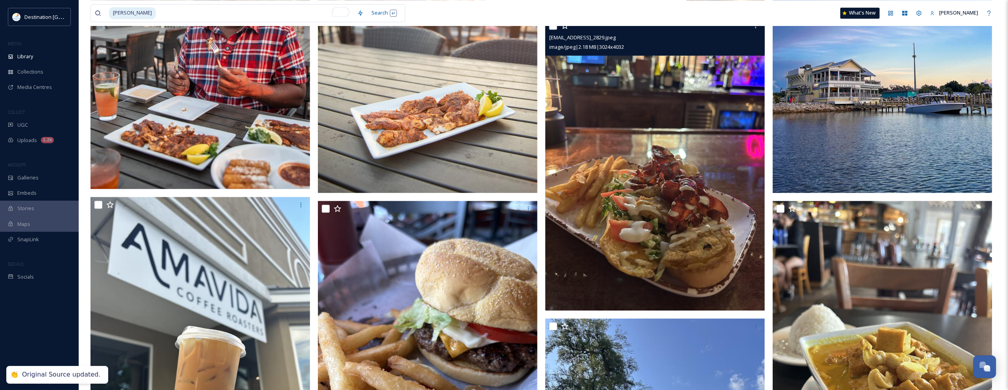
click at [736, 181] on img at bounding box center [655, 164] width 220 height 293
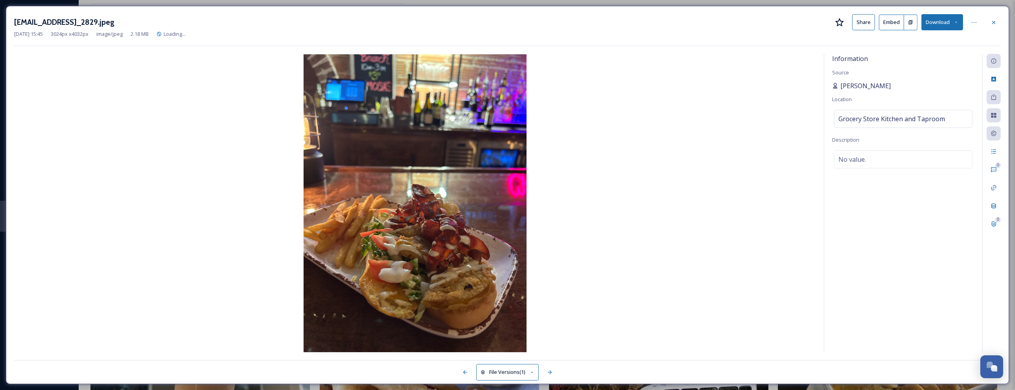
click at [858, 85] on span "Patti Blake" at bounding box center [866, 85] width 50 height 9
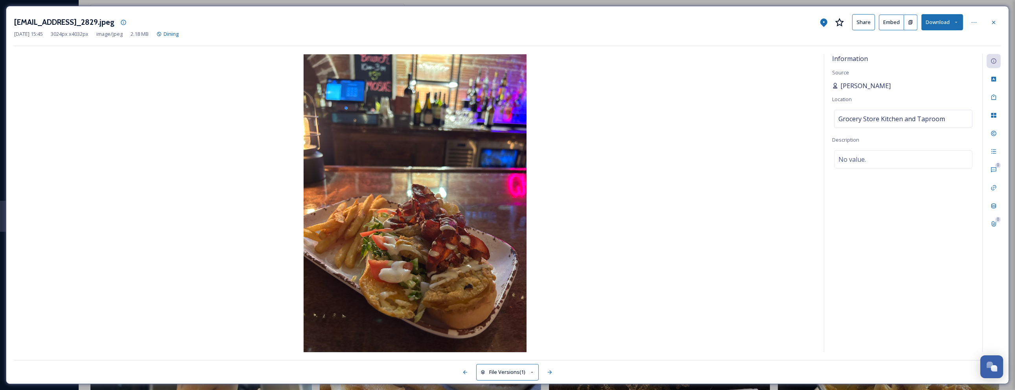
click at [840, 86] on div "Patti Blake" at bounding box center [862, 85] width 59 height 9
click at [862, 85] on span "Patti Blake" at bounding box center [866, 85] width 50 height 9
click at [995, 60] on icon at bounding box center [994, 61] width 6 height 6
click at [867, 89] on span "Patti Blake" at bounding box center [866, 85] width 50 height 9
click at [831, 89] on div "Information Source Patti Blake Location Grocery Store Kitchen and Taproom Descr…" at bounding box center [904, 203] width 158 height 298
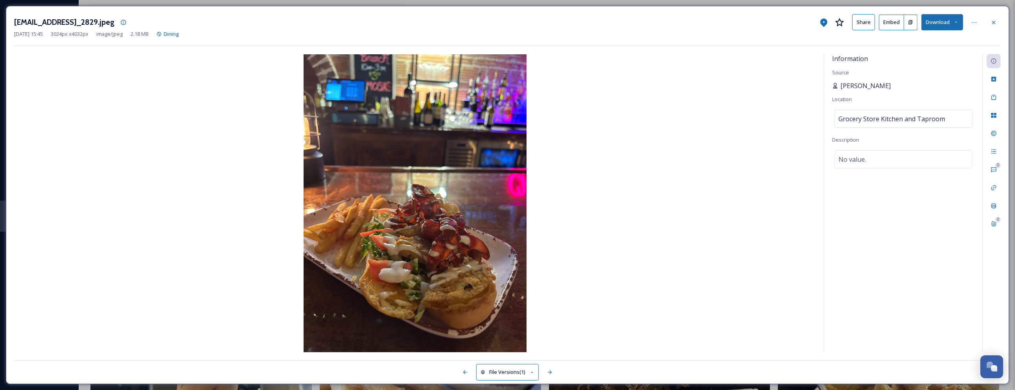
click at [835, 89] on icon at bounding box center [836, 86] width 4 height 6
click at [845, 89] on span "Patti Blake" at bounding box center [866, 85] width 50 height 9
click at [1001, 18] on div at bounding box center [994, 22] width 14 height 14
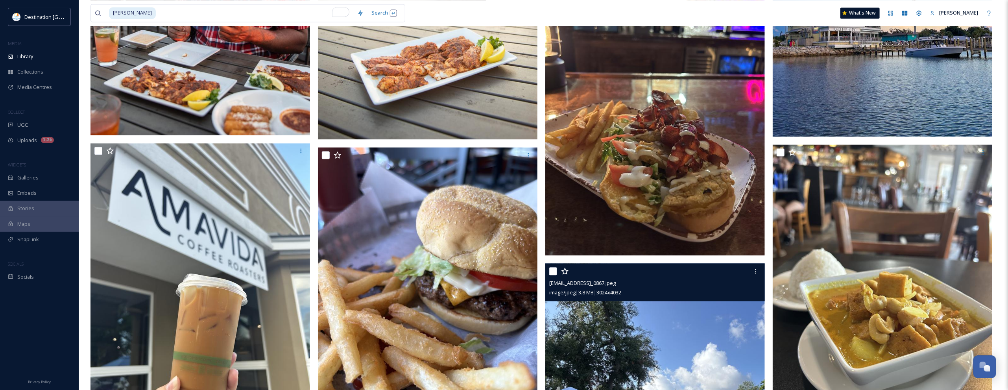
scroll to position [1328, 0]
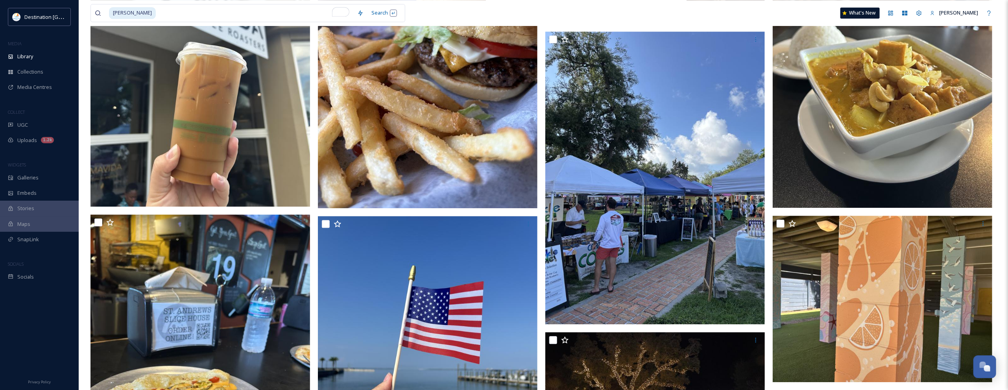
click at [480, 171] on img at bounding box center [428, 61] width 220 height 293
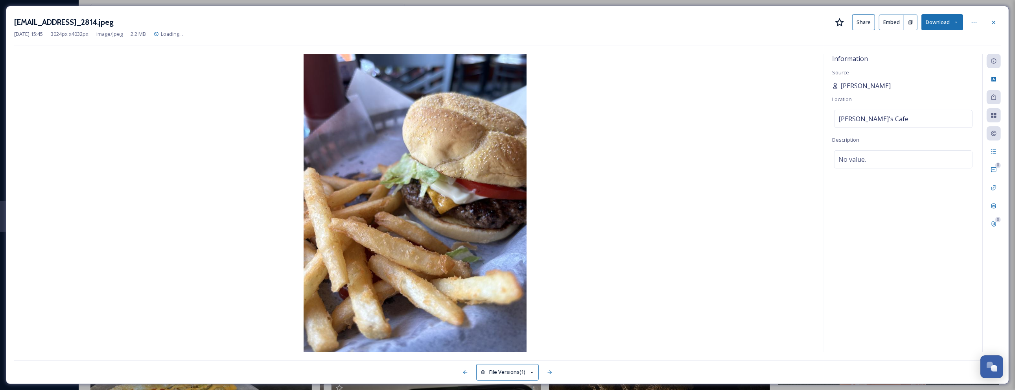
click at [852, 89] on span "Patti Blake" at bounding box center [866, 85] width 50 height 9
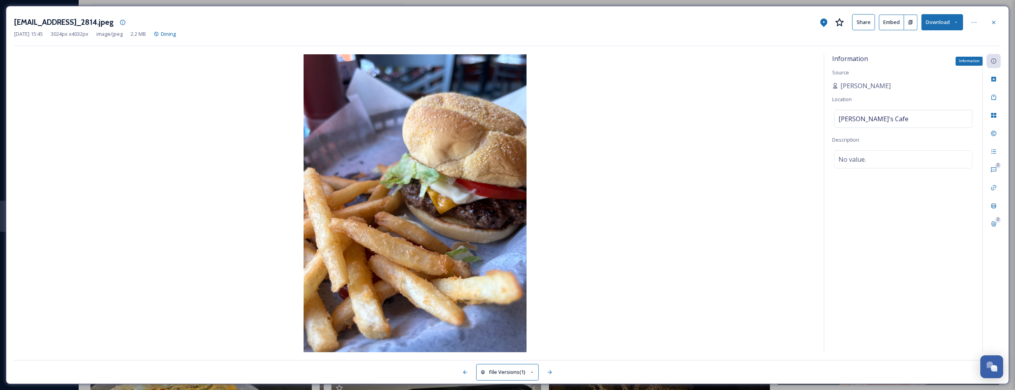
click at [995, 61] on icon at bounding box center [994, 61] width 6 height 6
click at [999, 142] on div "0 0" at bounding box center [992, 203] width 18 height 298
click at [992, 132] on icon at bounding box center [994, 133] width 6 height 6
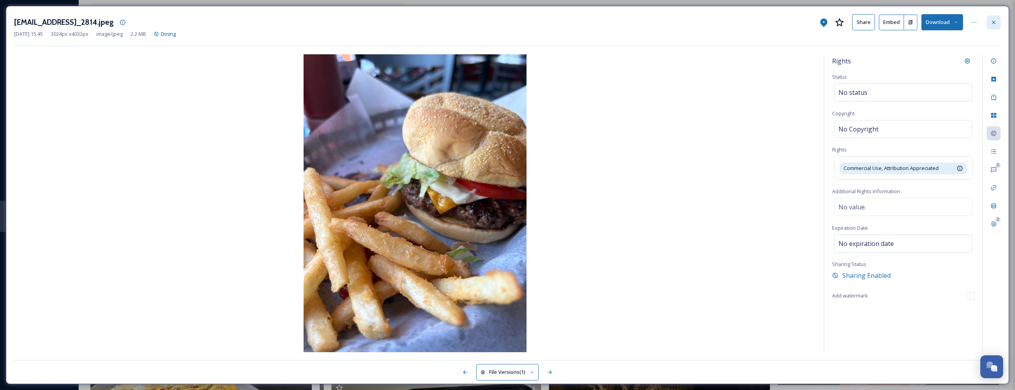
click at [990, 26] on div at bounding box center [994, 22] width 14 height 14
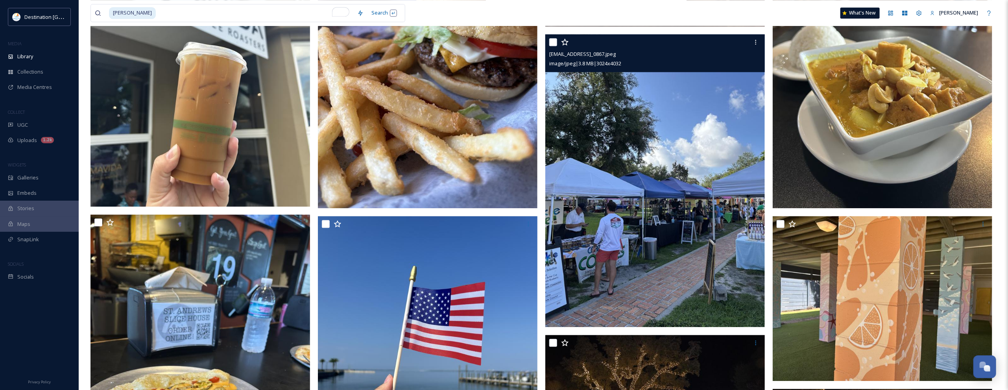
click at [694, 290] on img at bounding box center [655, 180] width 220 height 293
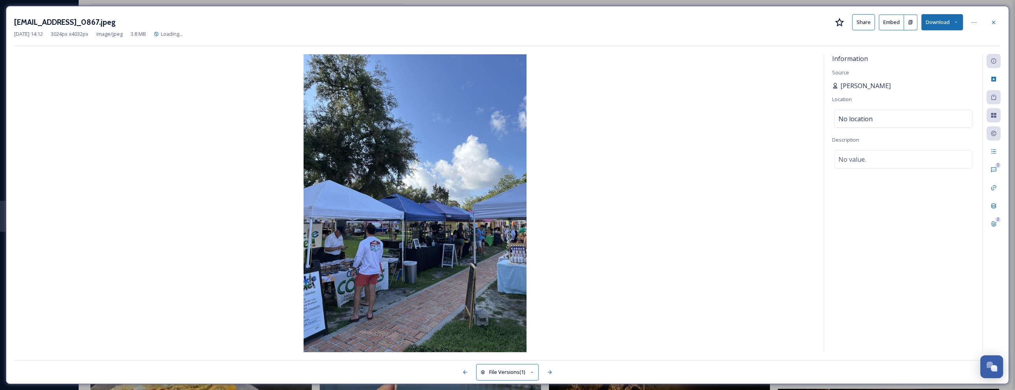
click at [852, 89] on span "Patti Blake" at bounding box center [866, 85] width 50 height 9
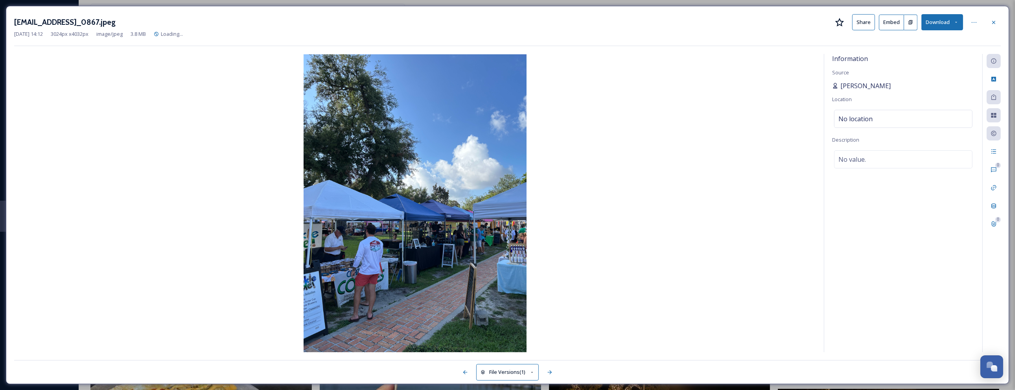
click at [852, 89] on span "Patti Blake" at bounding box center [866, 85] width 50 height 9
click at [838, 73] on span "Source" at bounding box center [841, 72] width 17 height 7
click at [997, 24] on icon at bounding box center [994, 22] width 6 height 6
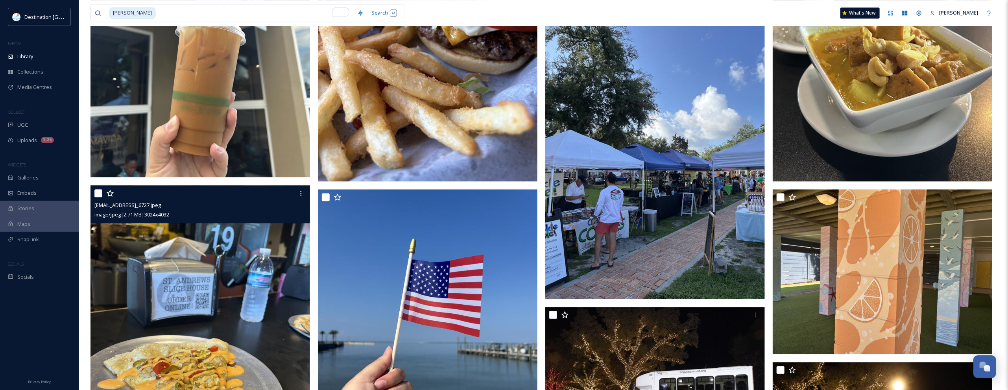
scroll to position [1328, 0]
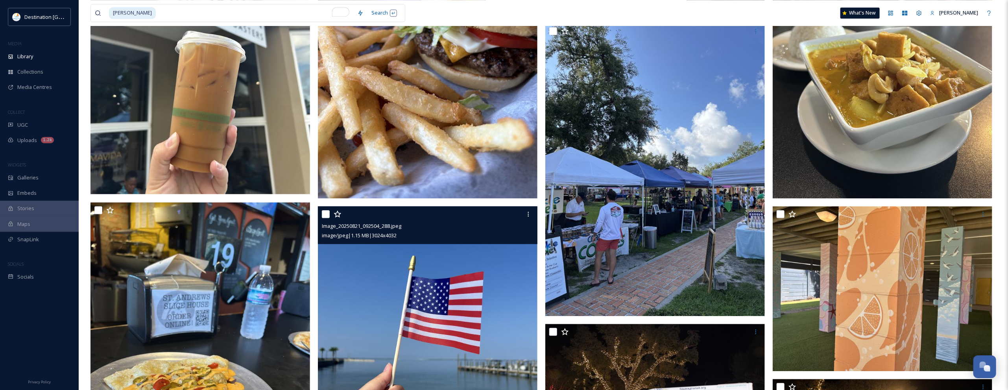
click at [327, 215] on input "checkbox" at bounding box center [326, 214] width 8 height 8
checkbox input "true"
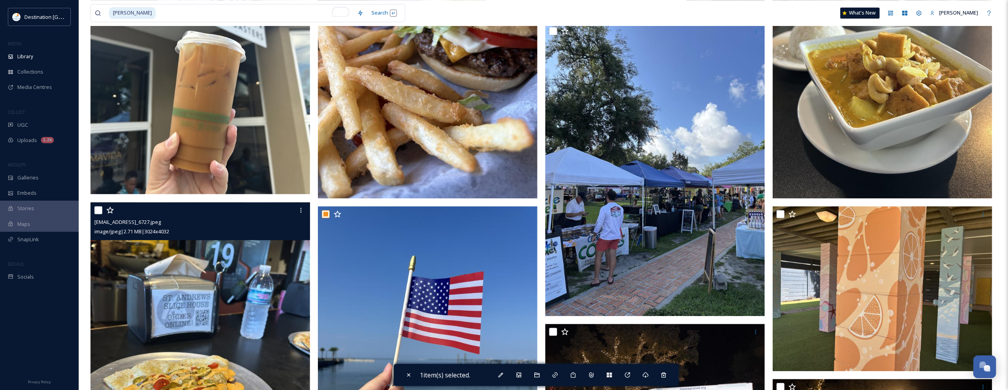
click at [99, 210] on input "checkbox" at bounding box center [98, 210] width 8 height 8
checkbox input "true"
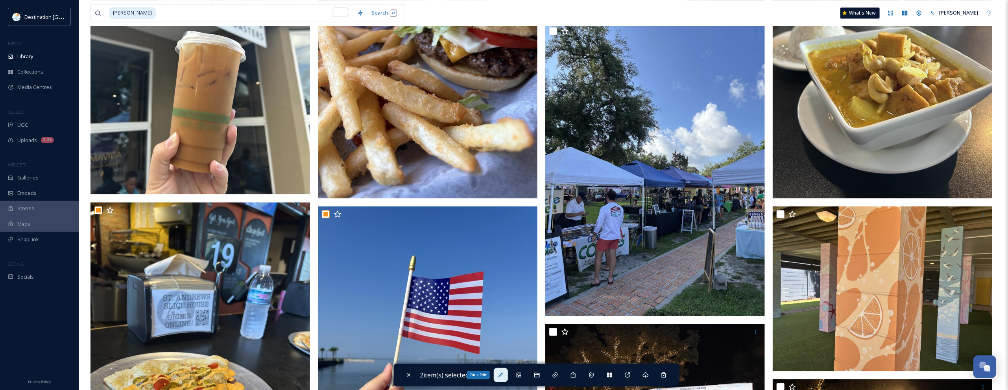
click at [502, 377] on icon at bounding box center [501, 375] width 6 height 6
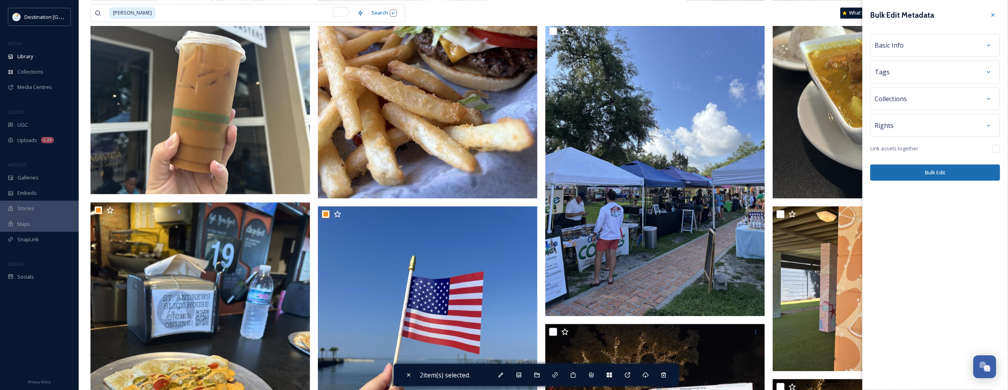
click at [940, 40] on div "Basic Info" at bounding box center [935, 45] width 121 height 14
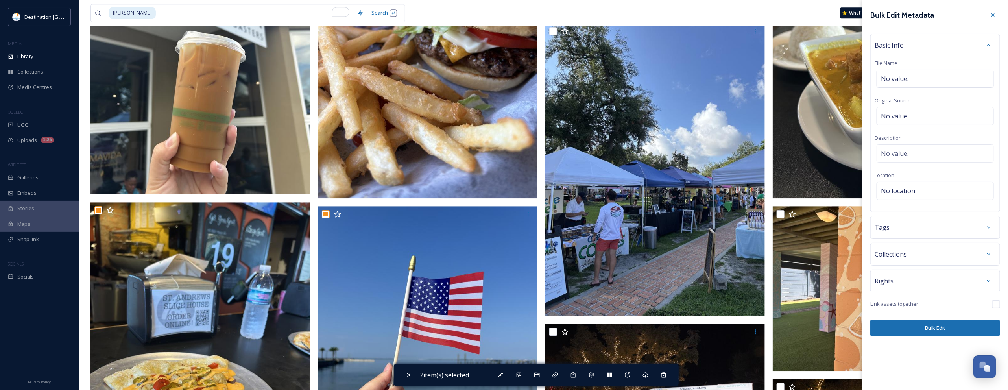
click at [942, 231] on div "Tags" at bounding box center [935, 227] width 121 height 14
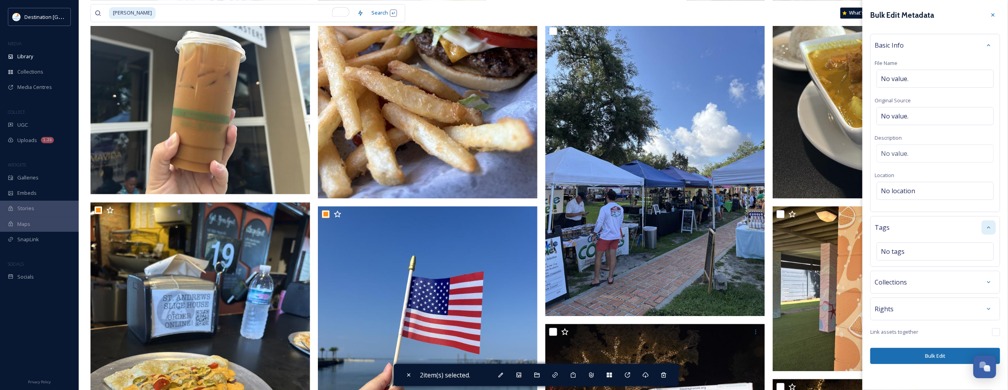
click at [982, 225] on div at bounding box center [989, 227] width 14 height 14
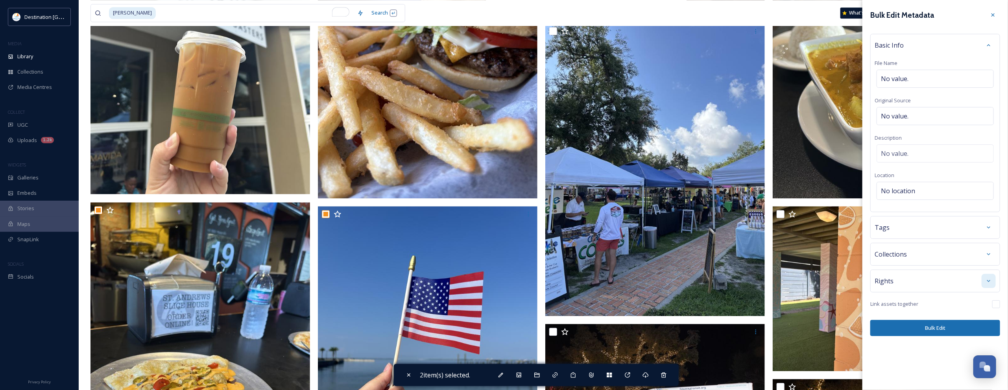
click at [982, 283] on div at bounding box center [989, 281] width 14 height 14
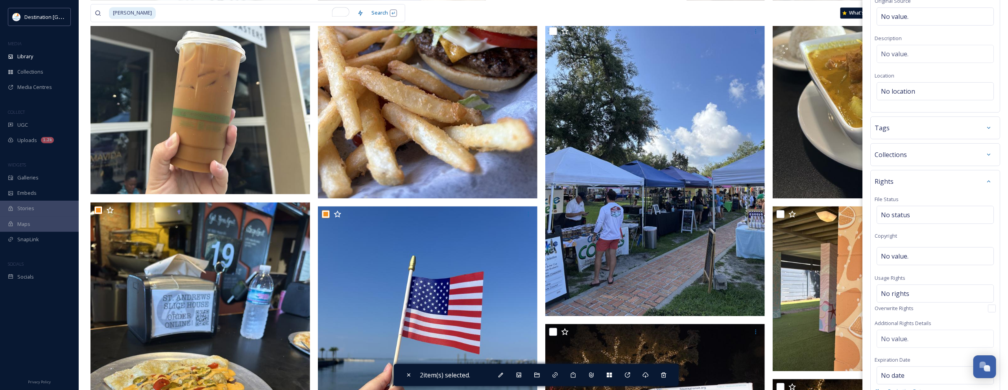
scroll to position [0, 0]
click at [773, 16] on div "patti Search What's New Patti" at bounding box center [543, 13] width 906 height 26
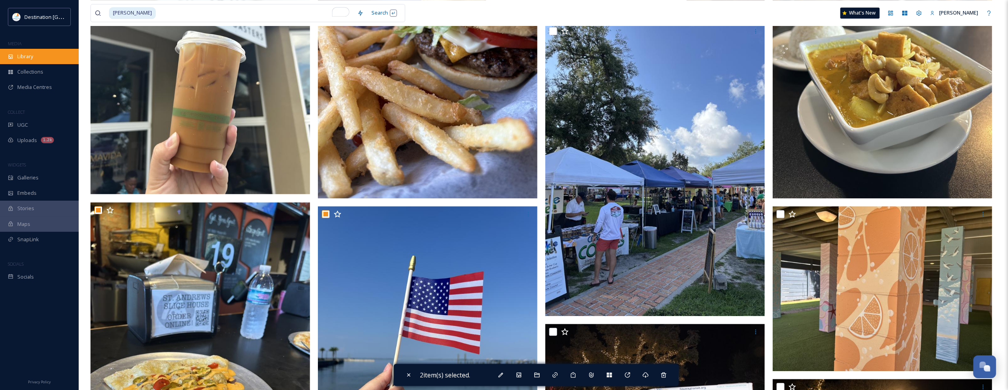
click at [31, 54] on span "Library" at bounding box center [25, 56] width 16 height 7
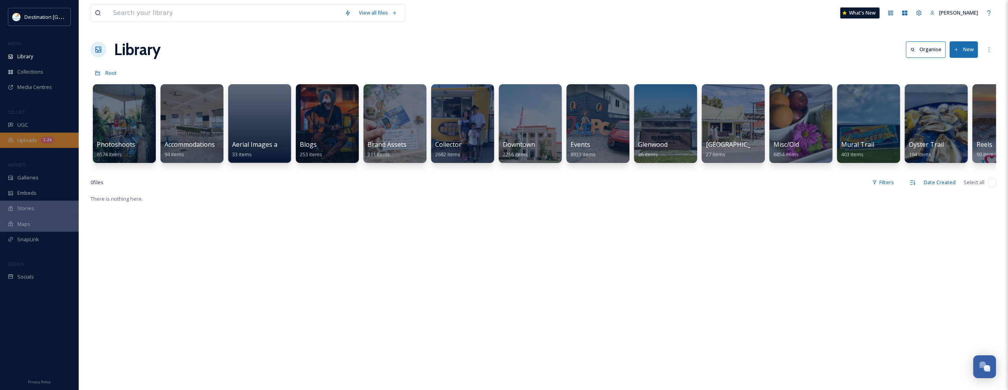
click at [26, 146] on div "Uploads 1.2k" at bounding box center [39, 140] width 79 height 15
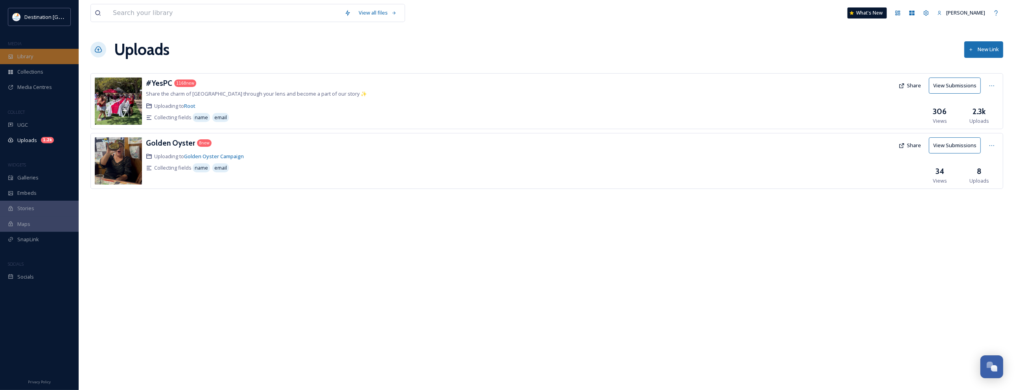
click at [30, 57] on span "Library" at bounding box center [25, 56] width 16 height 7
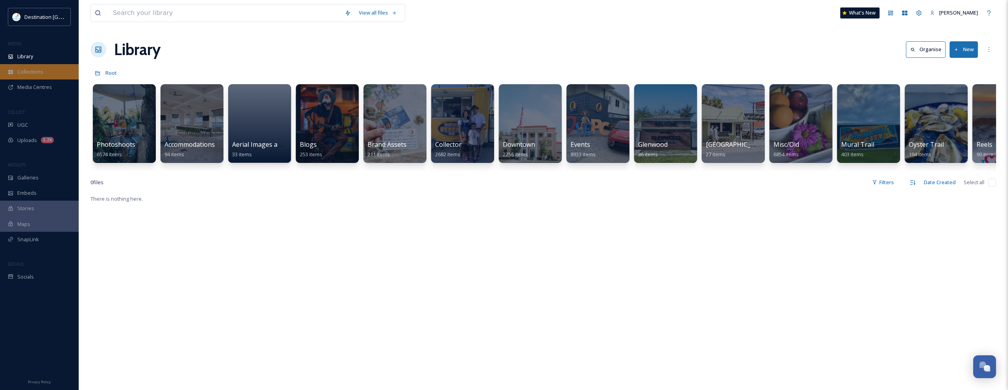
click at [29, 73] on span "Collections" at bounding box center [30, 71] width 26 height 7
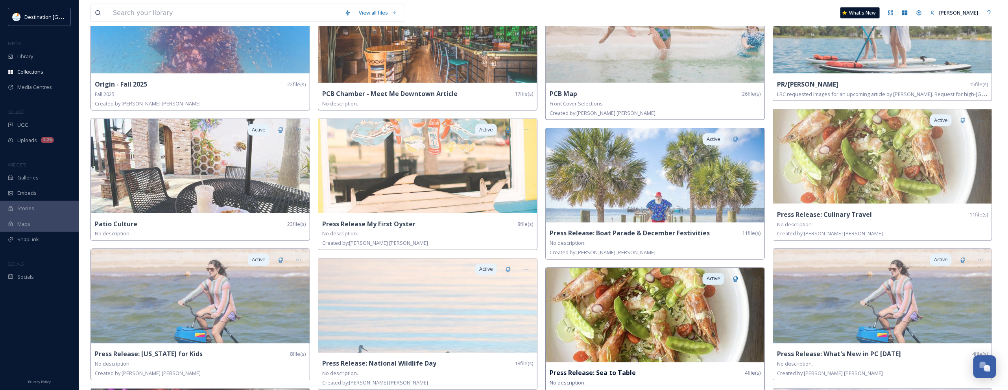
scroll to position [787, 0]
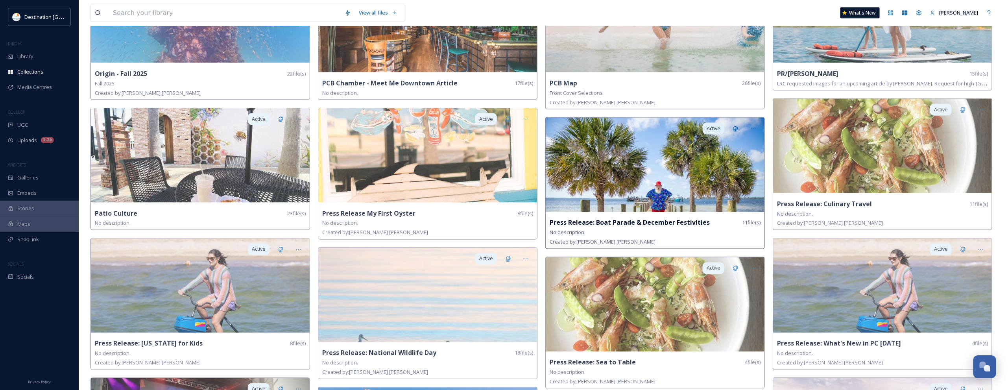
click at [596, 195] on img at bounding box center [655, 165] width 219 height 94
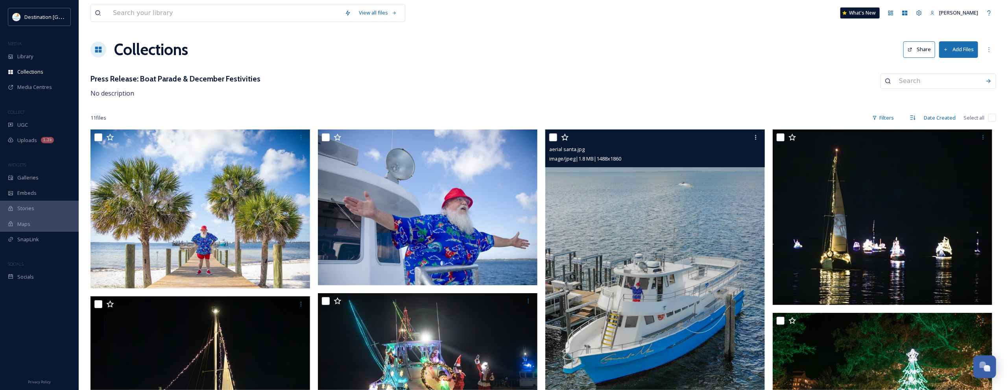
click at [596, 275] on img at bounding box center [655, 266] width 220 height 275
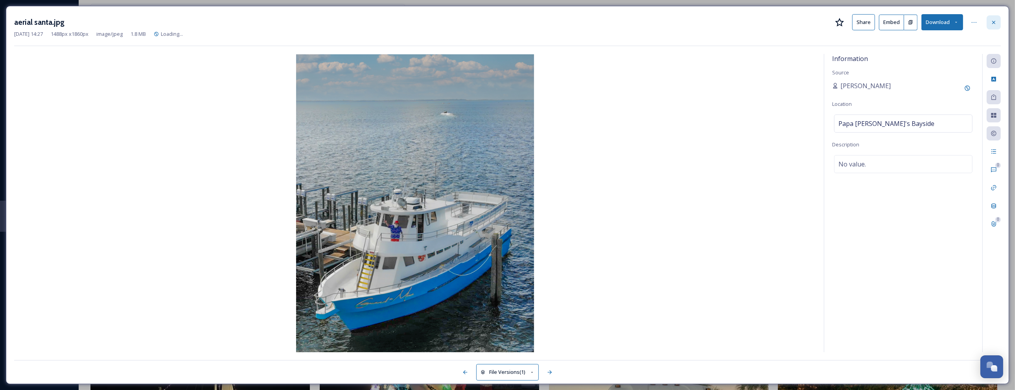
click at [993, 22] on icon at bounding box center [994, 22] width 6 height 6
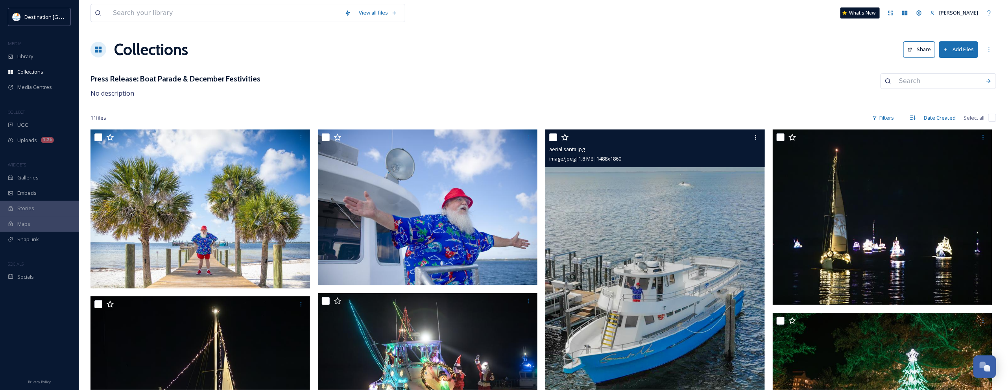
click at [921, 51] on button "Share" at bounding box center [919, 49] width 32 height 16
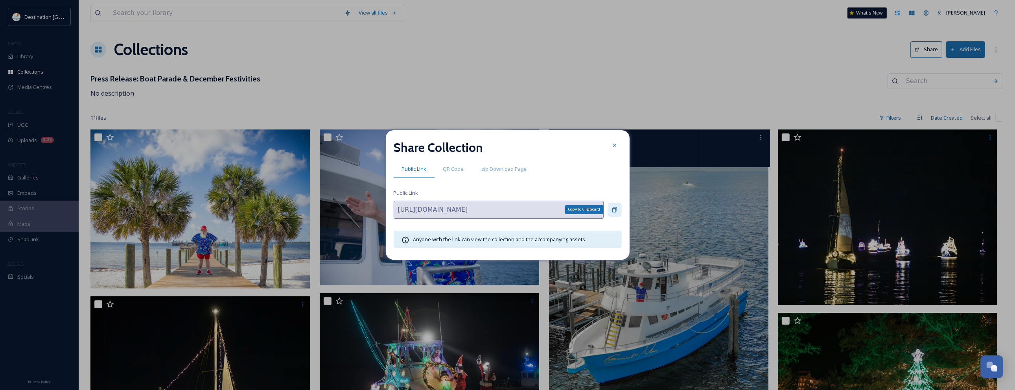
click at [618, 212] on icon at bounding box center [615, 210] width 6 height 6
click at [614, 146] on icon at bounding box center [614, 145] width 3 height 3
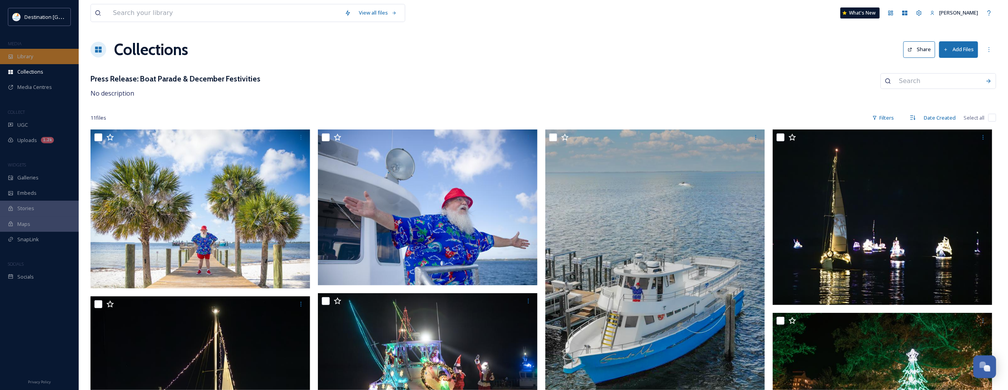
click at [45, 50] on div "Library" at bounding box center [39, 56] width 79 height 15
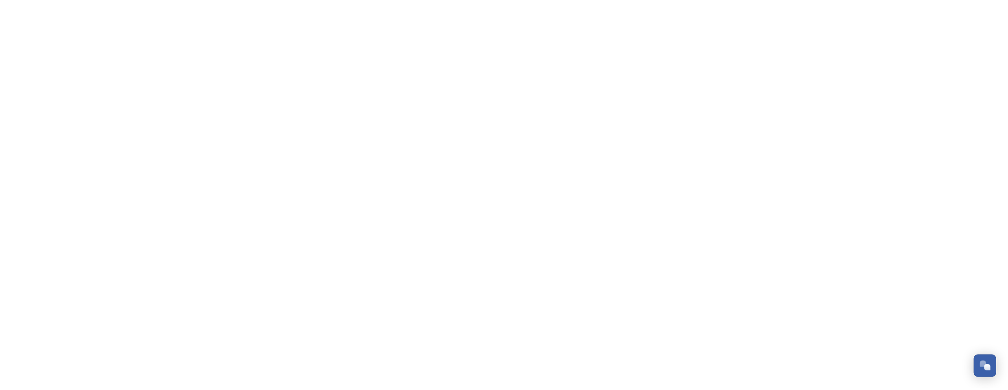
scroll to position [695, 0]
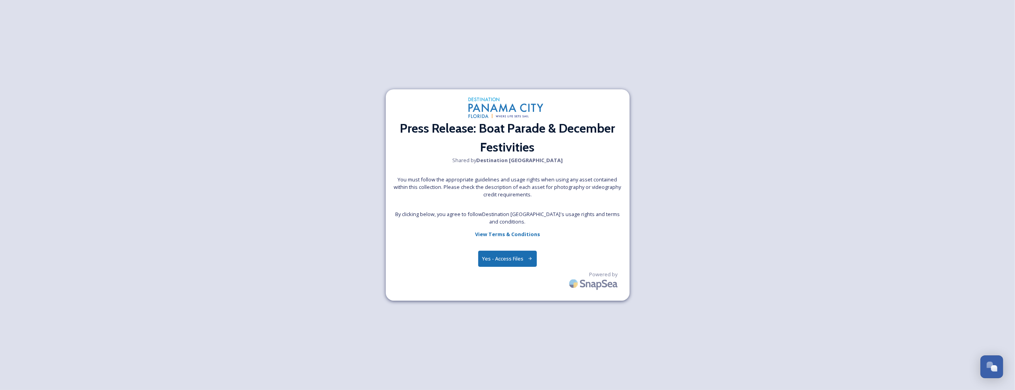
click at [522, 258] on button "Yes - Access Files" at bounding box center [507, 259] width 59 height 16
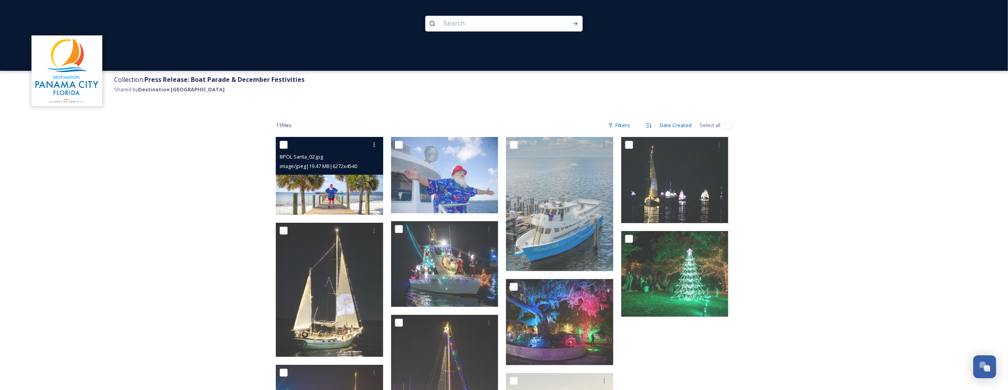
click at [317, 193] on img at bounding box center [329, 176] width 107 height 78
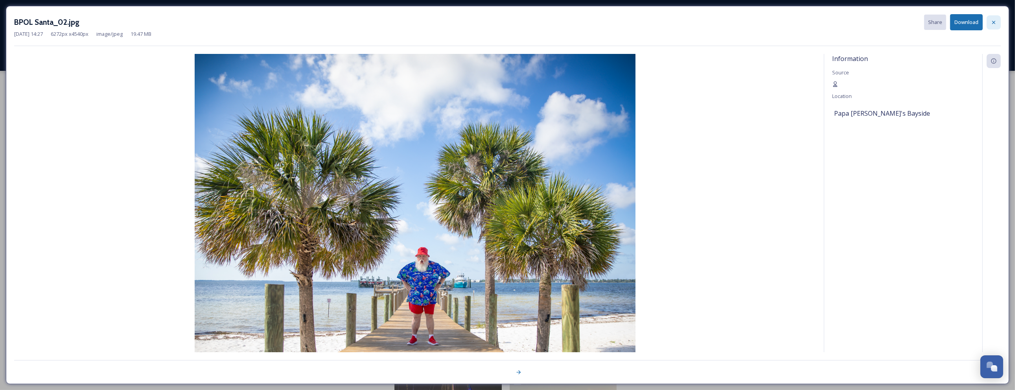
click at [998, 23] on div at bounding box center [994, 22] width 14 height 14
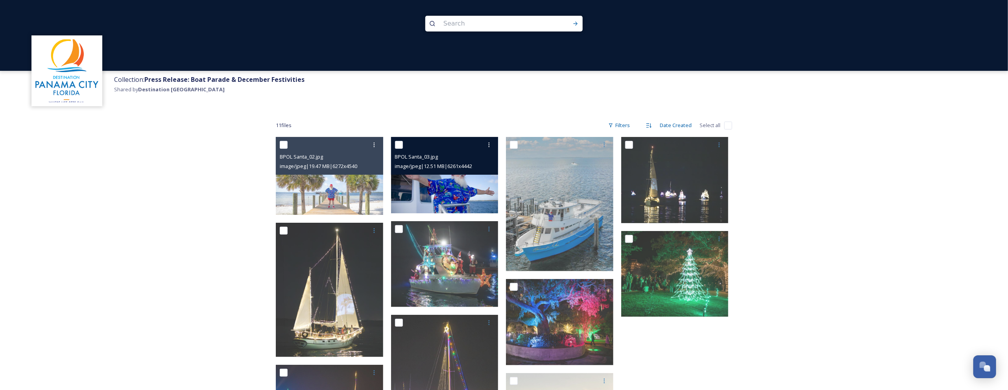
click at [437, 178] on img at bounding box center [444, 175] width 107 height 76
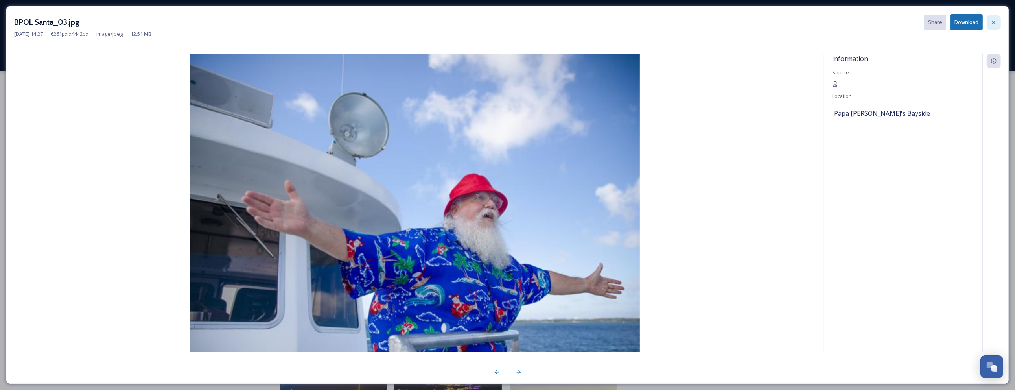
click at [998, 20] on div at bounding box center [994, 22] width 14 height 14
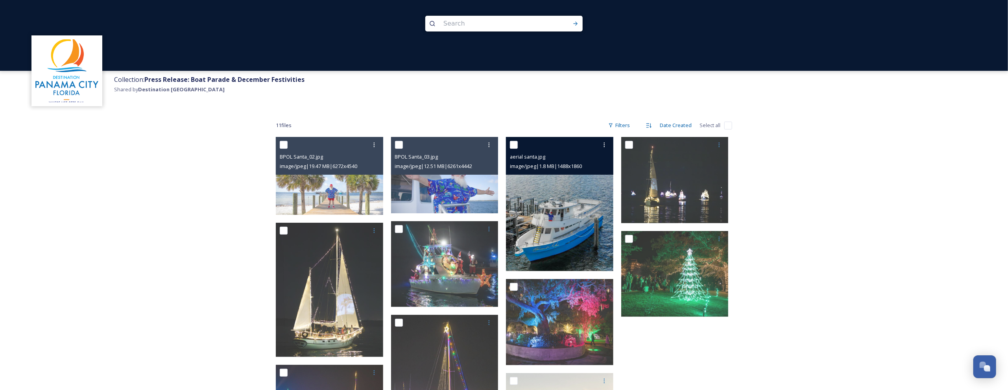
click at [540, 266] on img at bounding box center [559, 204] width 107 height 134
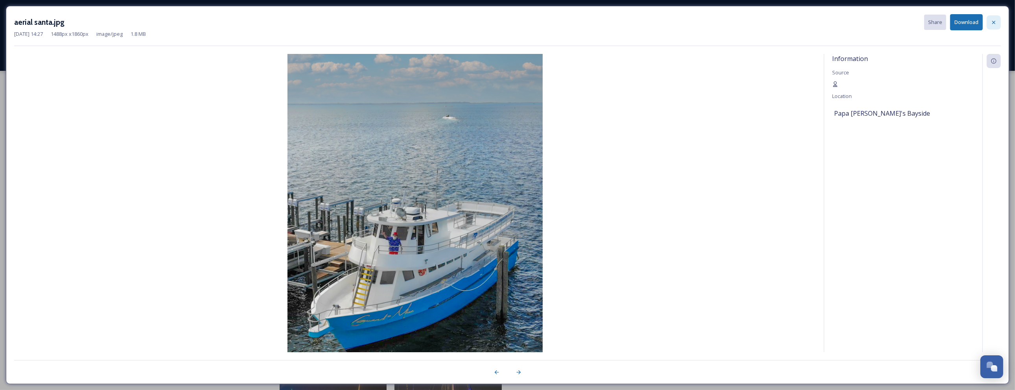
click at [996, 22] on icon at bounding box center [994, 22] width 6 height 6
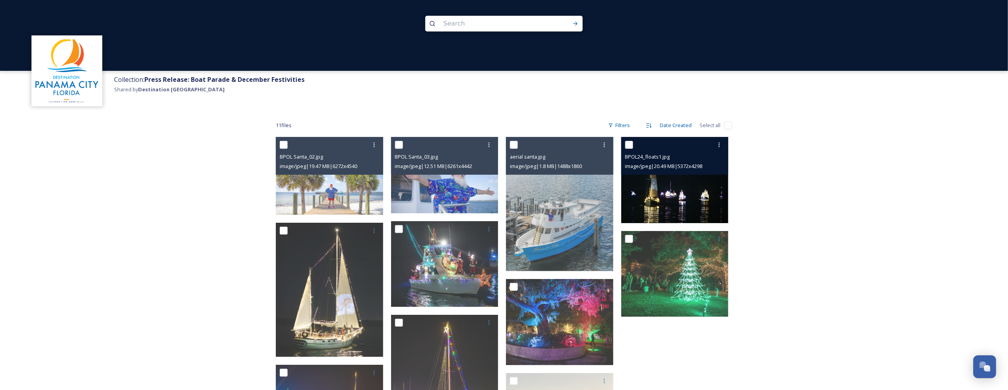
click at [674, 196] on img at bounding box center [674, 180] width 107 height 86
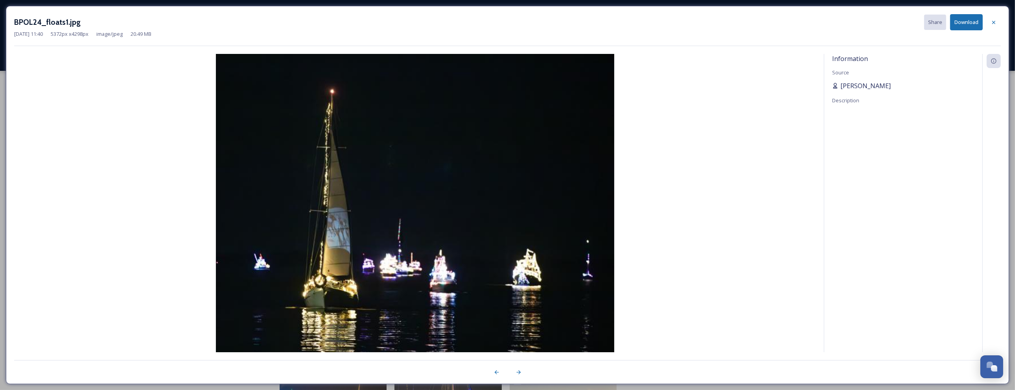
click at [850, 85] on span "[PERSON_NAME]" at bounding box center [866, 85] width 50 height 9
click at [837, 83] on icon at bounding box center [836, 86] width 6 height 6
click at [990, 25] on div at bounding box center [994, 22] width 14 height 14
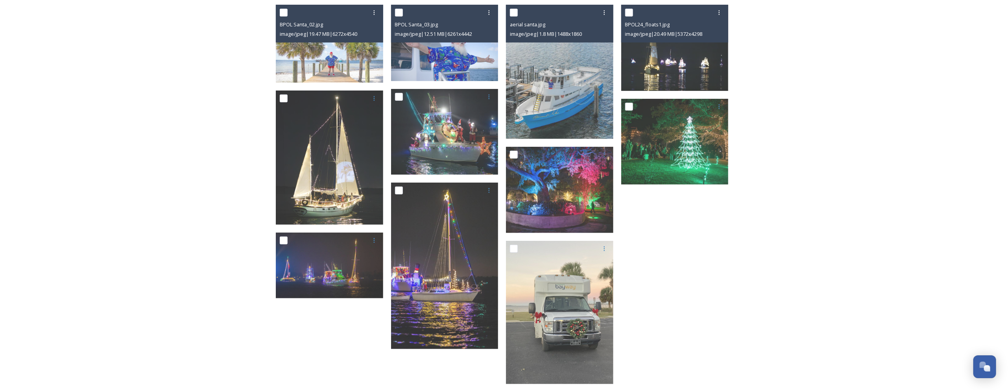
scroll to position [172, 0]
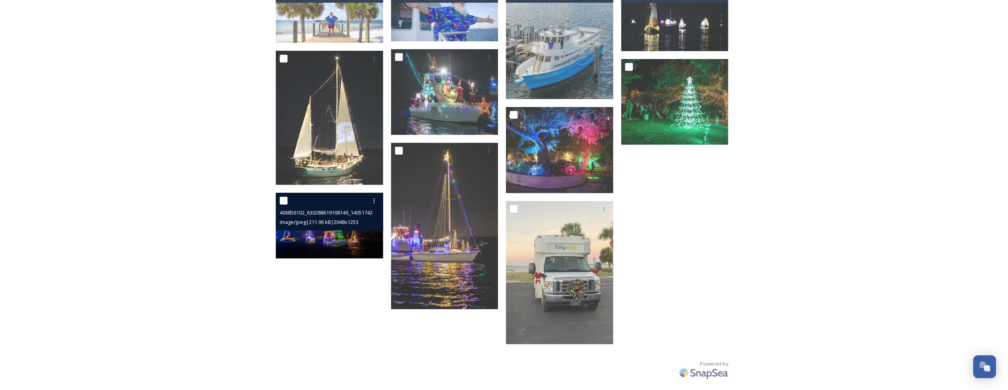
click at [319, 235] on img at bounding box center [329, 226] width 107 height 66
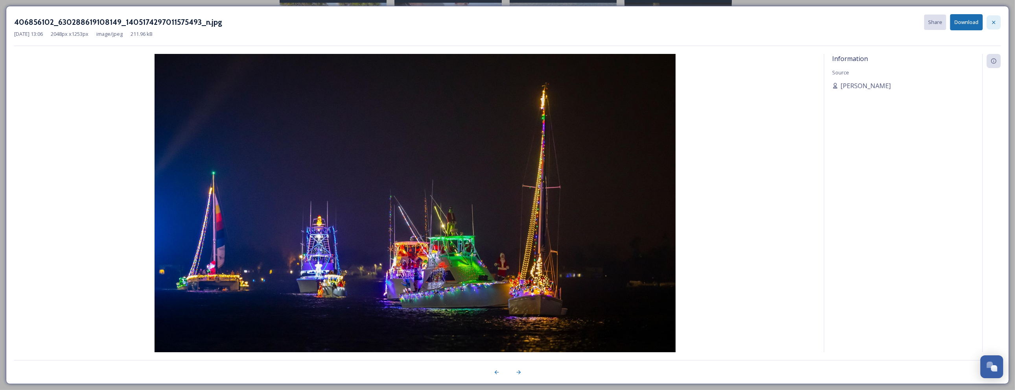
click at [992, 20] on icon at bounding box center [994, 22] width 6 height 6
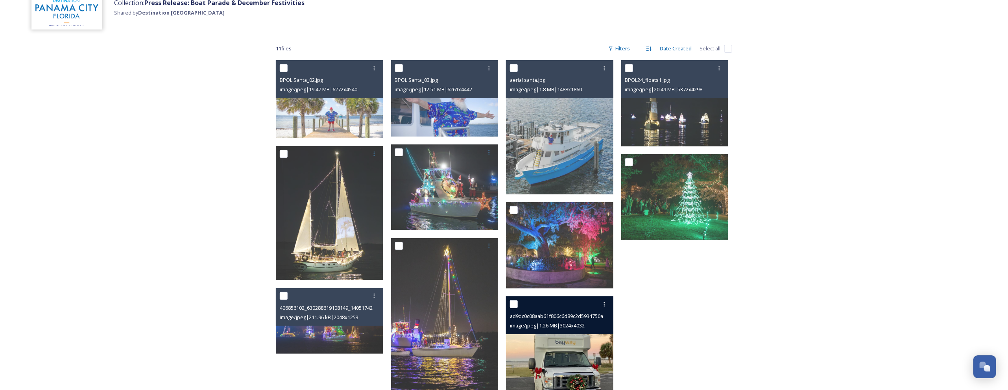
scroll to position [74, 0]
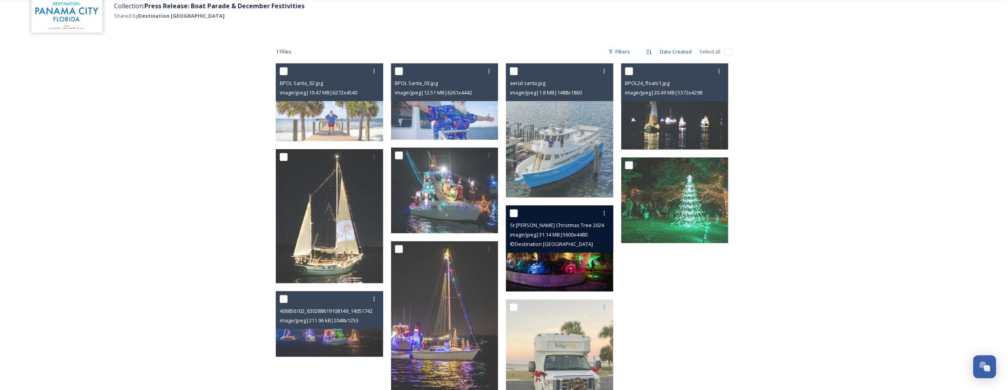
click at [561, 270] on img at bounding box center [559, 248] width 107 height 86
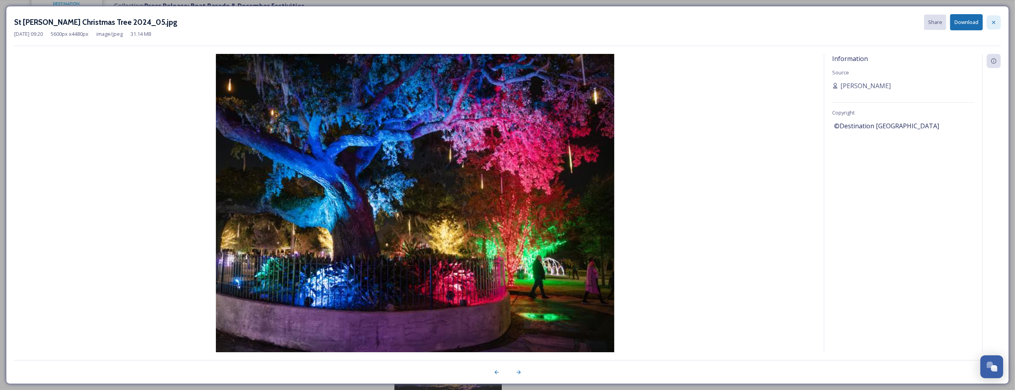
click at [995, 24] on icon at bounding box center [994, 22] width 6 height 6
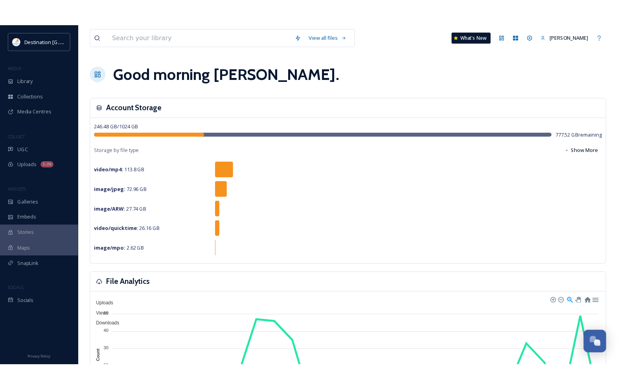
scroll to position [695, 0]
